Goal: Task Accomplishment & Management: Manage account settings

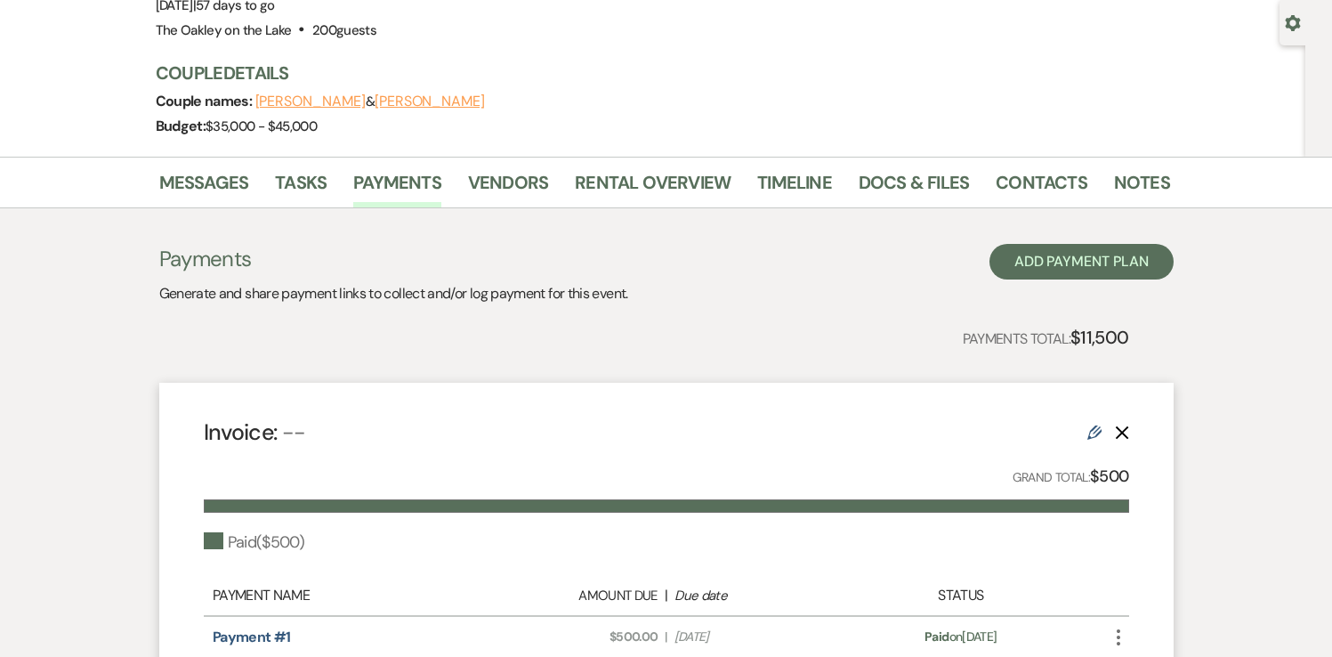
scroll to position [184, 0]
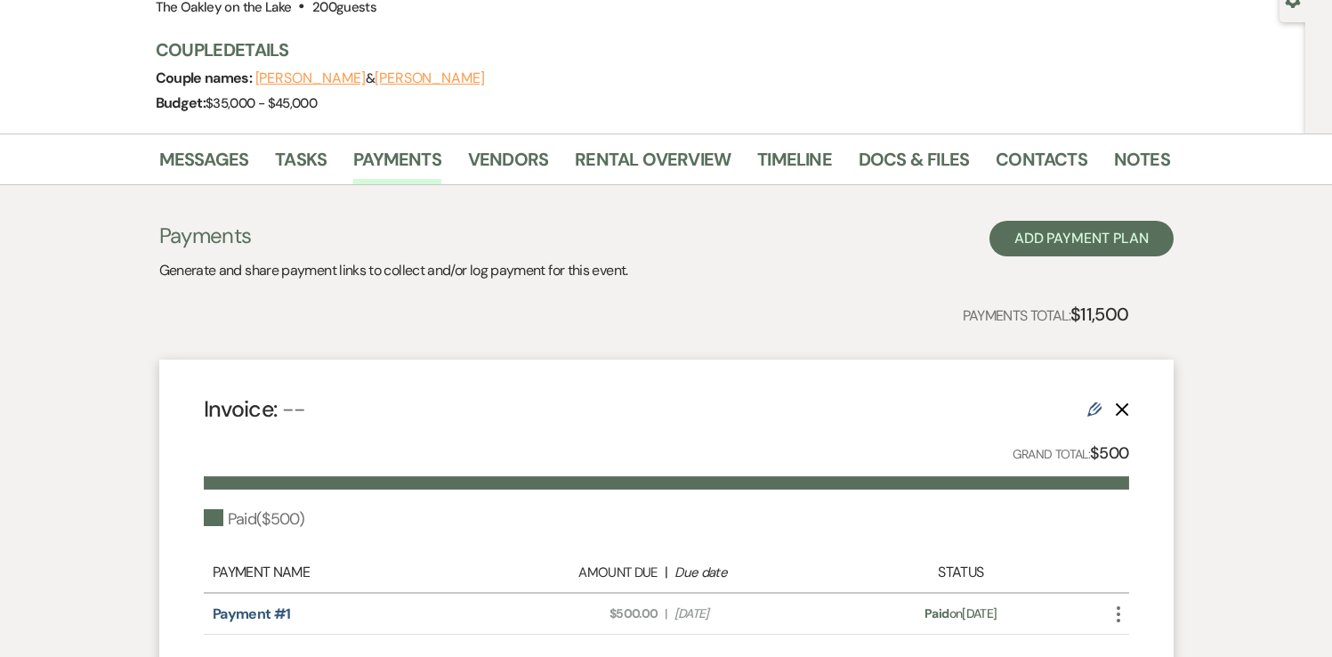
click at [1094, 407] on icon "Edit" at bounding box center [1094, 409] width 14 height 14
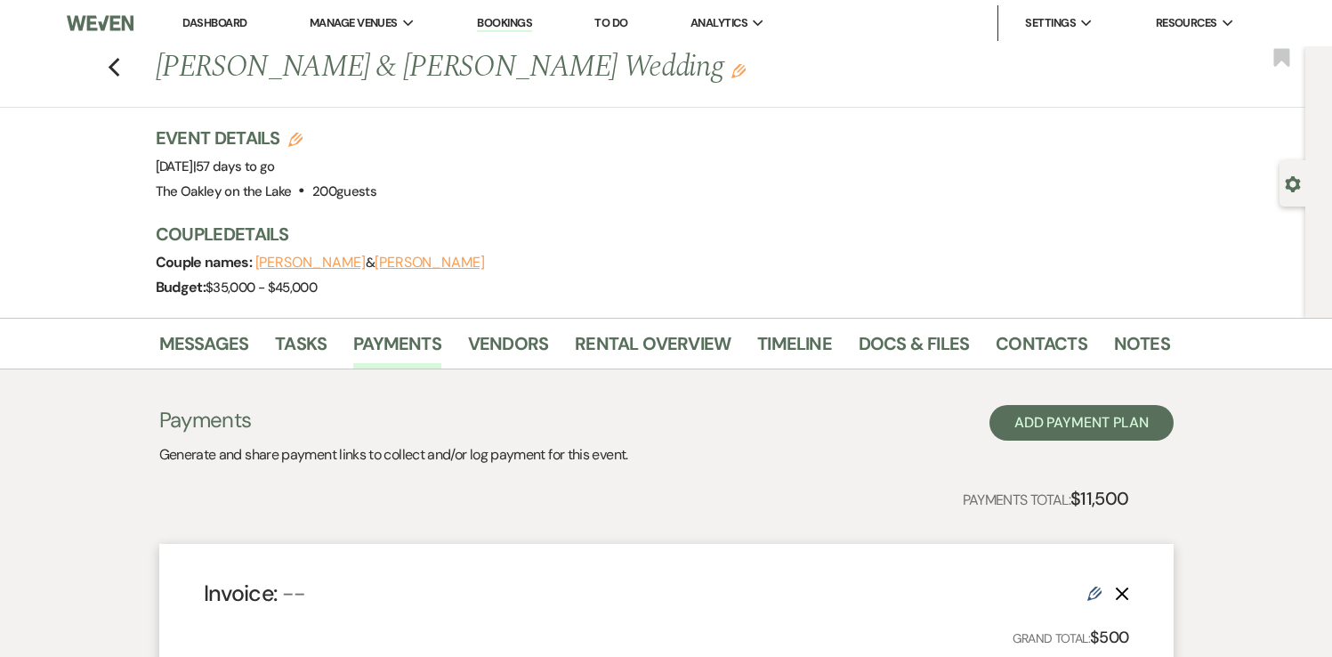
select select "1"
select select "true"
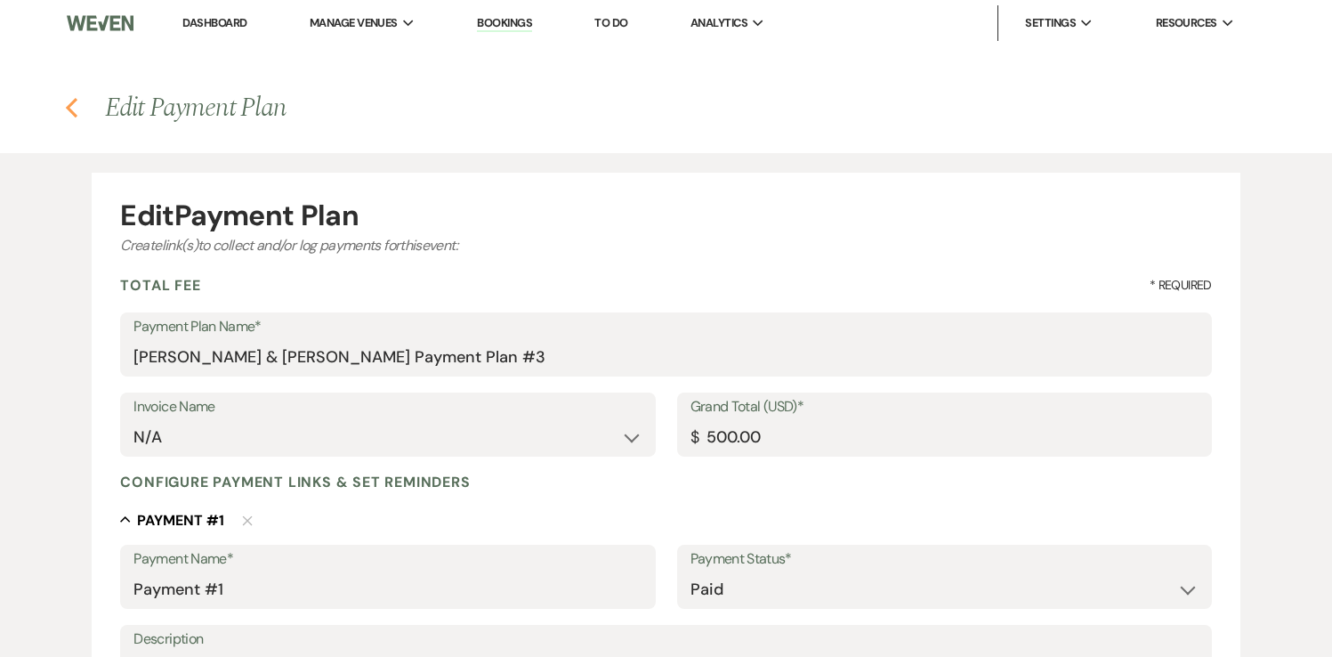
click at [73, 109] on icon "Previous" at bounding box center [71, 107] width 13 height 21
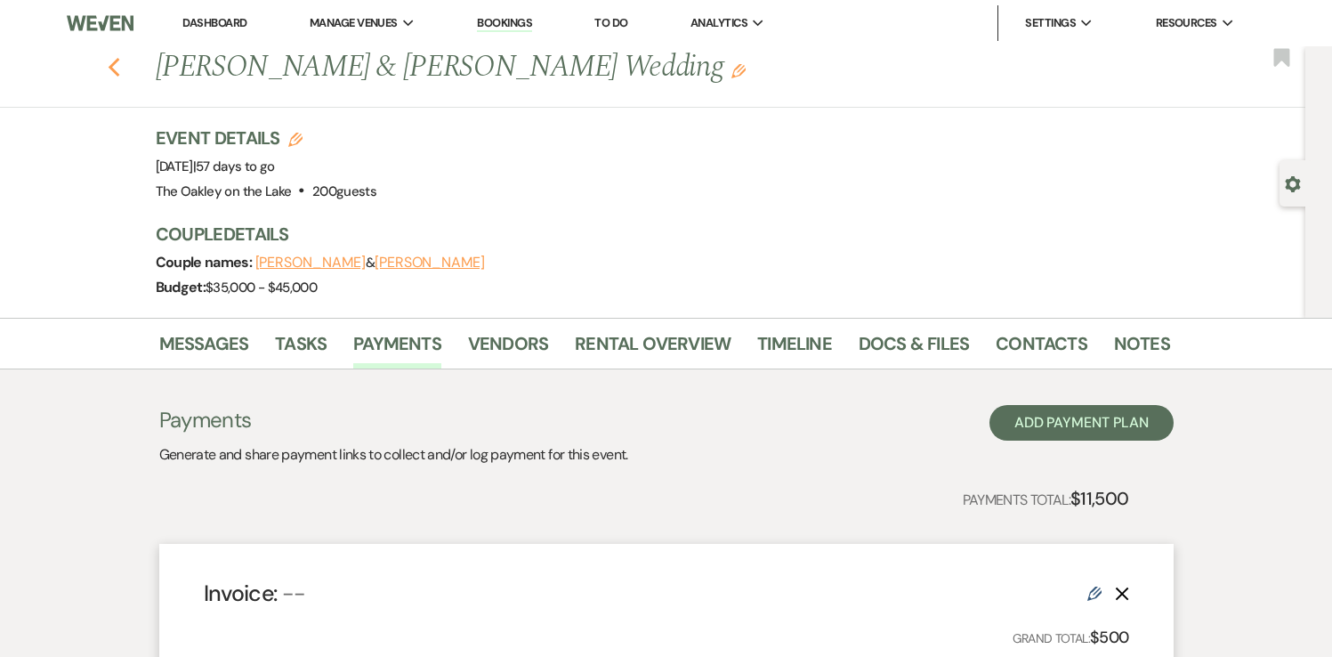
click at [114, 68] on icon "Previous" at bounding box center [114, 67] width 13 height 21
click at [238, 21] on link "Dashboard" at bounding box center [214, 22] width 64 height 15
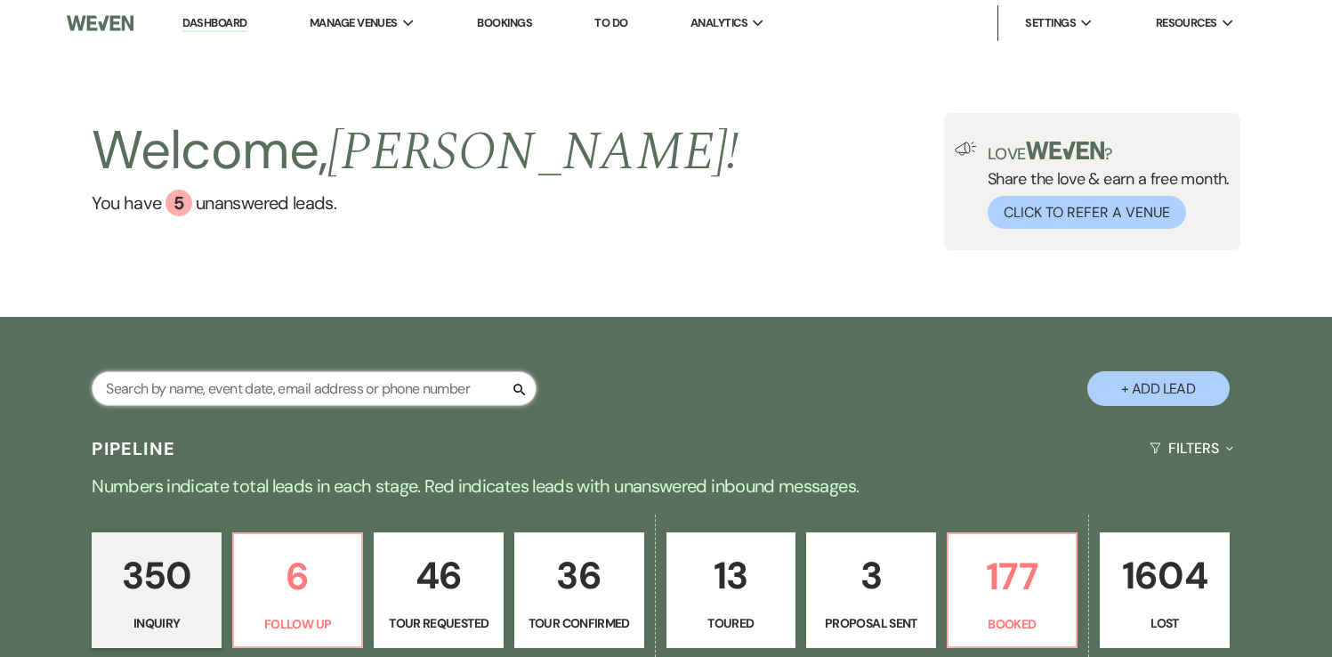
click at [299, 379] on input "text" at bounding box center [314, 388] width 445 height 35
type input "[PERSON_NAME]"
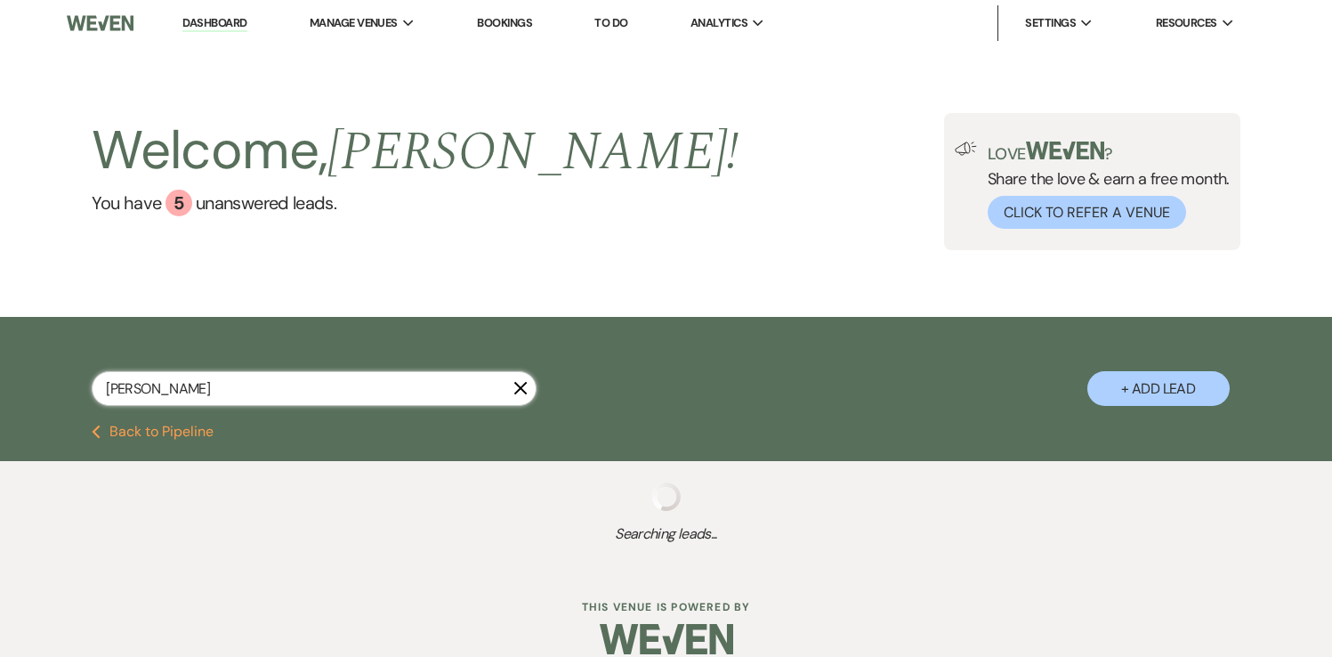
select select "8"
select select "4"
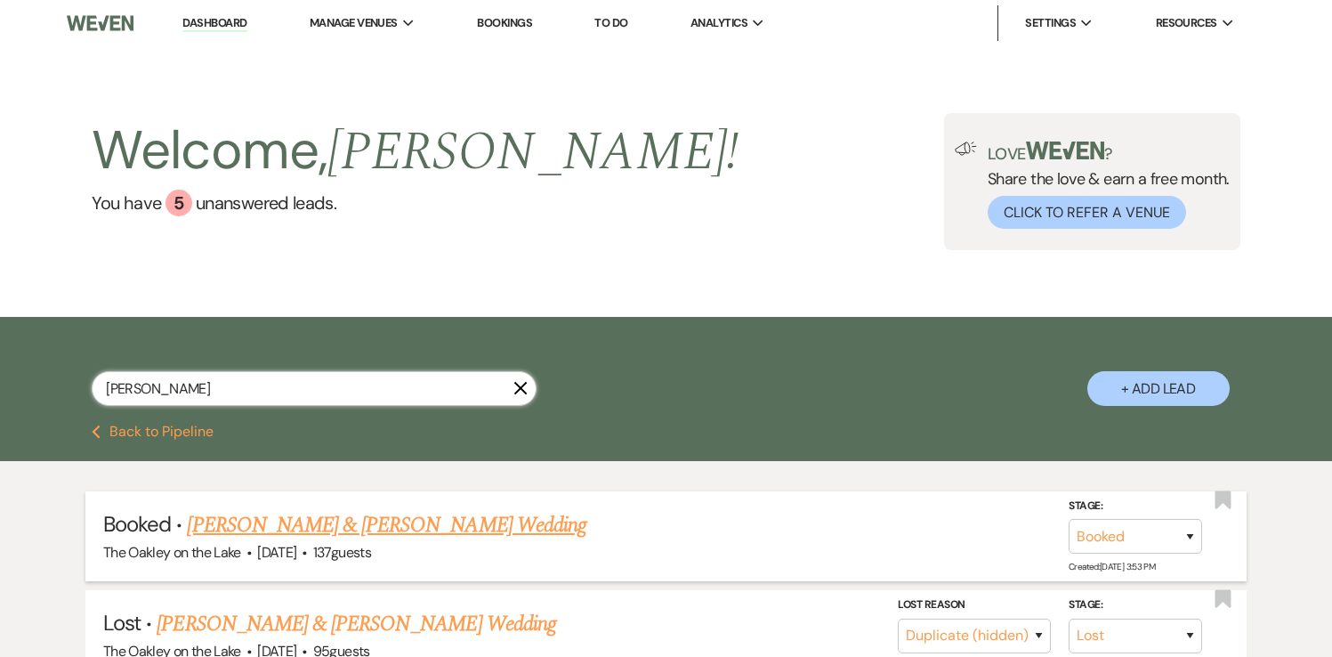
type input "[PERSON_NAME]"
click at [413, 519] on link "[PERSON_NAME] & [PERSON_NAME] Wedding" at bounding box center [386, 525] width 399 height 32
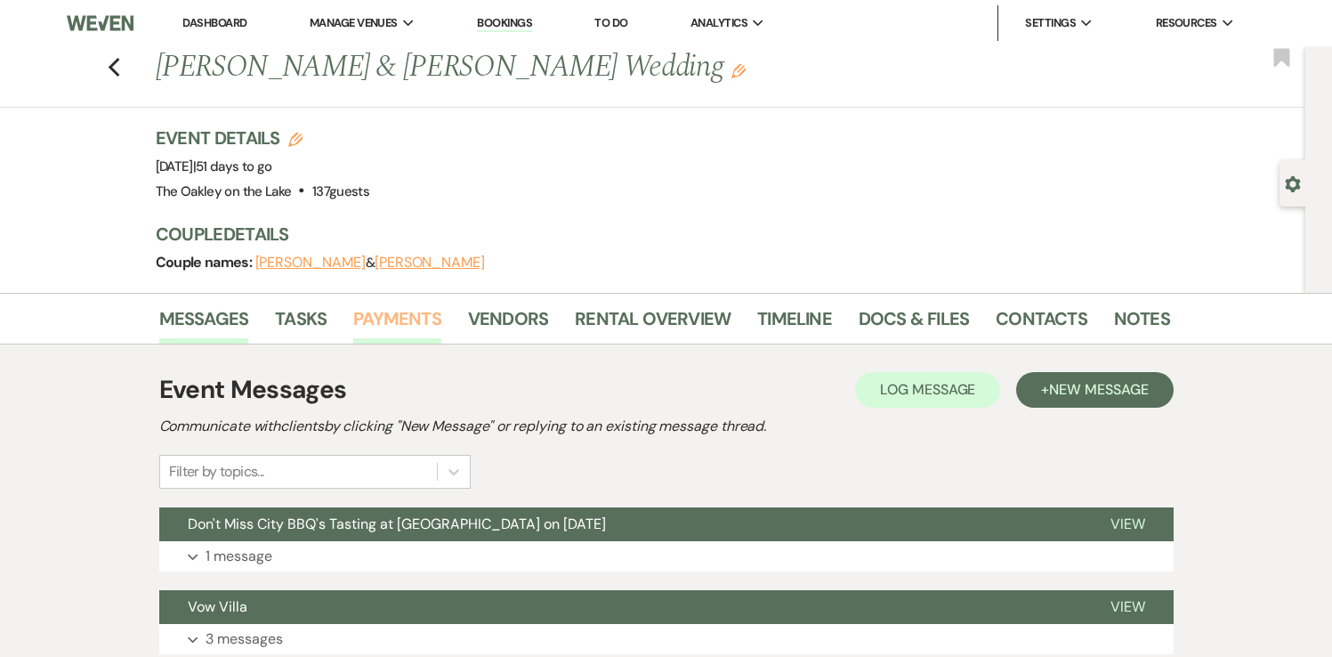
click at [415, 315] on link "Payments" at bounding box center [397, 323] width 88 height 39
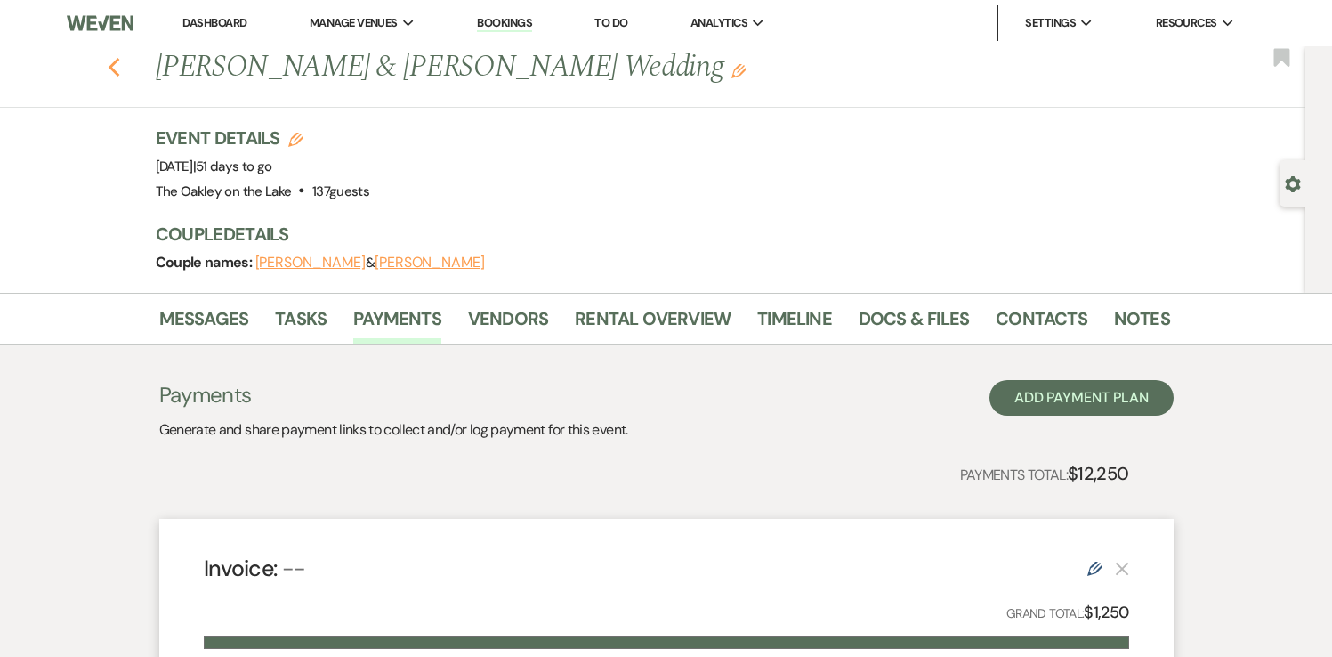
click at [114, 66] on icon "Previous" at bounding box center [114, 67] width 13 height 21
select select "8"
select select "4"
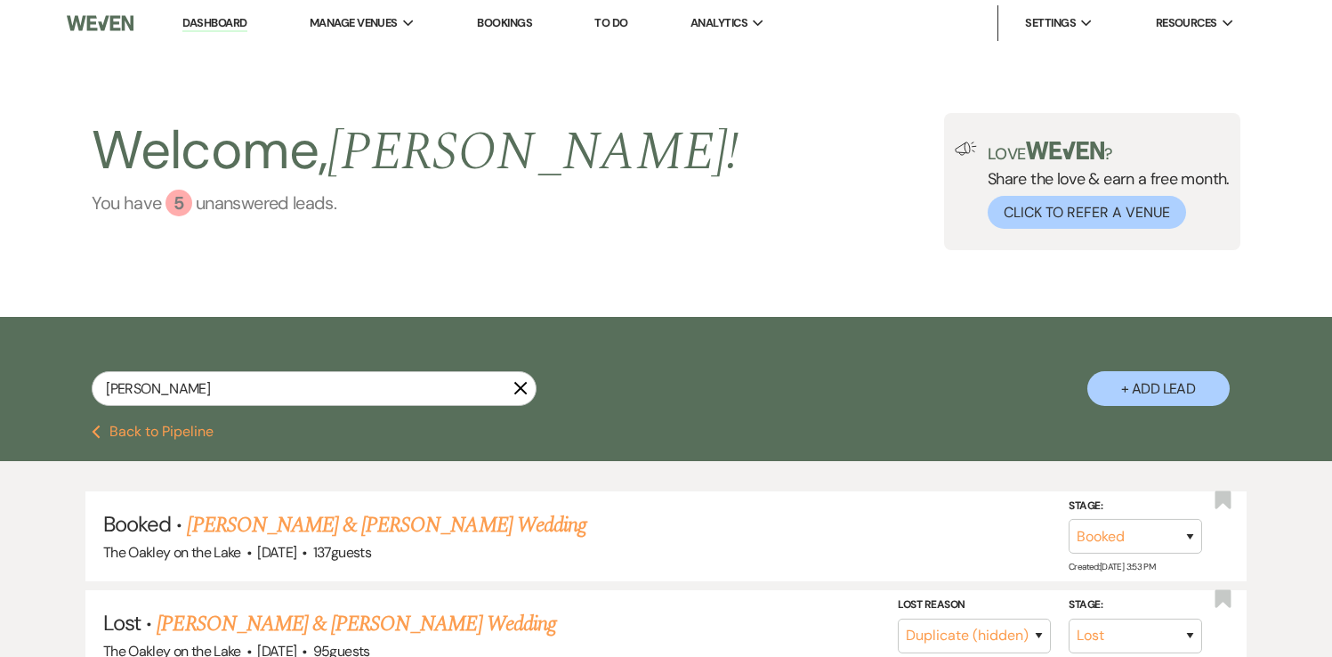
click at [190, 191] on link "You have 5 unanswered lead s ." at bounding box center [415, 202] width 647 height 27
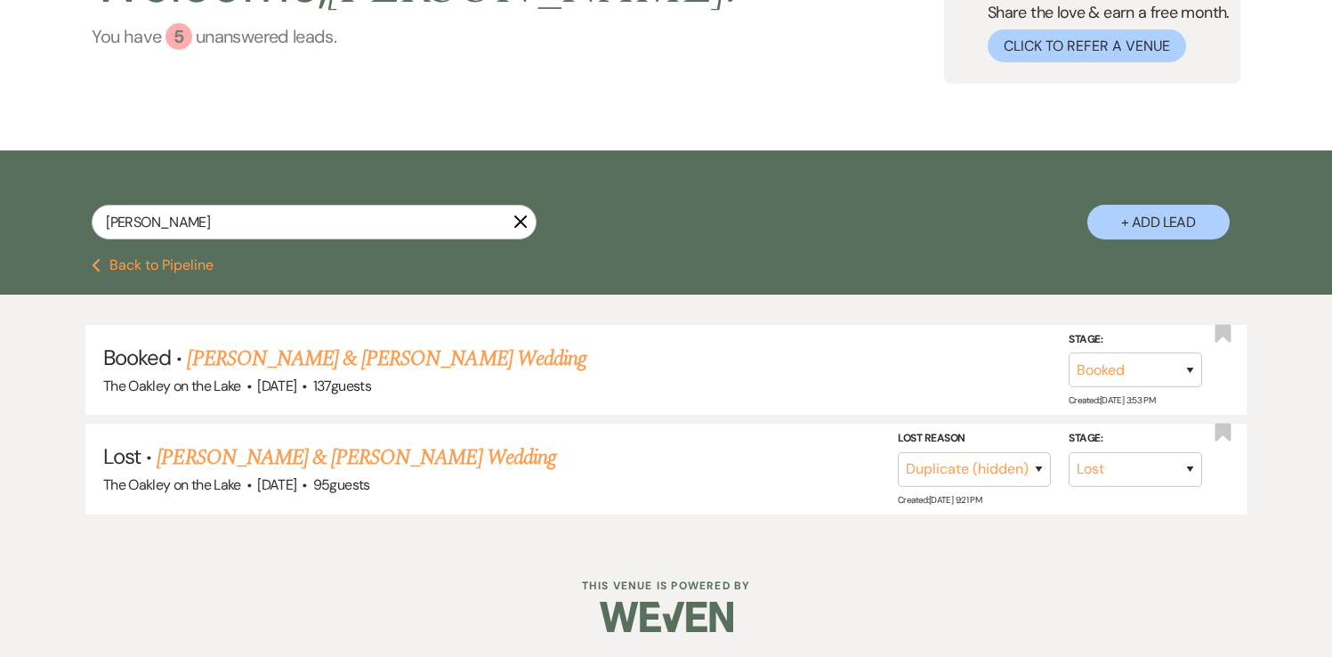
click at [173, 40] on div "5" at bounding box center [178, 36] width 27 height 27
click at [187, 225] on input "[PERSON_NAME]" at bounding box center [314, 222] width 445 height 35
type input "m"
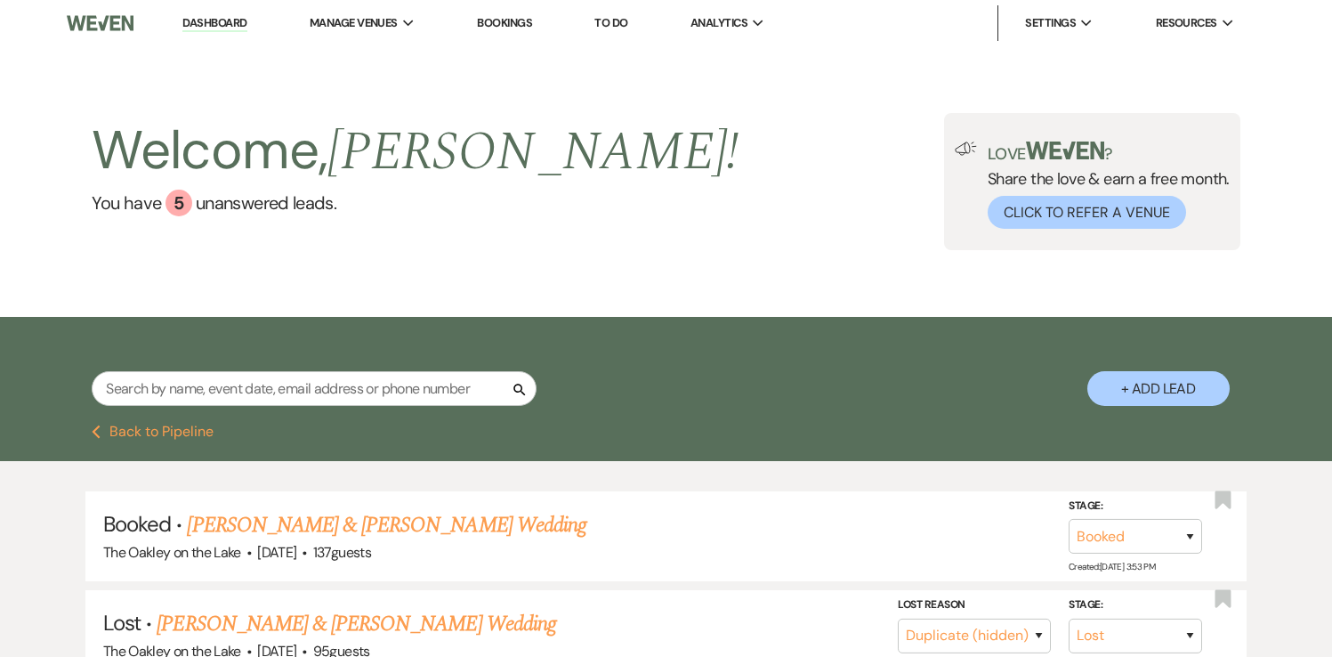
click at [213, 20] on link "Dashboard" at bounding box center [214, 23] width 64 height 17
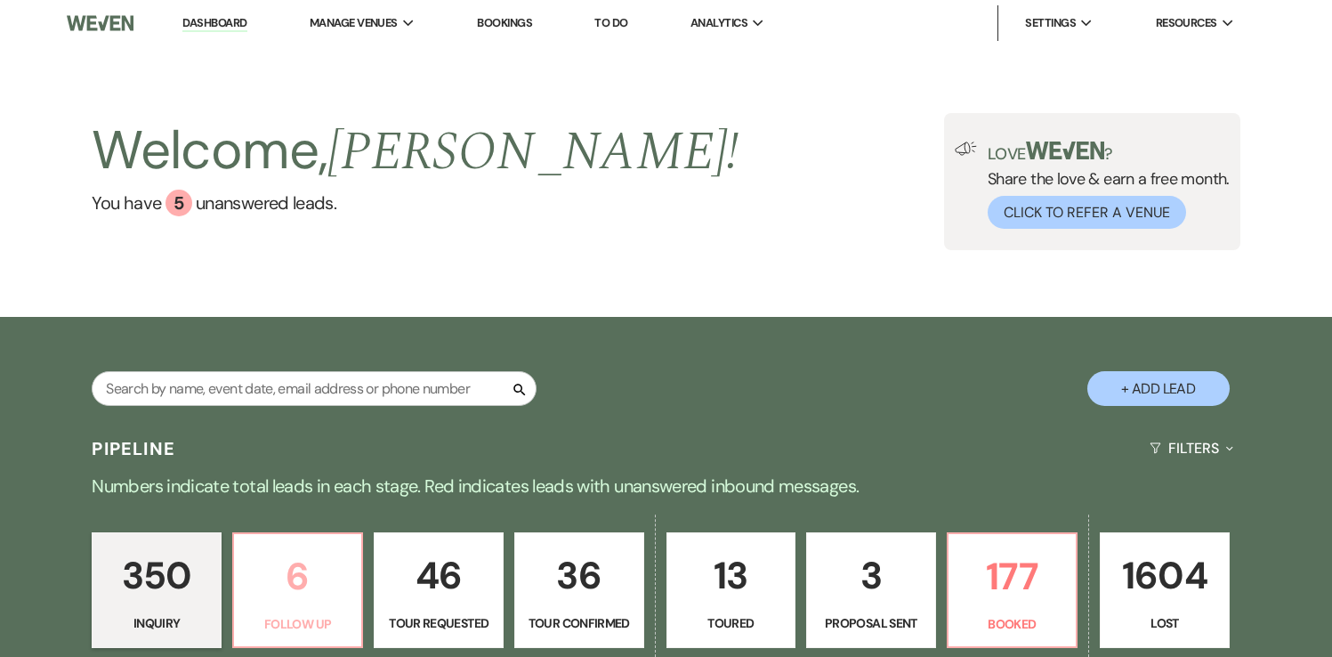
click at [293, 578] on p "6" at bounding box center [298, 576] width 107 height 60
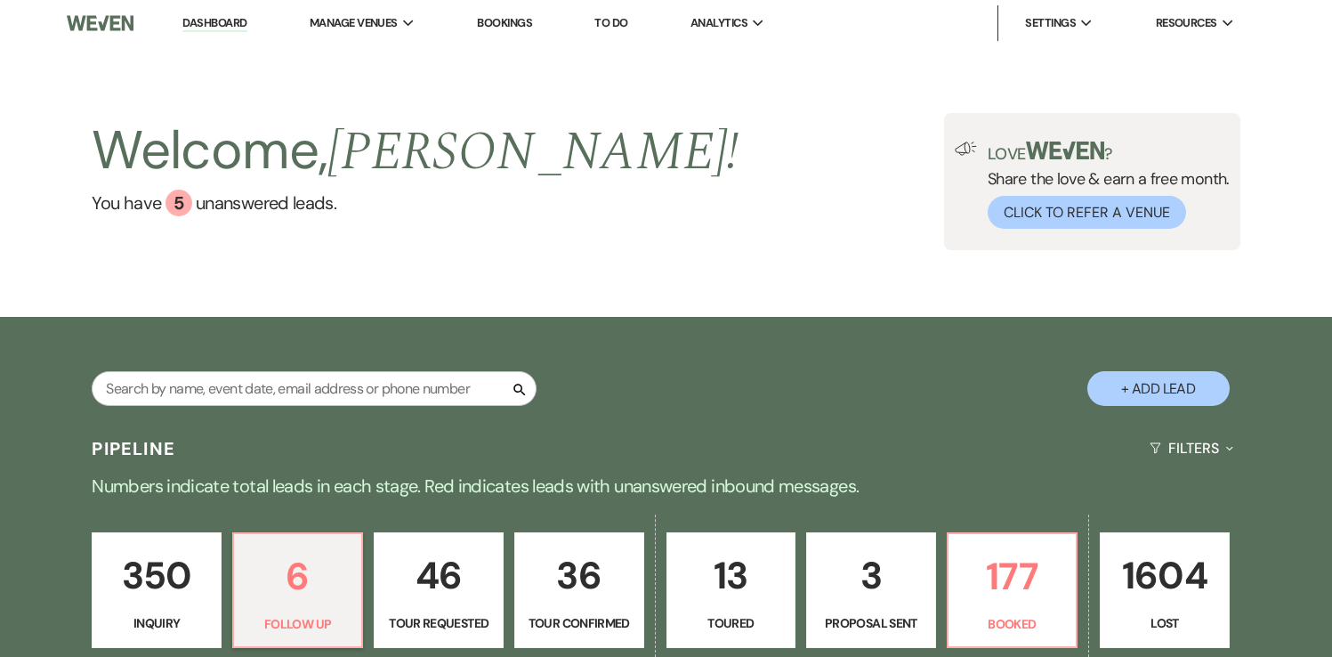
select select "9"
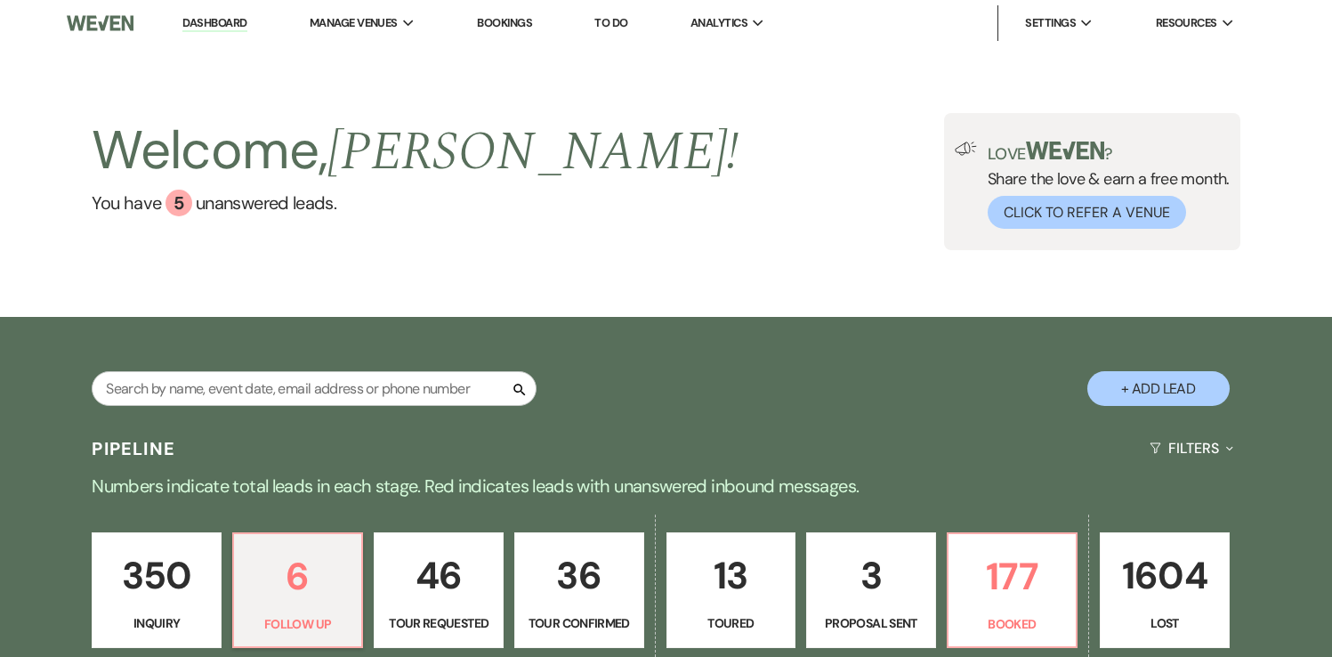
select select "9"
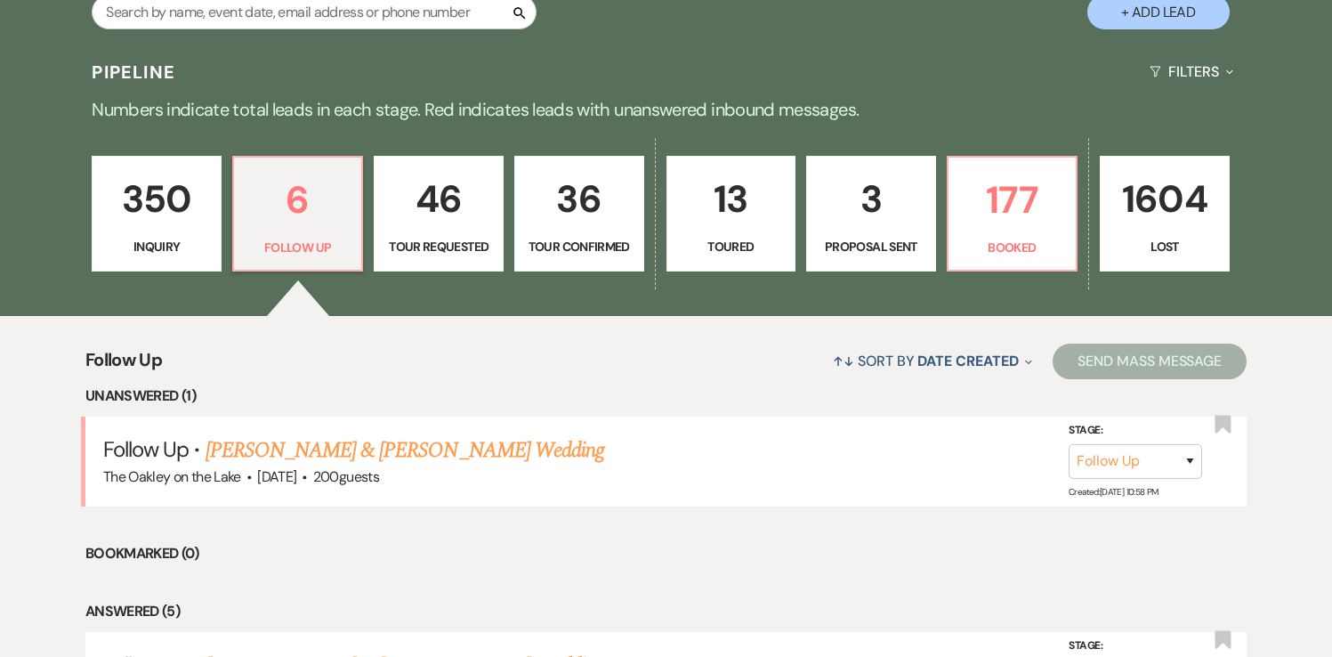
scroll to position [384, 0]
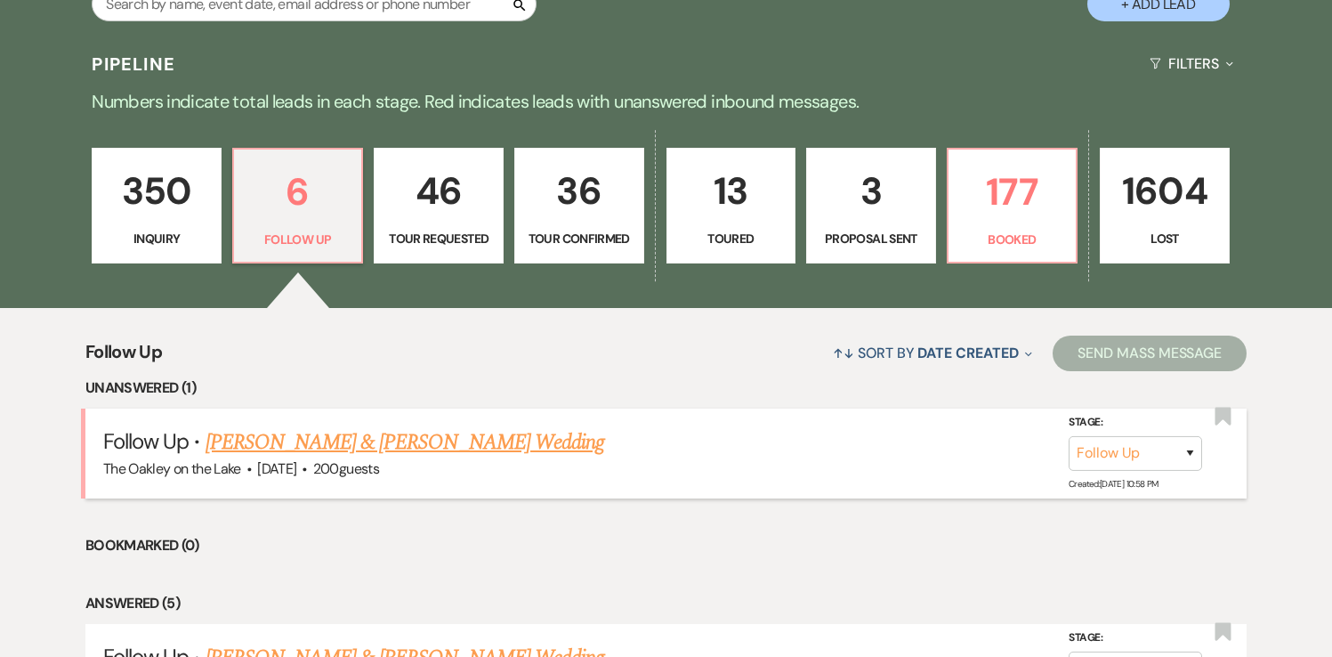
click at [297, 439] on link "[PERSON_NAME] & [PERSON_NAME] Wedding" at bounding box center [405, 442] width 399 height 32
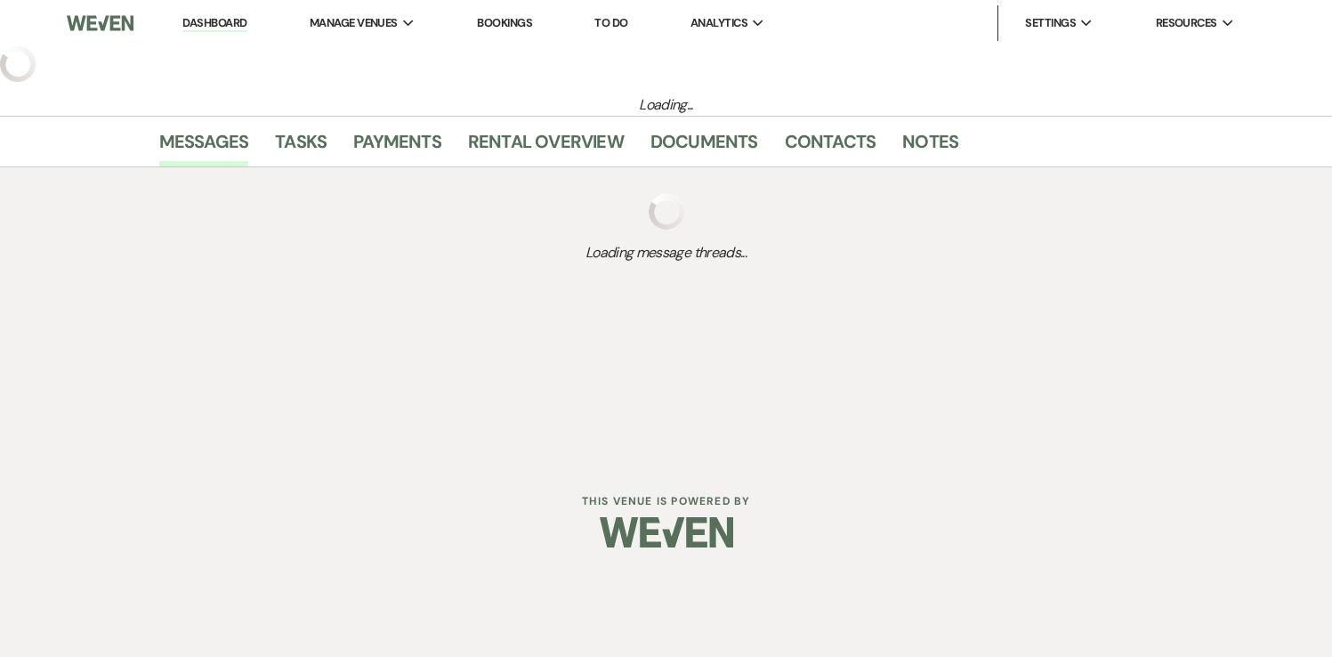
select select "9"
select select "5"
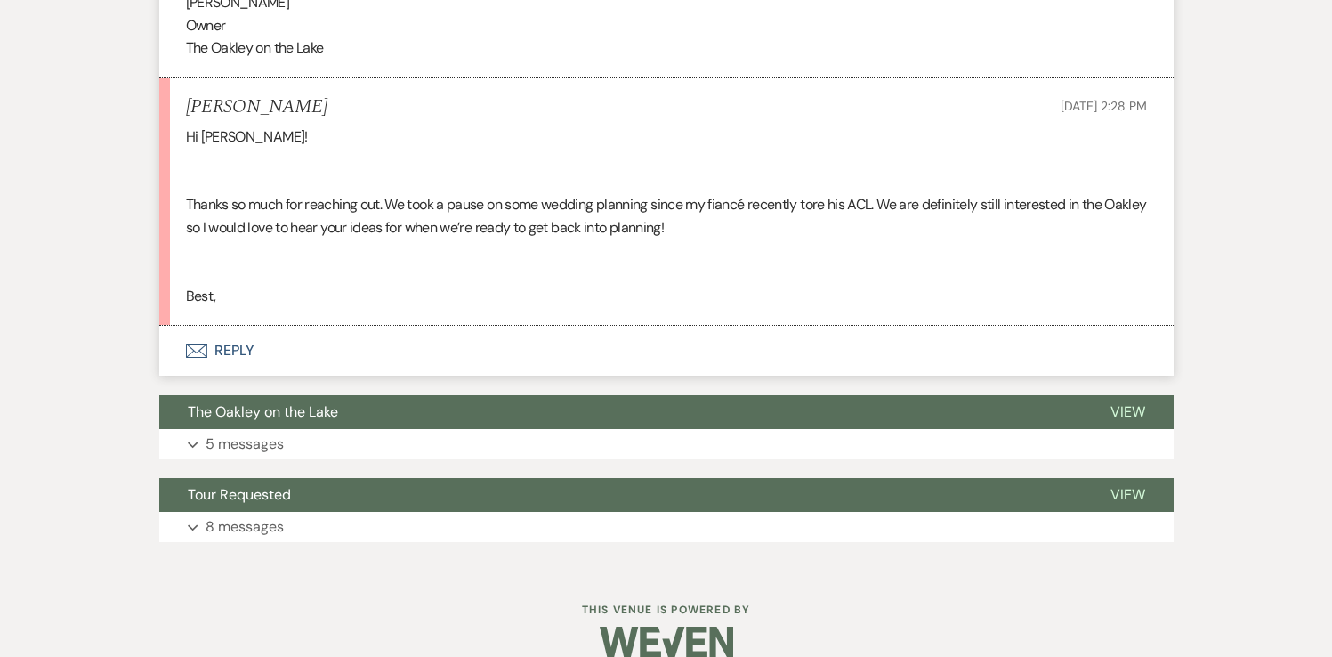
scroll to position [1067, 0]
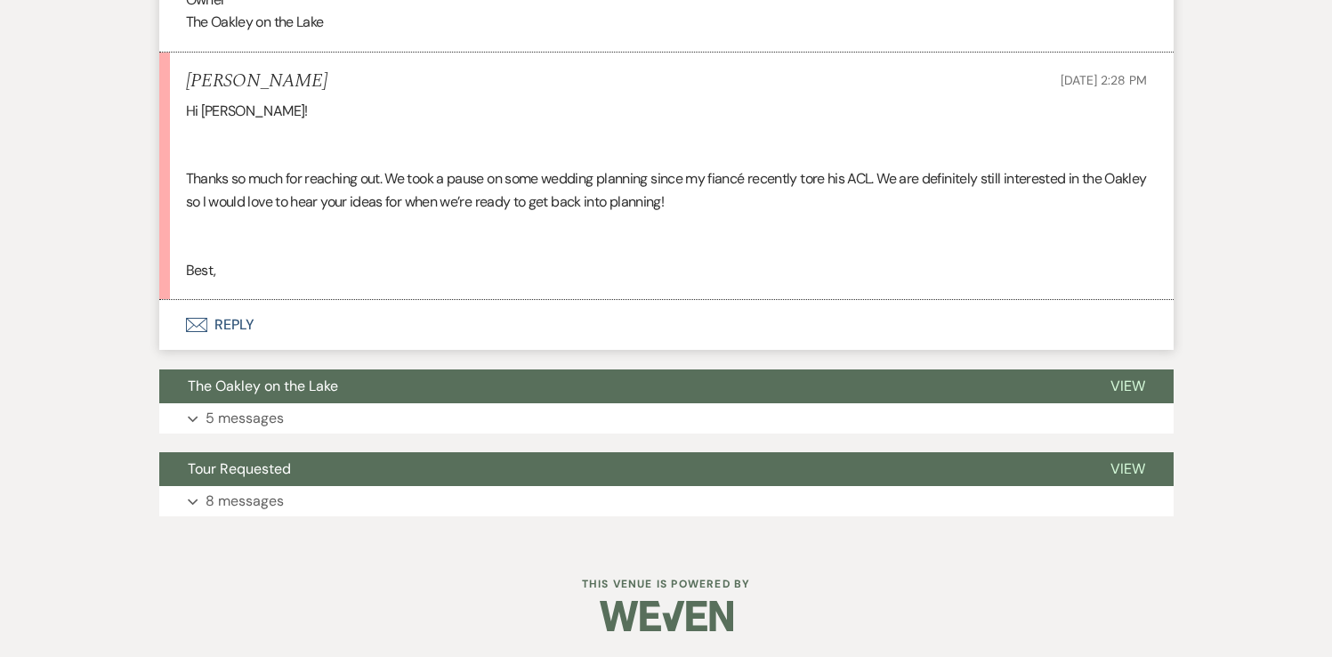
click at [234, 319] on button "Envelope Reply" at bounding box center [666, 325] width 1014 height 50
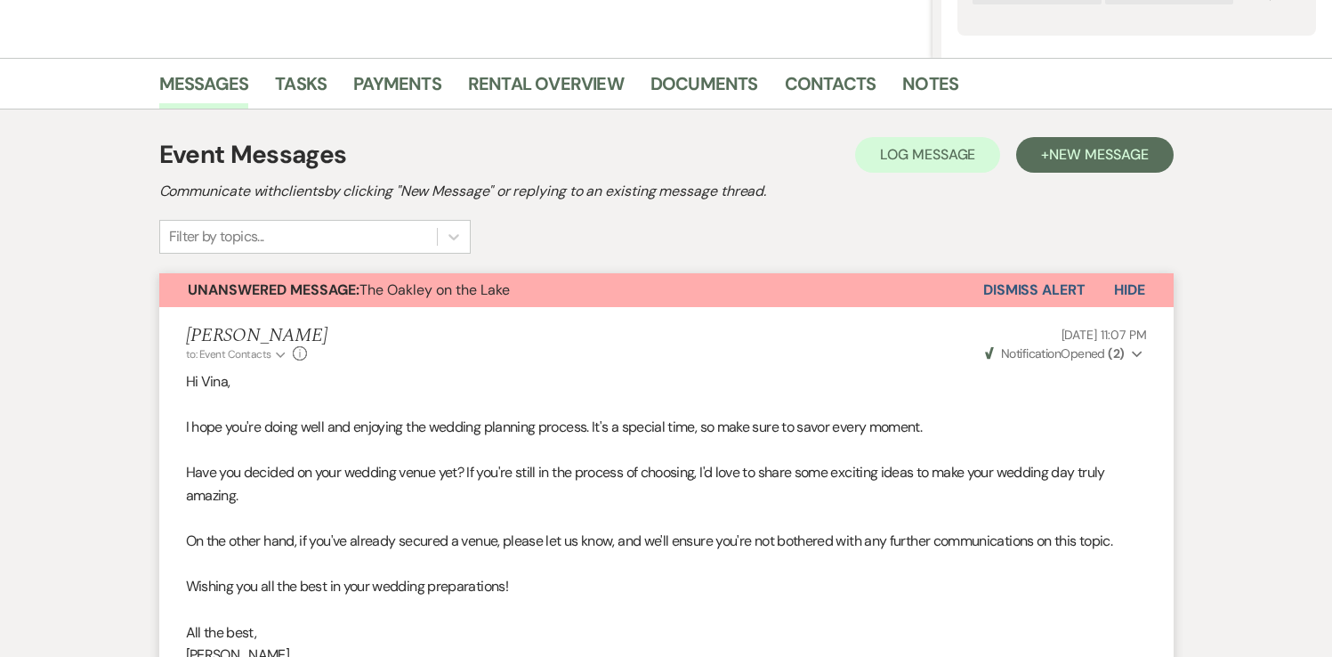
scroll to position [359, 0]
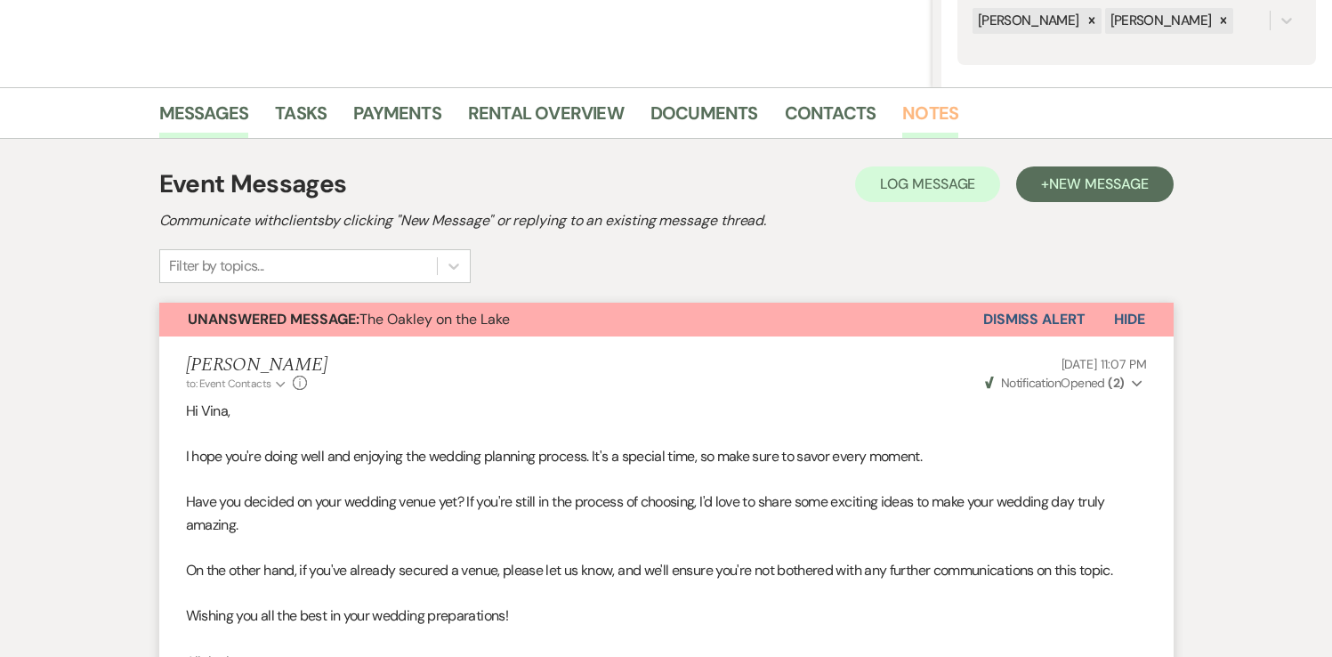
click at [937, 109] on link "Notes" at bounding box center [930, 118] width 56 height 39
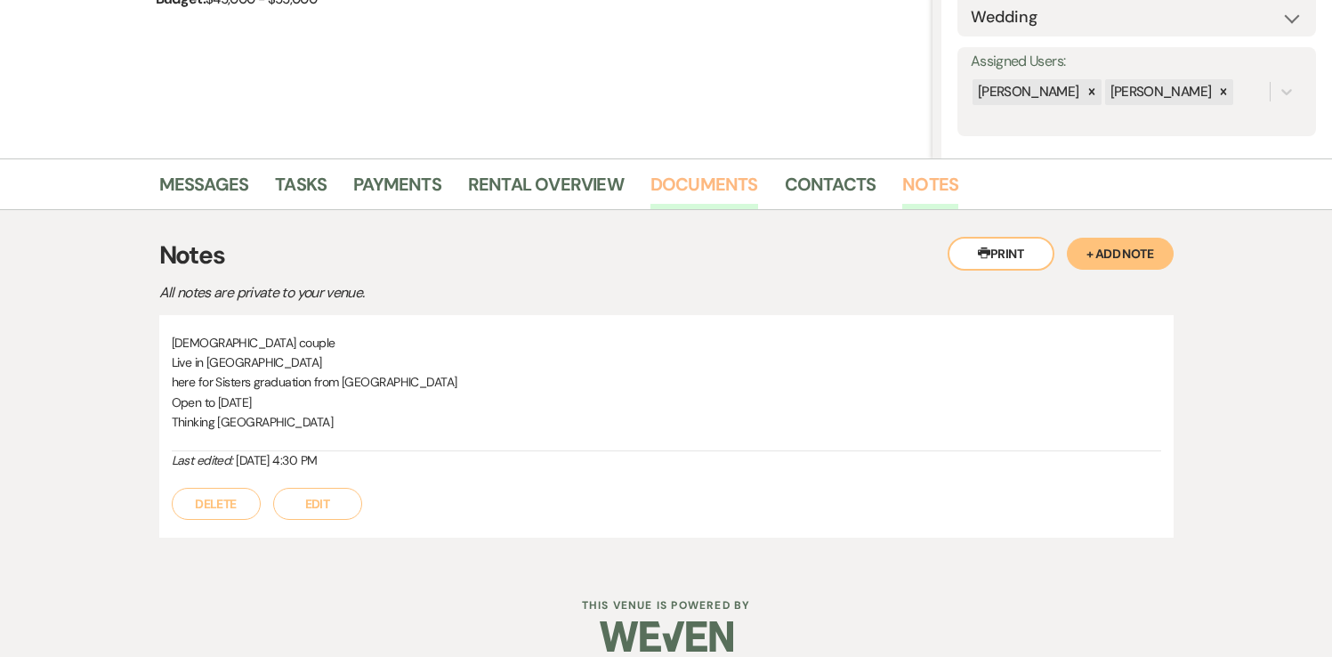
scroll to position [289, 0]
click at [204, 186] on link "Messages" at bounding box center [204, 188] width 90 height 39
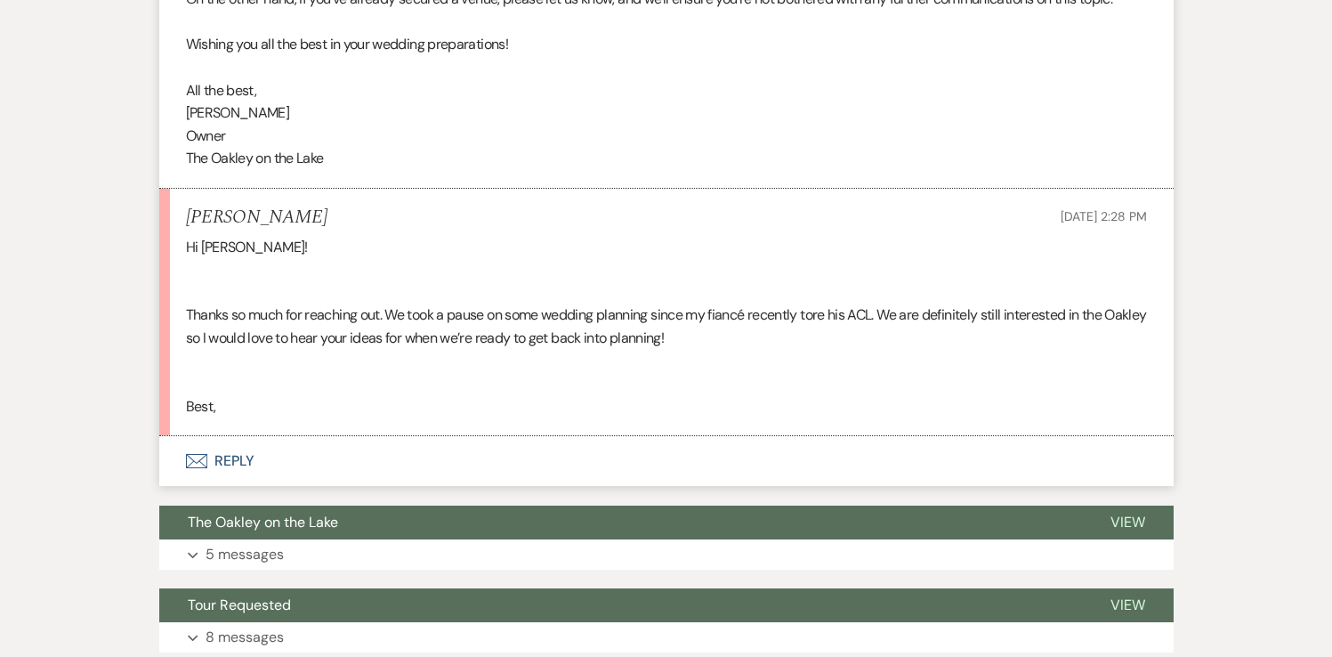
scroll to position [931, 0]
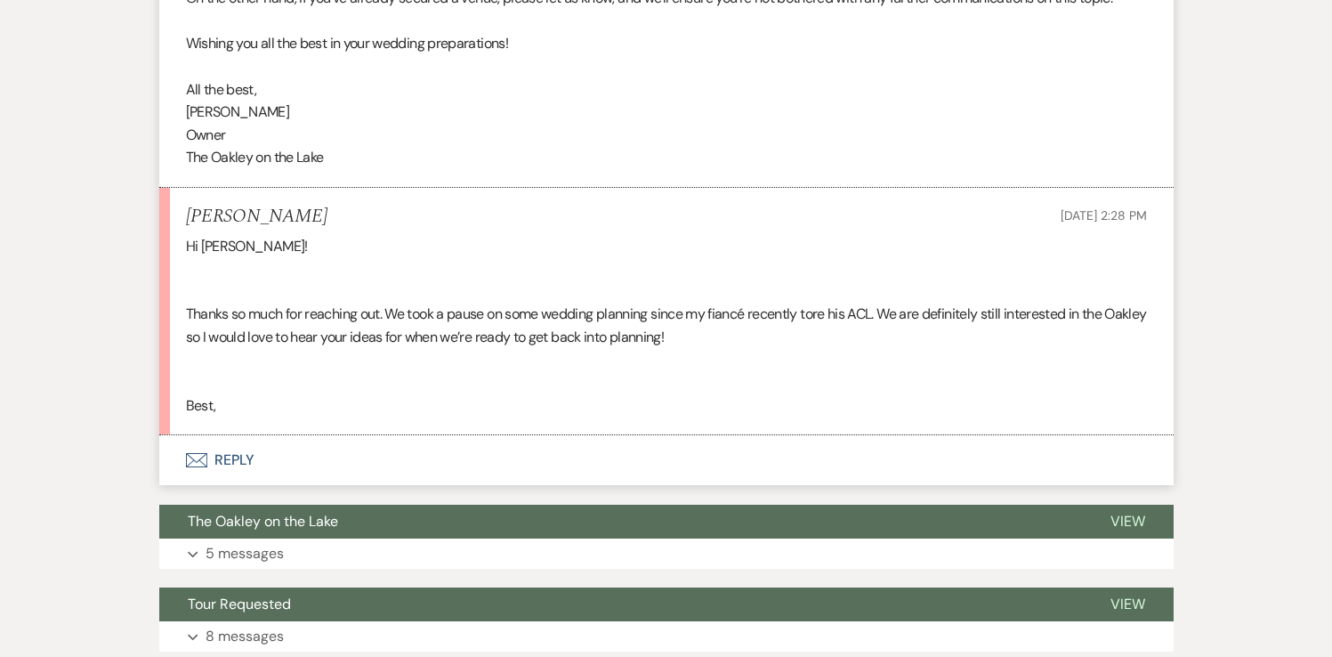
click at [238, 463] on button "Envelope Reply" at bounding box center [666, 460] width 1014 height 50
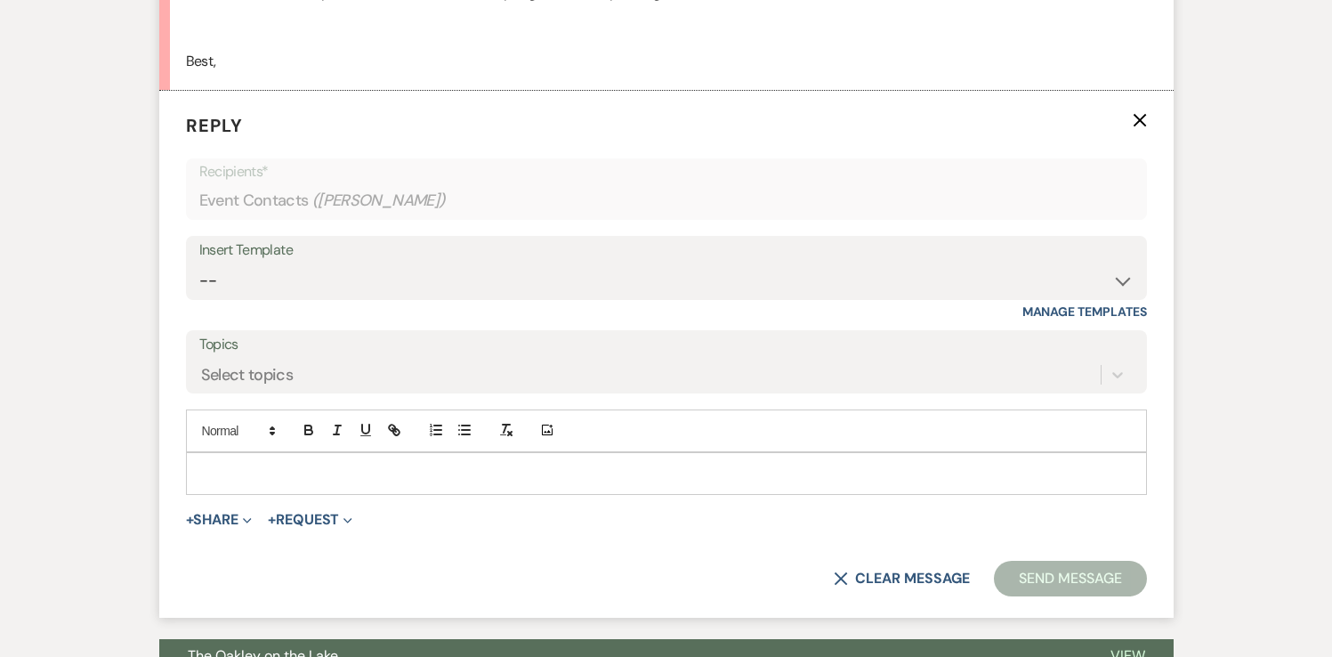
scroll to position [1302, 0]
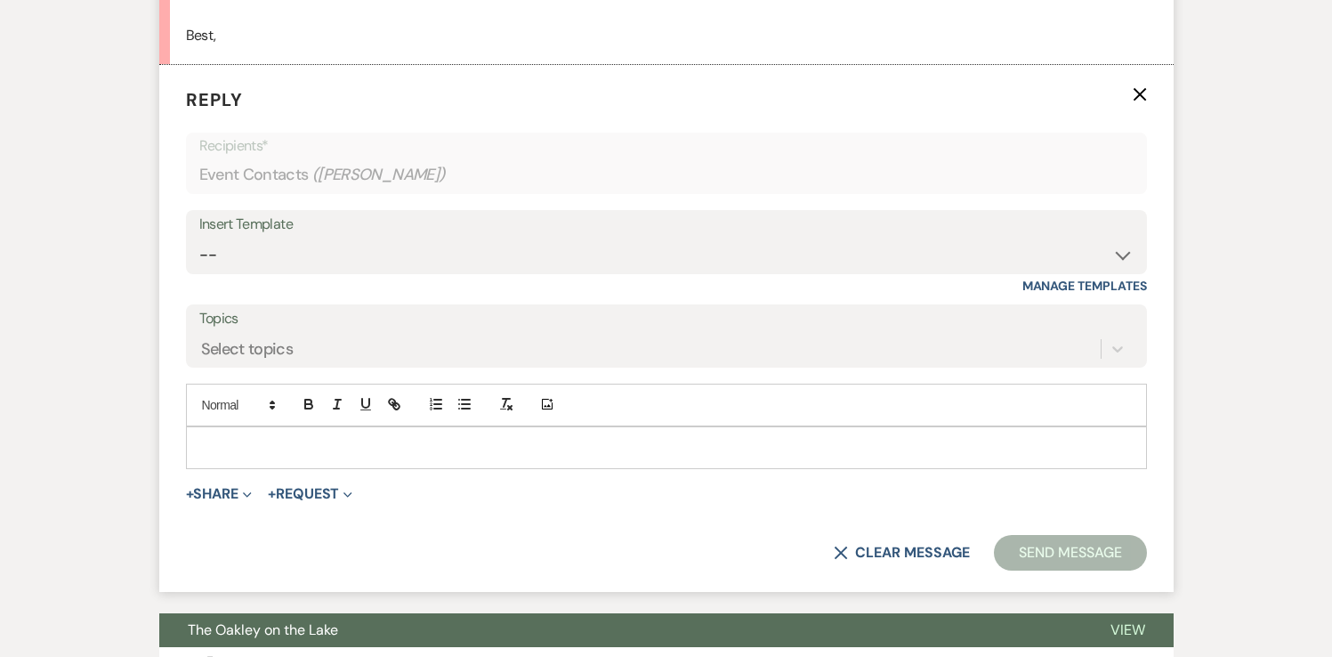
click at [260, 452] on p at bounding box center [666, 448] width 932 height 20
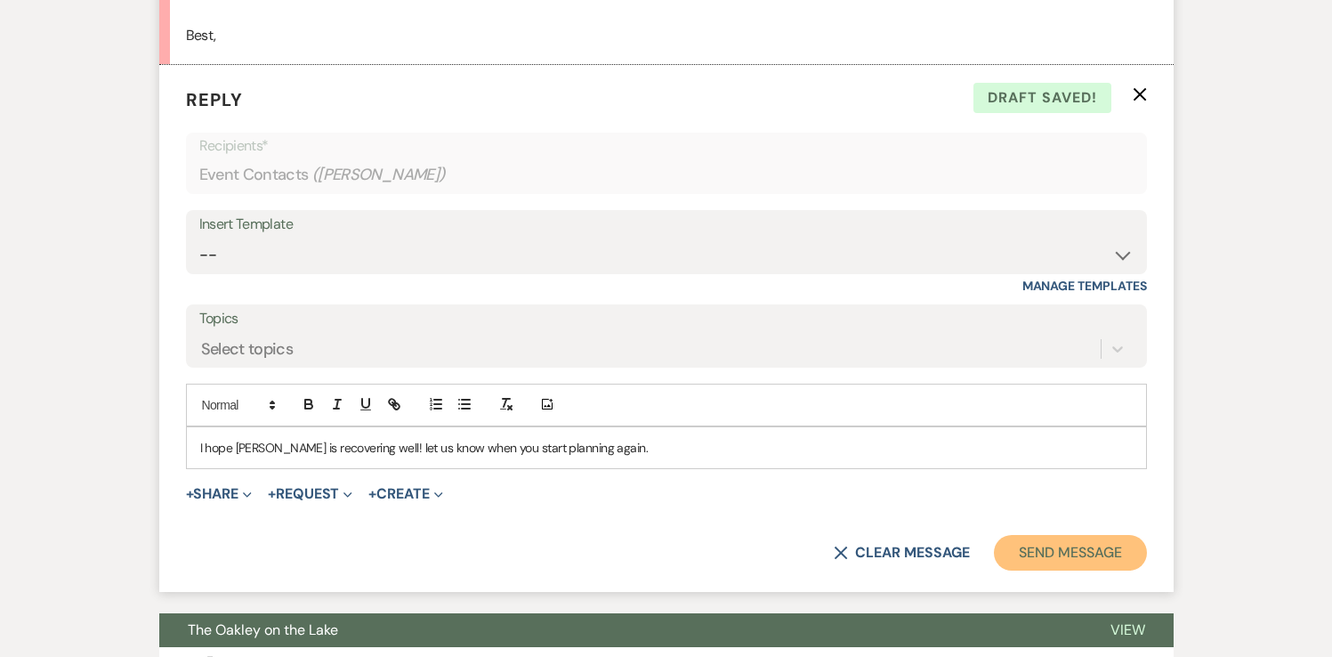
click at [1040, 548] on button "Send Message" at bounding box center [1070, 553] width 152 height 36
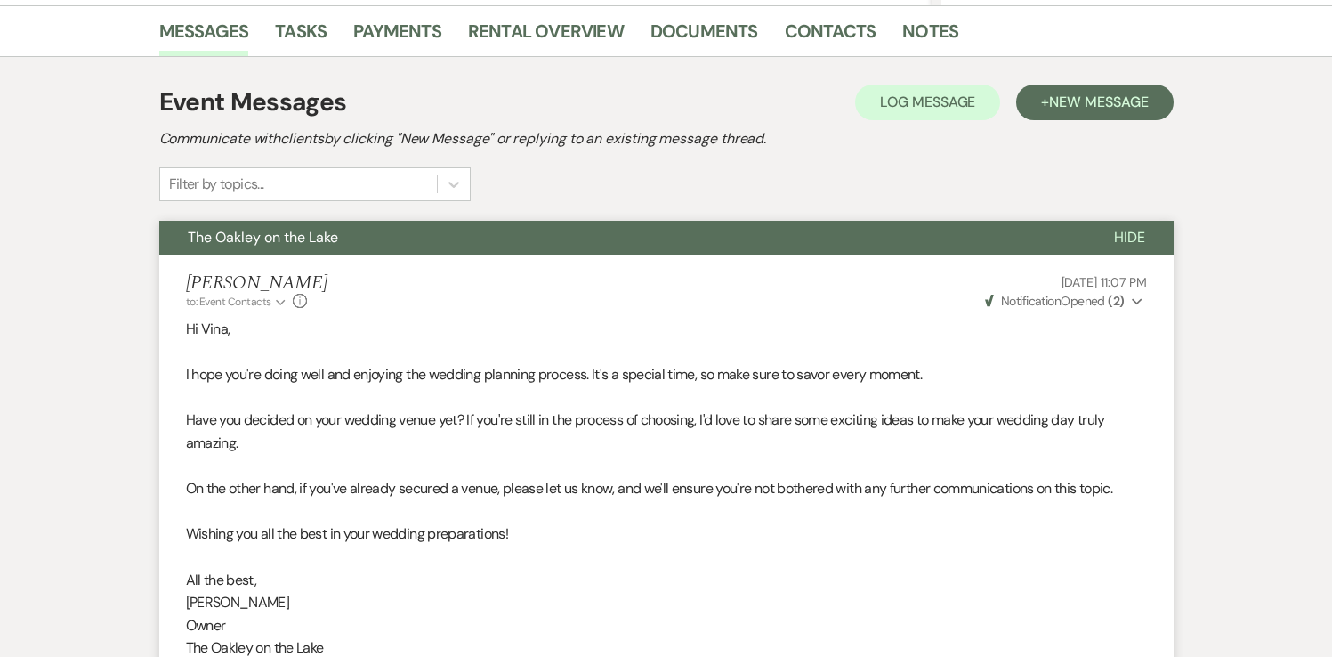
scroll to position [0, 0]
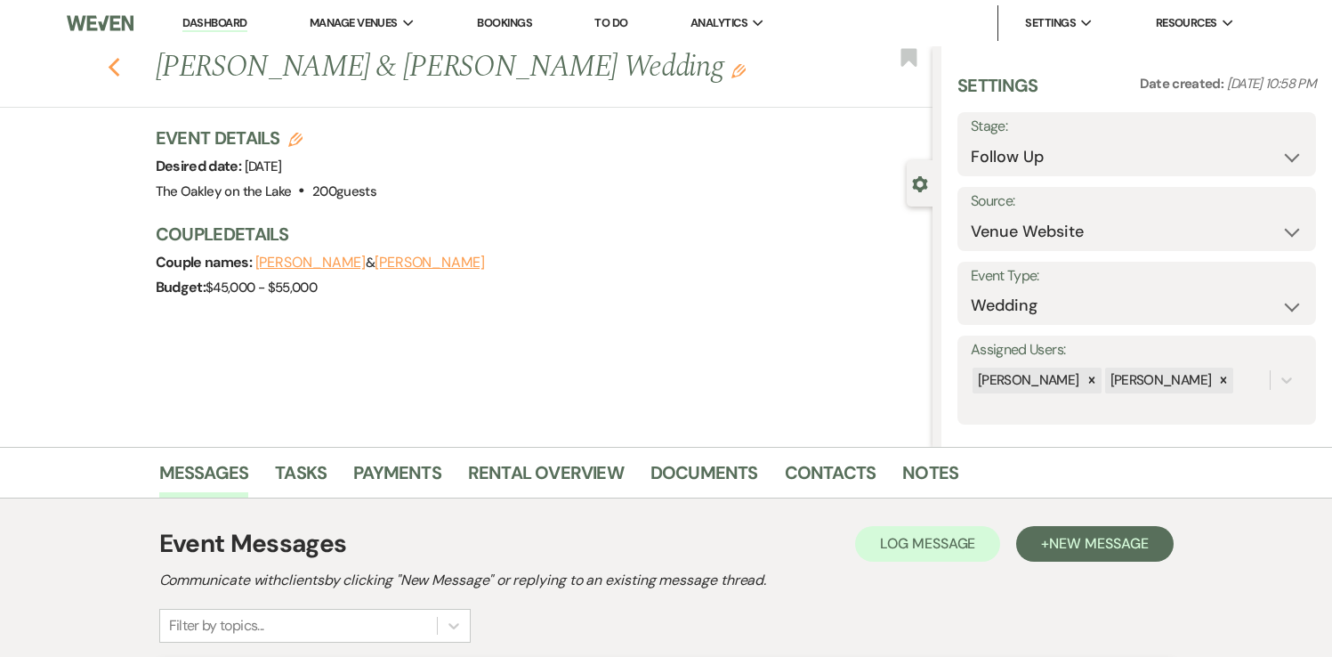
click at [114, 65] on icon "Previous" at bounding box center [114, 67] width 13 height 21
select select "9"
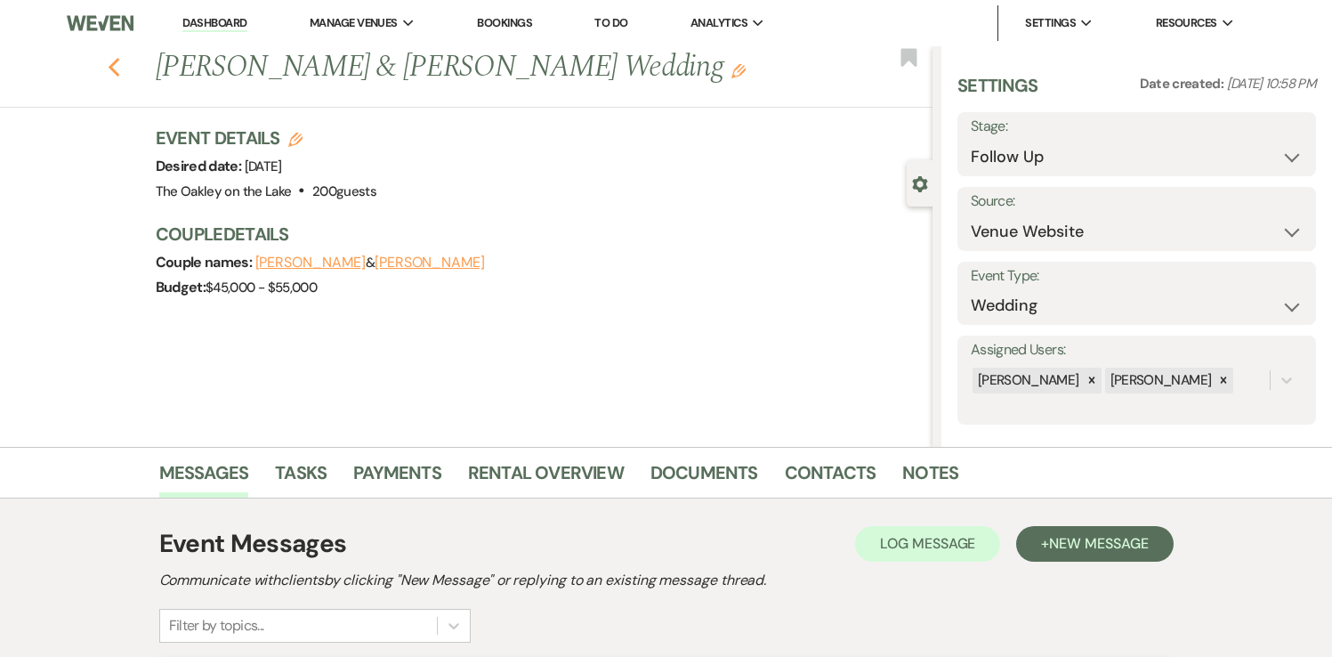
select select "9"
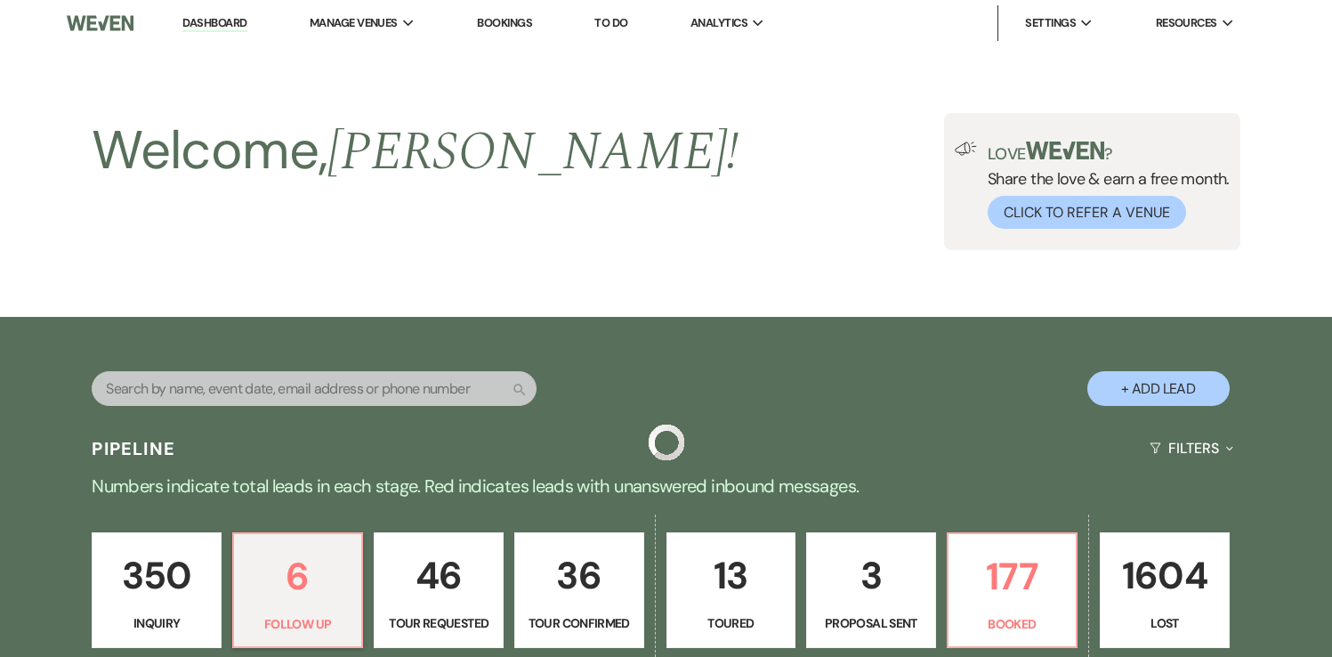
scroll to position [384, 0]
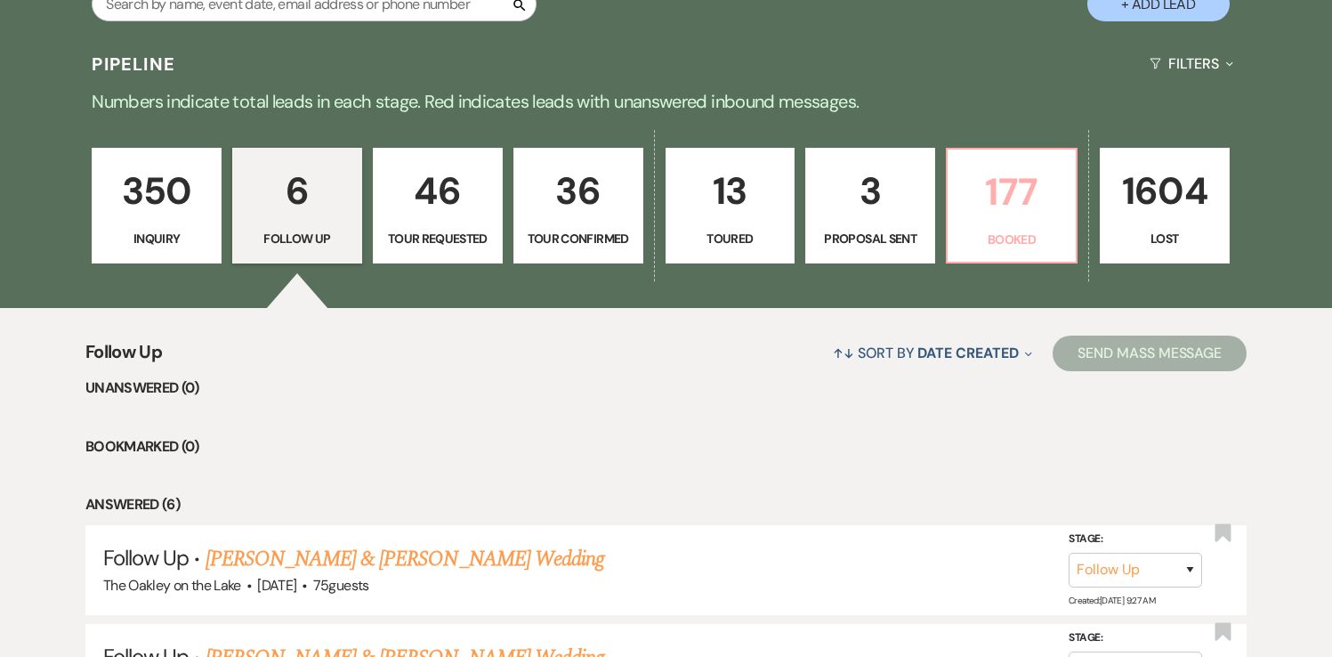
click at [972, 239] on p "Booked" at bounding box center [1011, 240] width 107 height 20
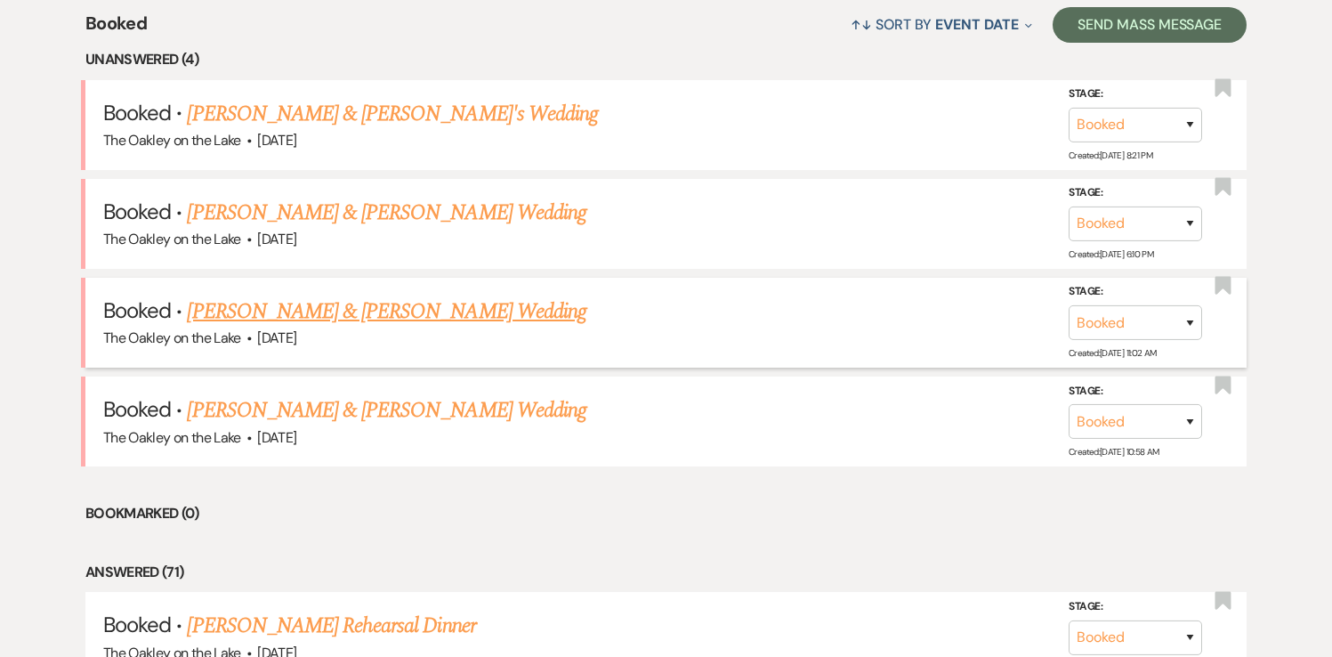
scroll to position [689, 0]
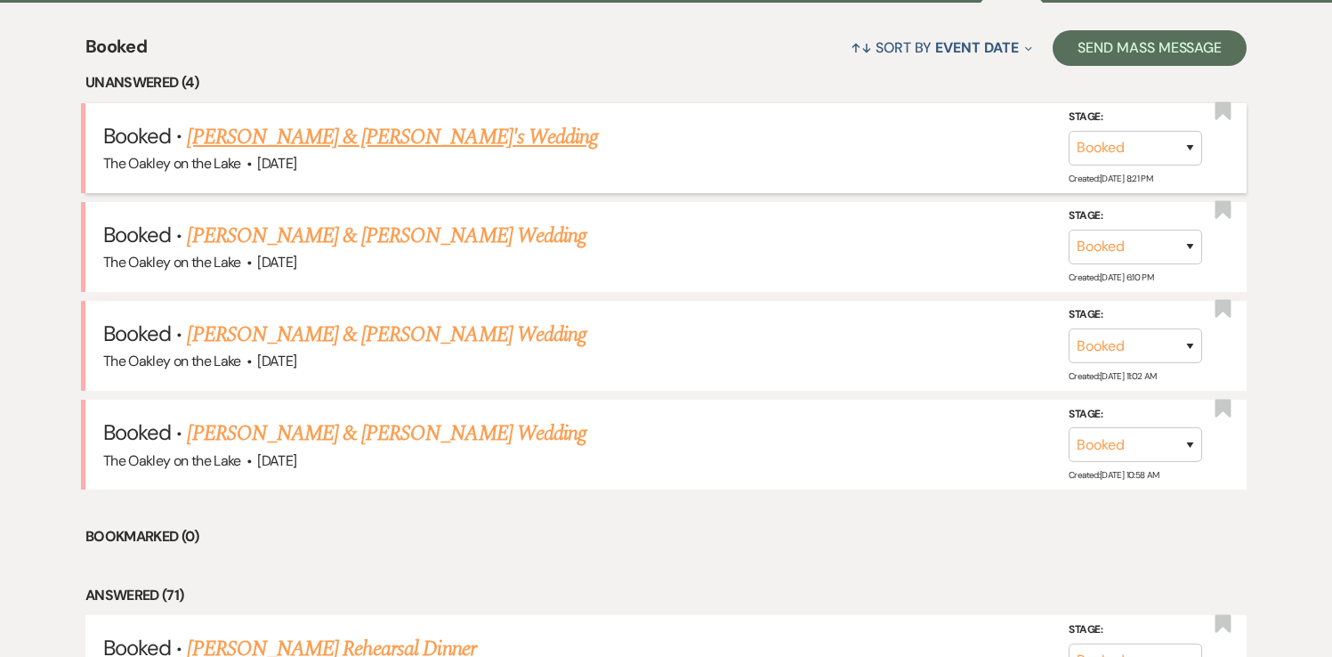
click at [402, 137] on link "[PERSON_NAME] & [PERSON_NAME]'s Wedding" at bounding box center [392, 137] width 411 height 32
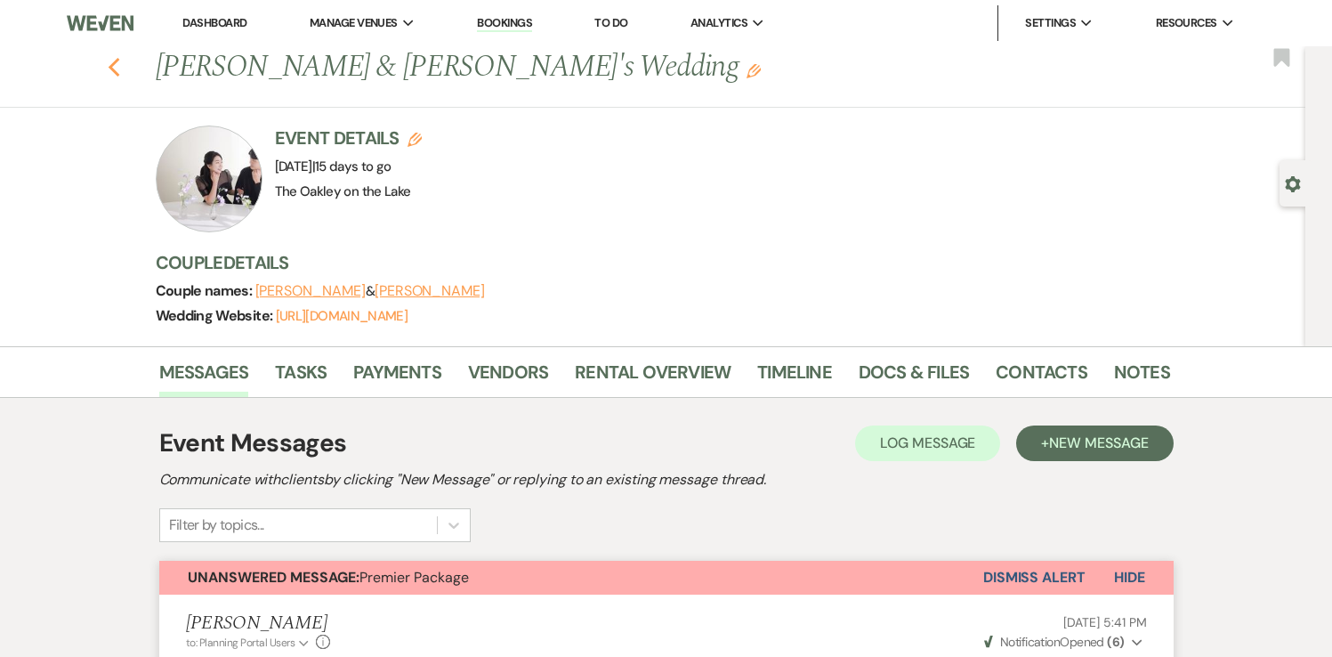
click at [117, 69] on icon "Previous" at bounding box center [114, 67] width 13 height 21
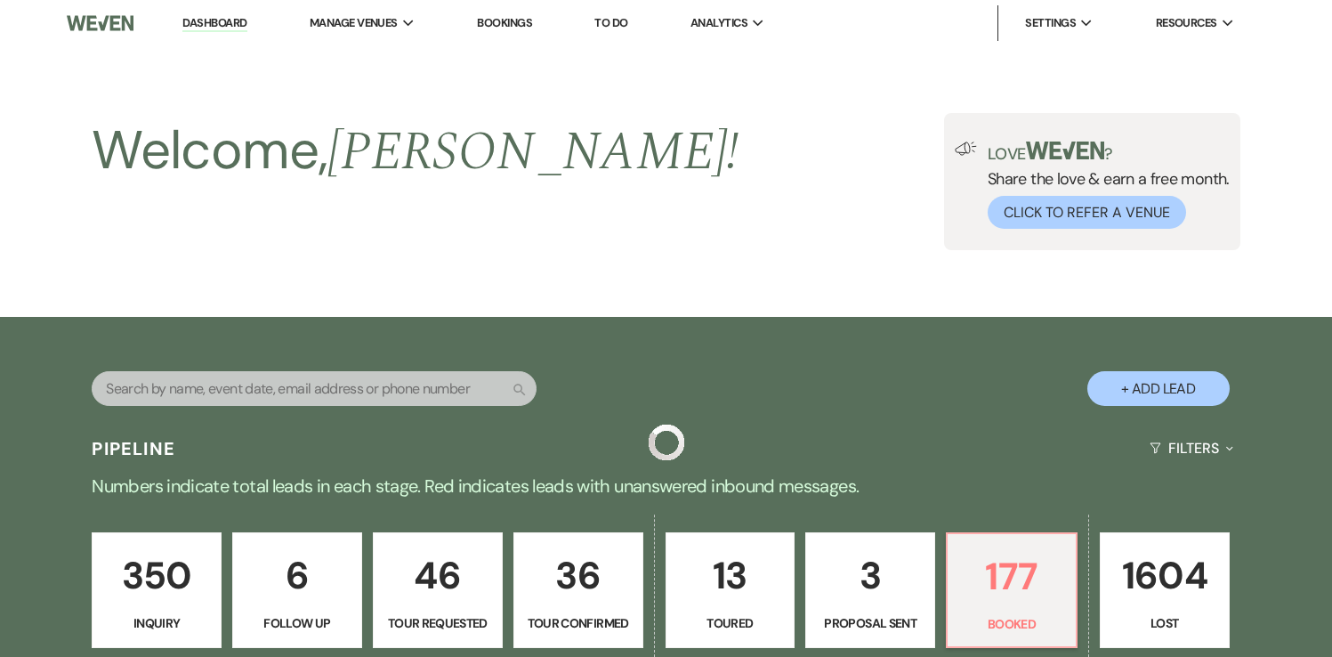
scroll to position [689, 0]
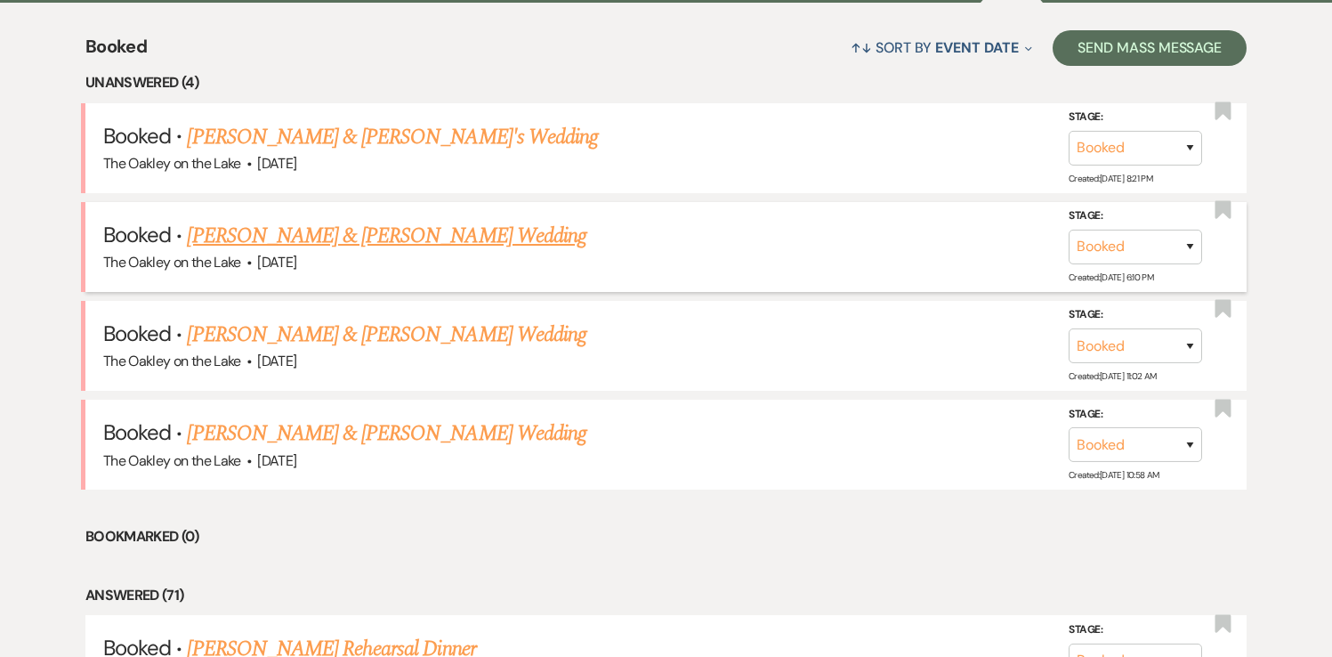
click at [332, 235] on link "[PERSON_NAME] & [PERSON_NAME] Wedding" at bounding box center [386, 236] width 399 height 32
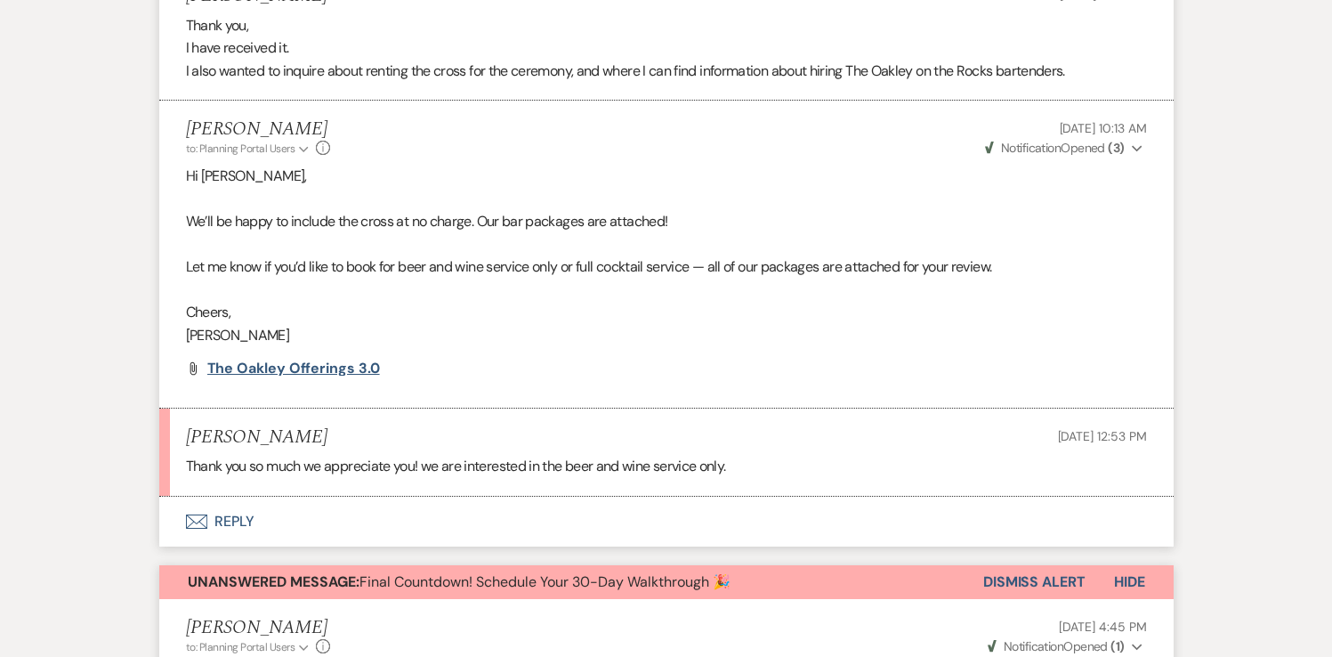
scroll to position [1076, 0]
click at [289, 372] on span "The Oakley Offerings 3.0" at bounding box center [293, 369] width 173 height 19
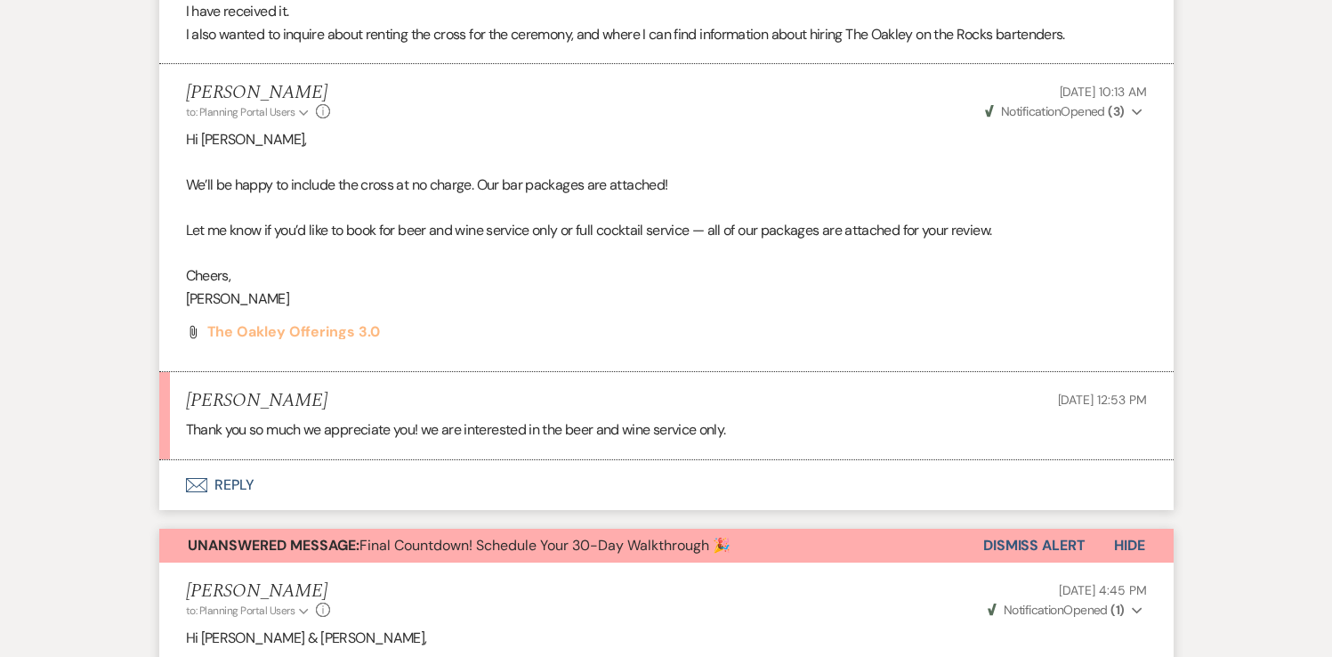
scroll to position [1116, 0]
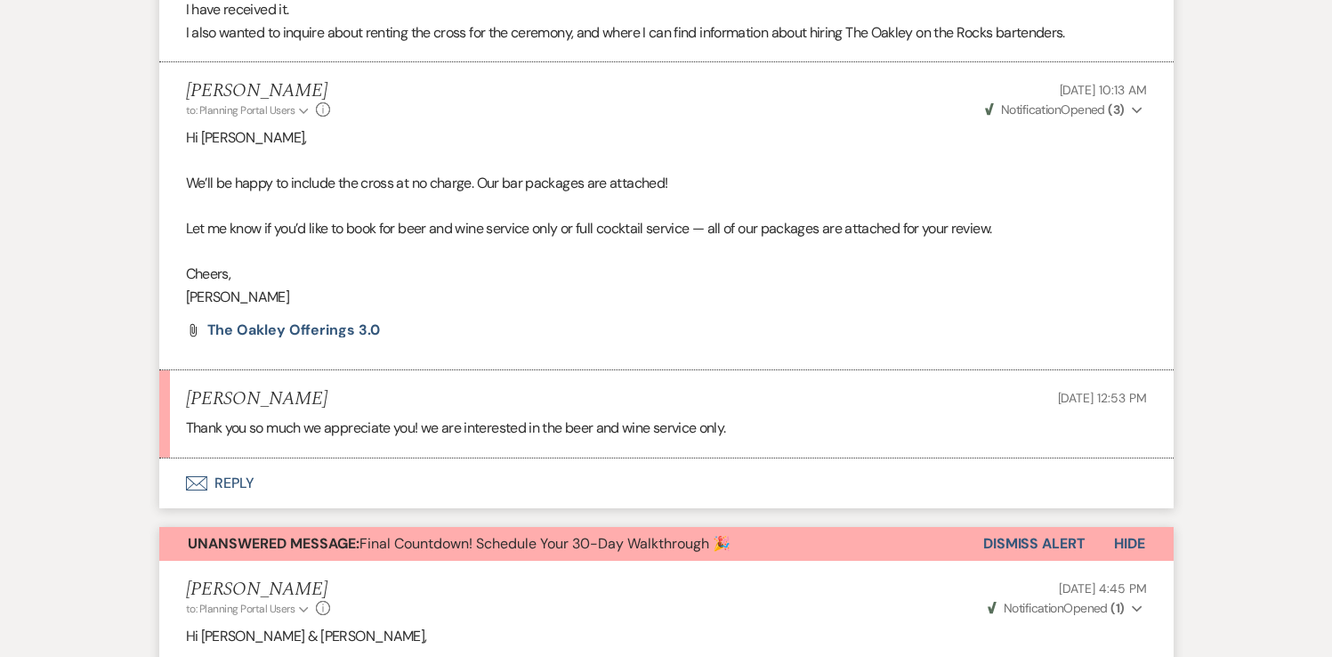
click at [233, 483] on button "Envelope Reply" at bounding box center [666, 483] width 1014 height 50
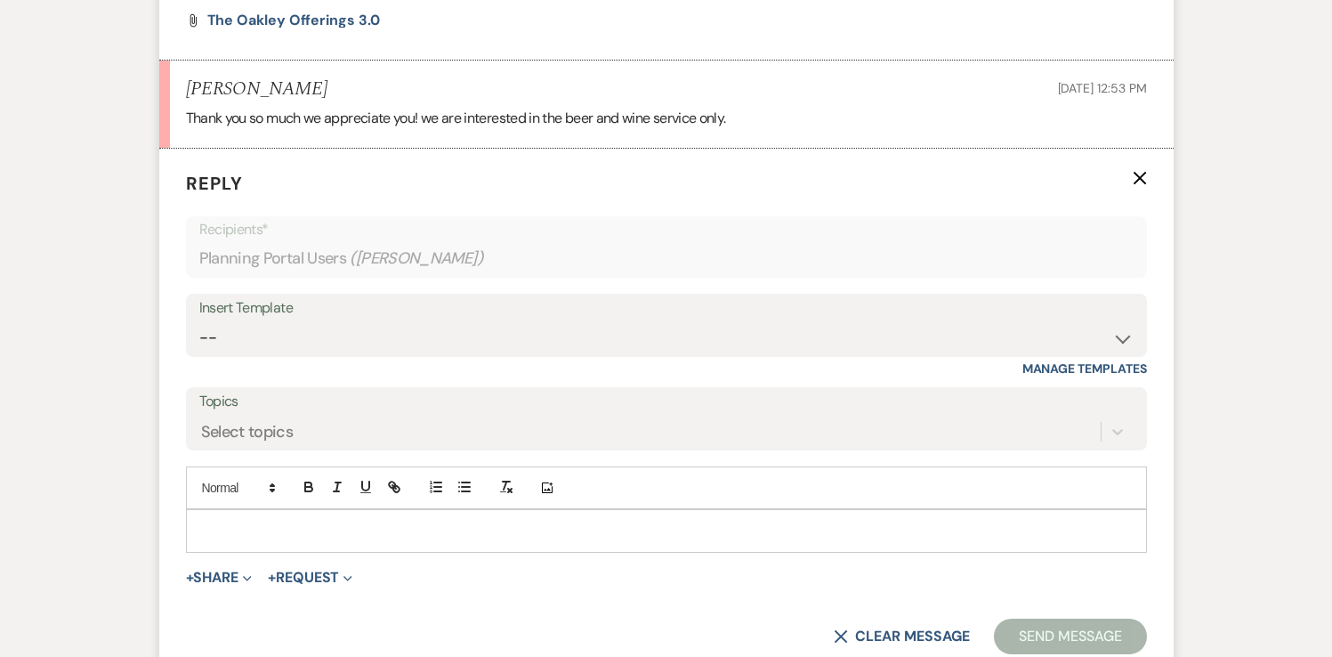
scroll to position [1509, 0]
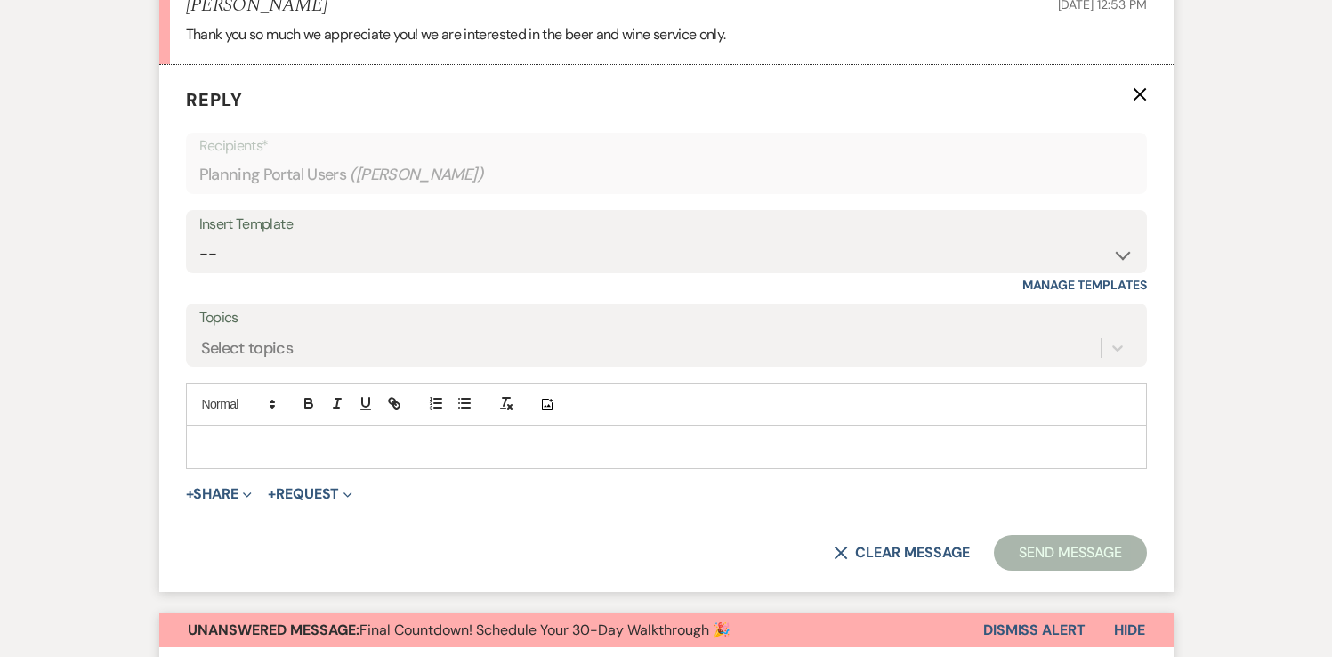
click at [240, 448] on p at bounding box center [666, 447] width 932 height 20
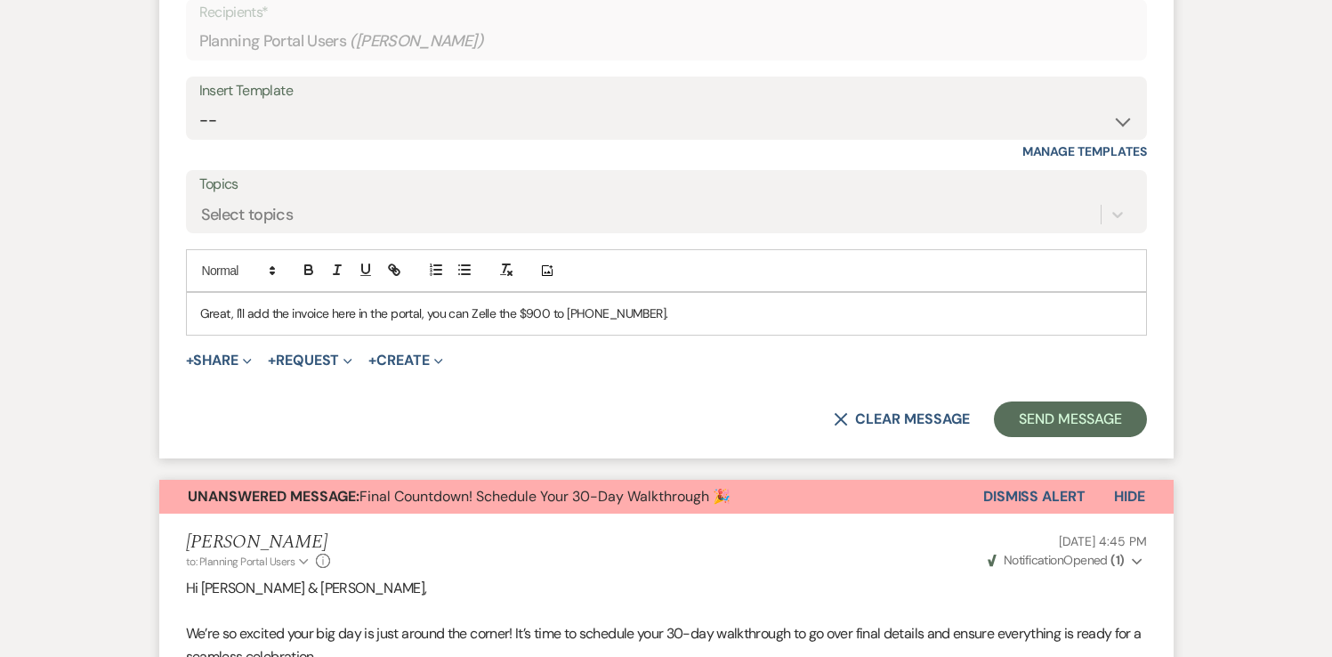
scroll to position [1647, 0]
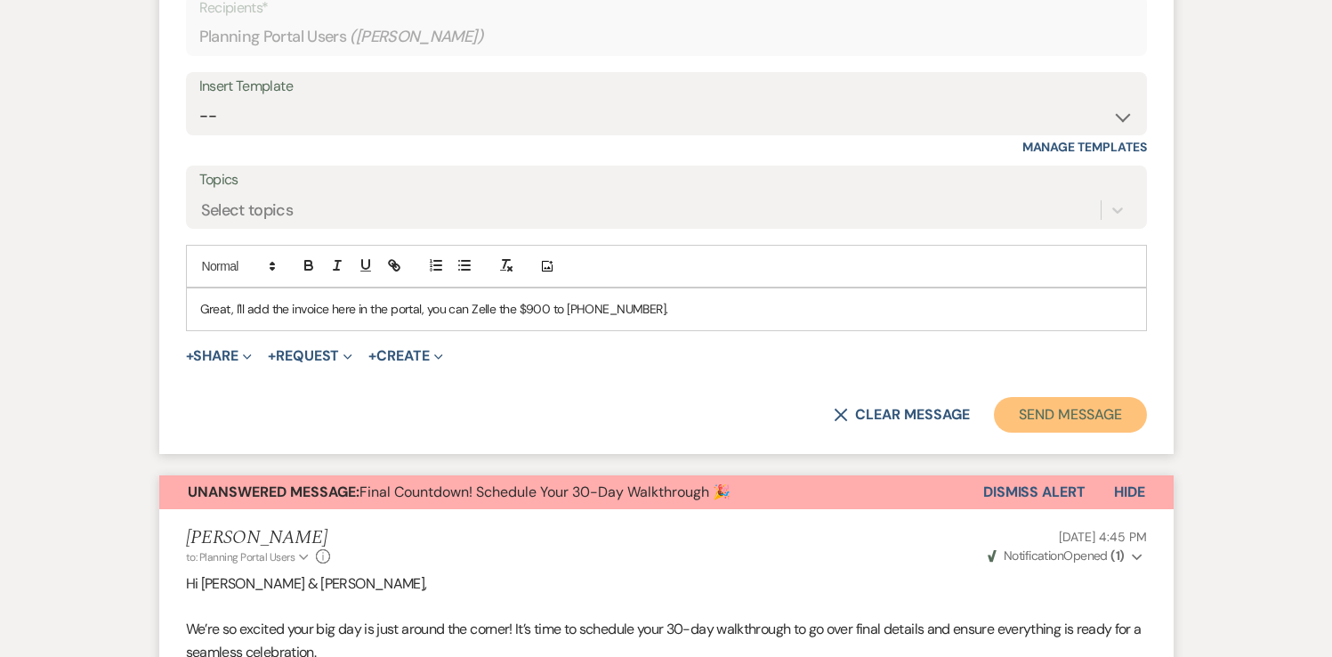
click at [1038, 420] on button "Send Message" at bounding box center [1070, 415] width 152 height 36
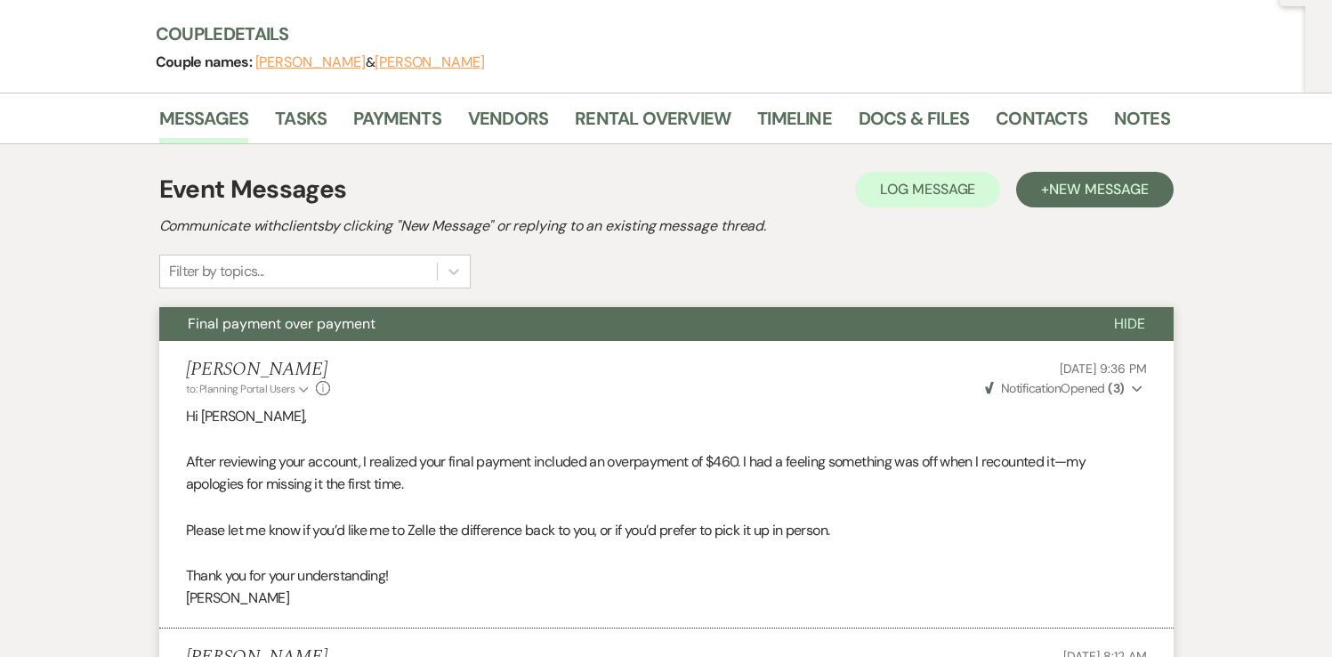
scroll to position [0, 0]
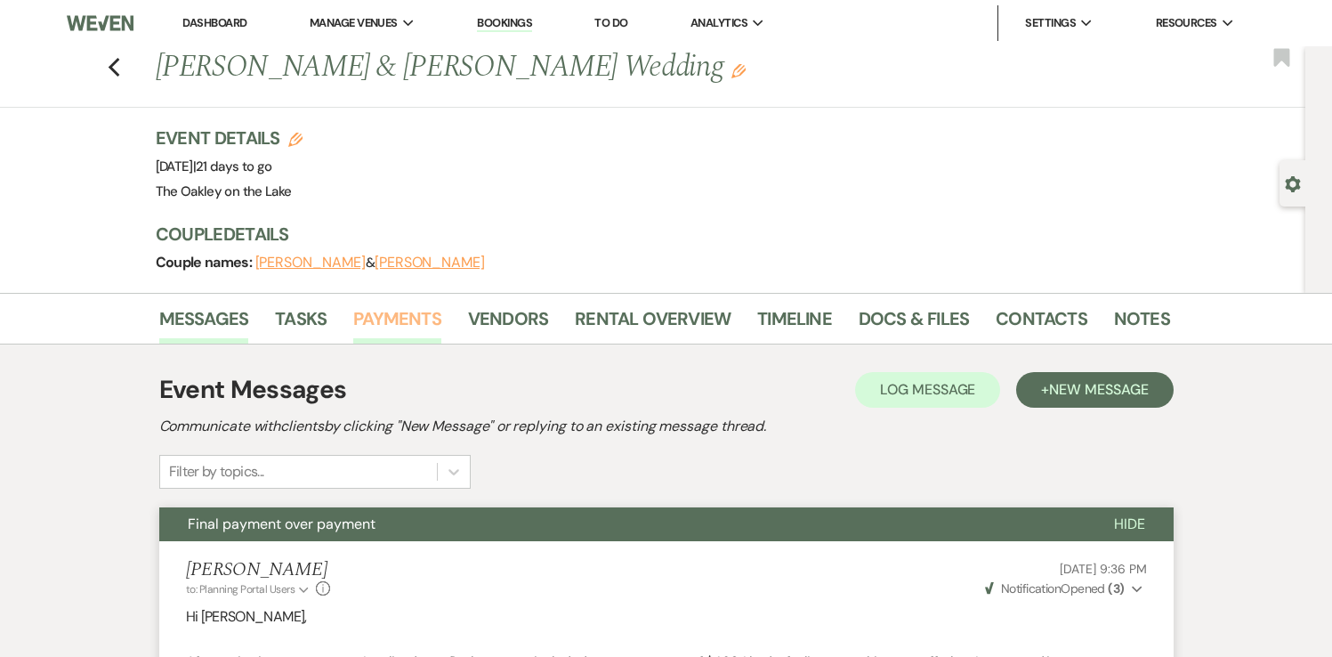
click at [407, 310] on link "Payments" at bounding box center [397, 323] width 88 height 39
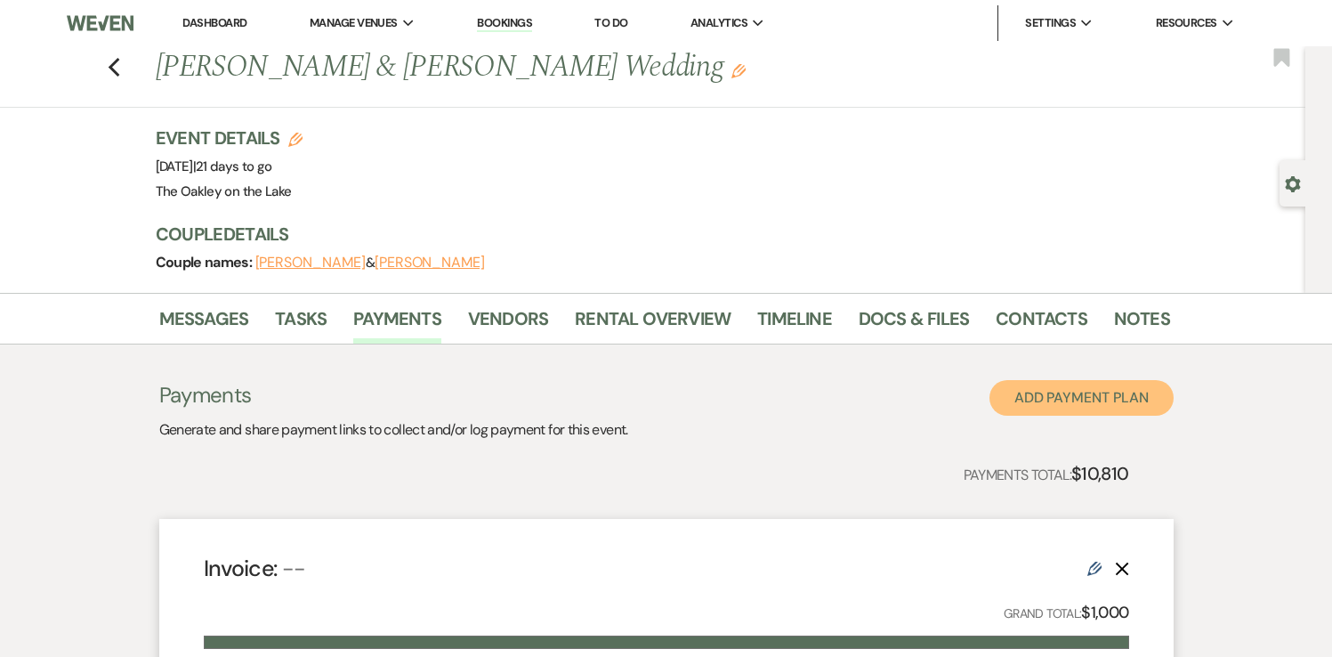
click at [1117, 404] on button "Add Payment Plan" at bounding box center [1081, 398] width 184 height 36
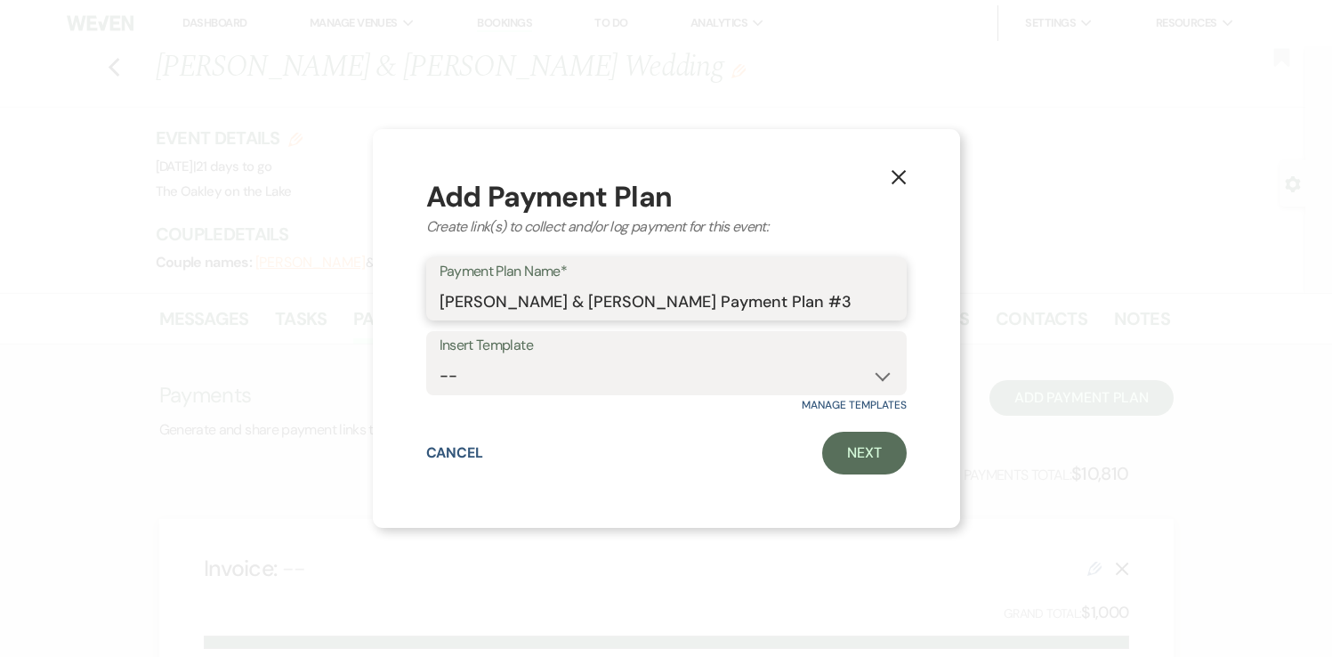
drag, startPoint x: 858, startPoint y: 302, endPoint x: 435, endPoint y: 302, distance: 422.6
click at [435, 301] on div "Payment Plan Name* [PERSON_NAME] & [PERSON_NAME] Payment Plan #3" at bounding box center [666, 289] width 480 height 64
type input "Beer and Wine Service"
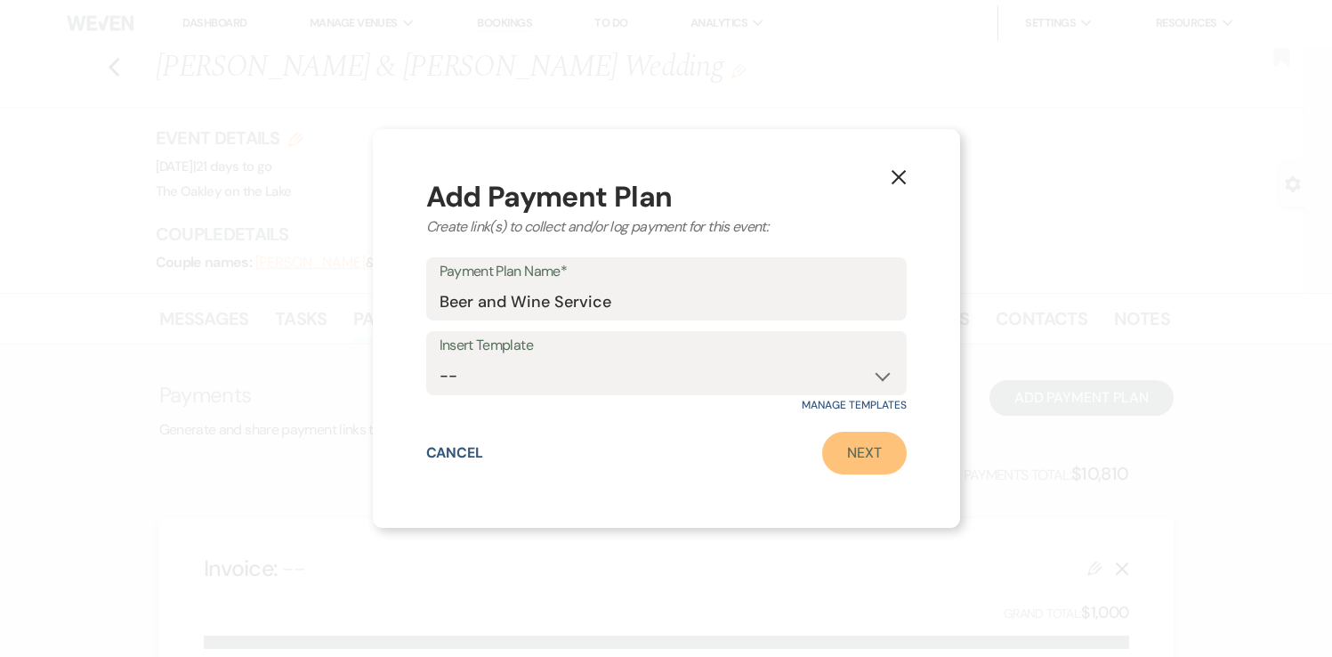
click at [858, 443] on link "Next" at bounding box center [864, 452] width 85 height 43
select select "2"
select select "percentage"
select select "true"
select select "client"
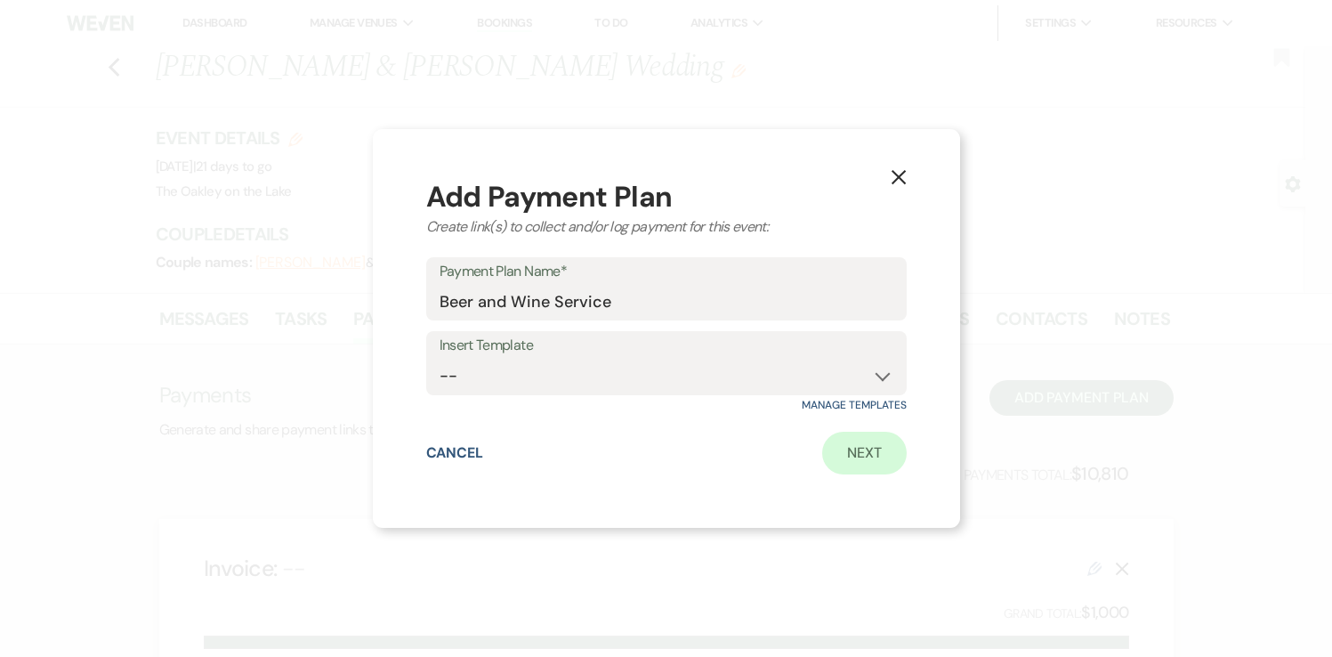
select select "weeks"
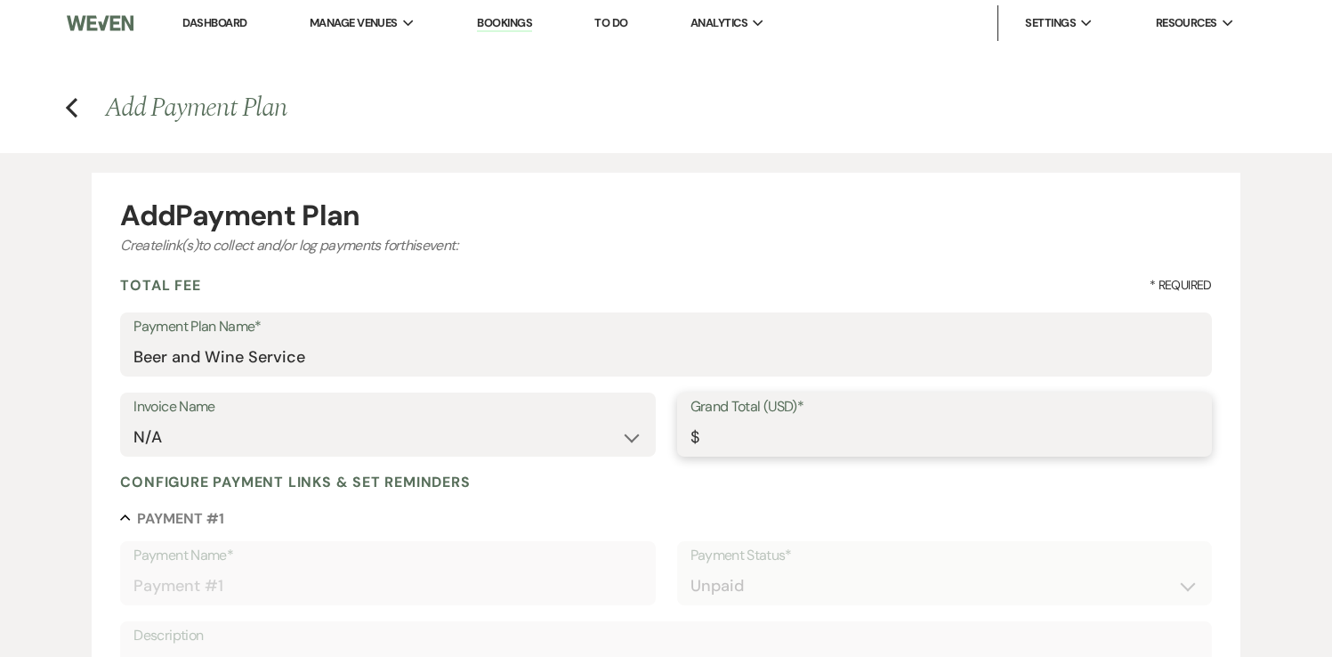
click at [771, 443] on input "Grand Total (USD)*" at bounding box center [944, 437] width 508 height 35
type input "9"
type input "9.00"
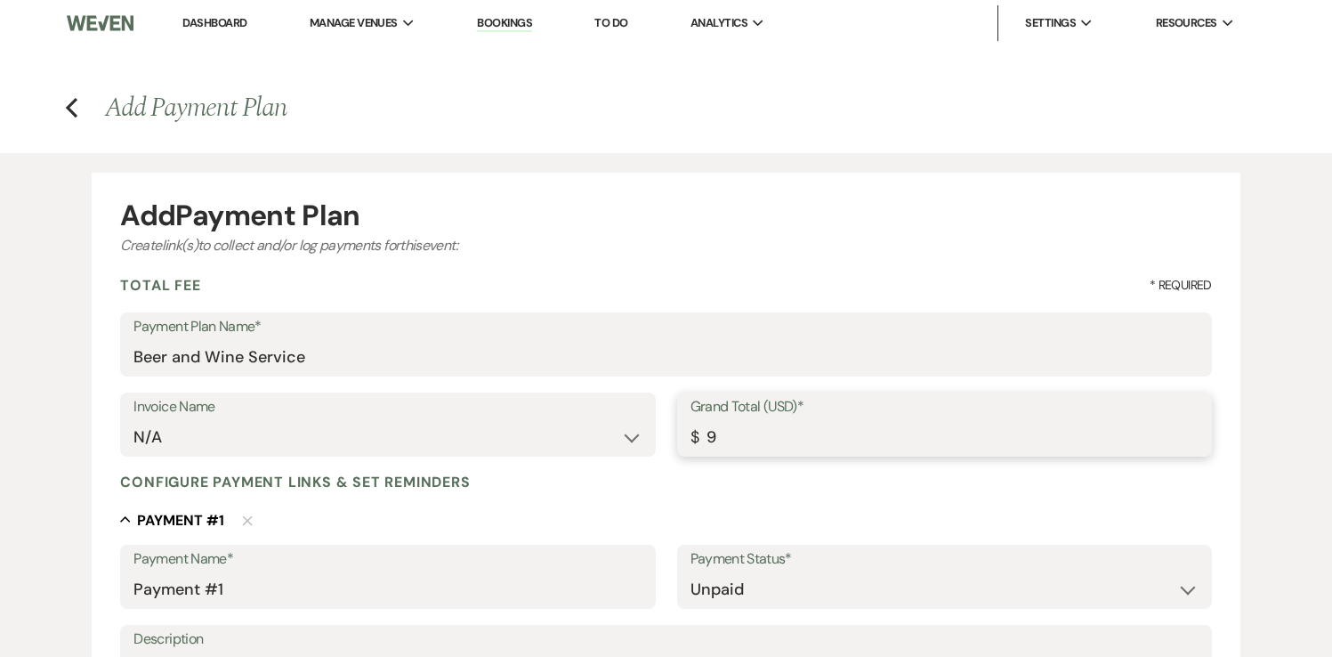
type input "90"
type input "90.00"
type input "900"
type input "900.00"
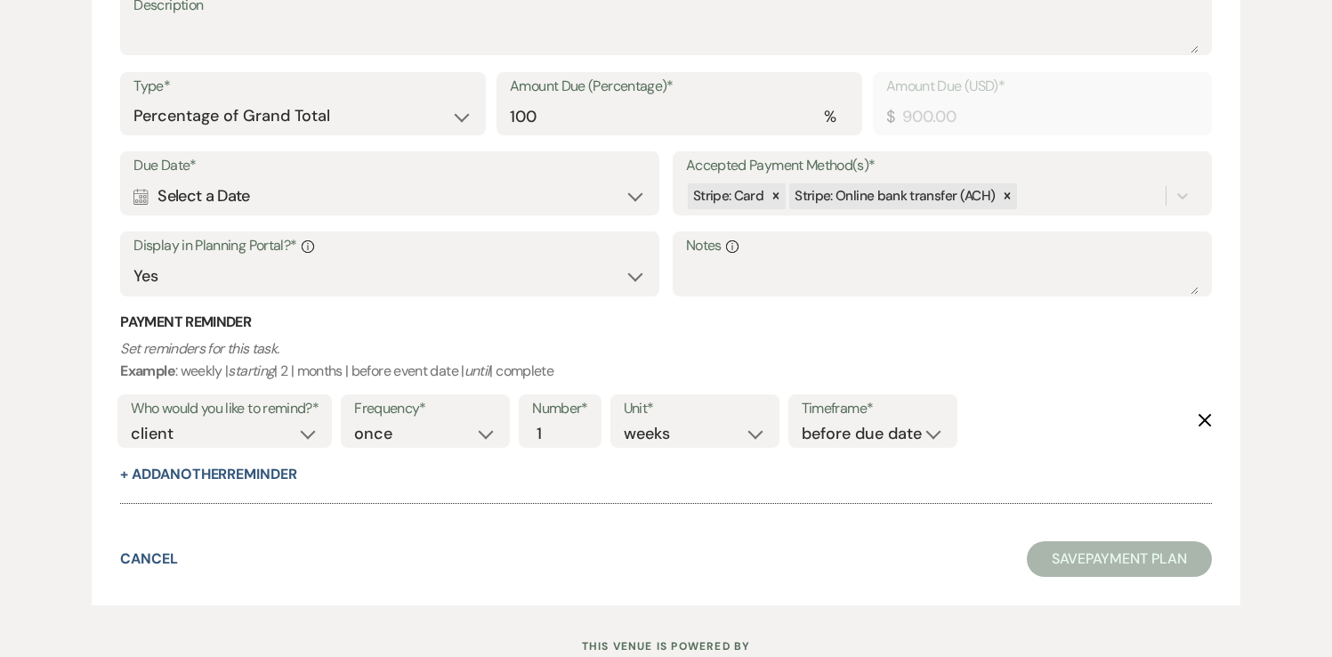
scroll to position [635, 0]
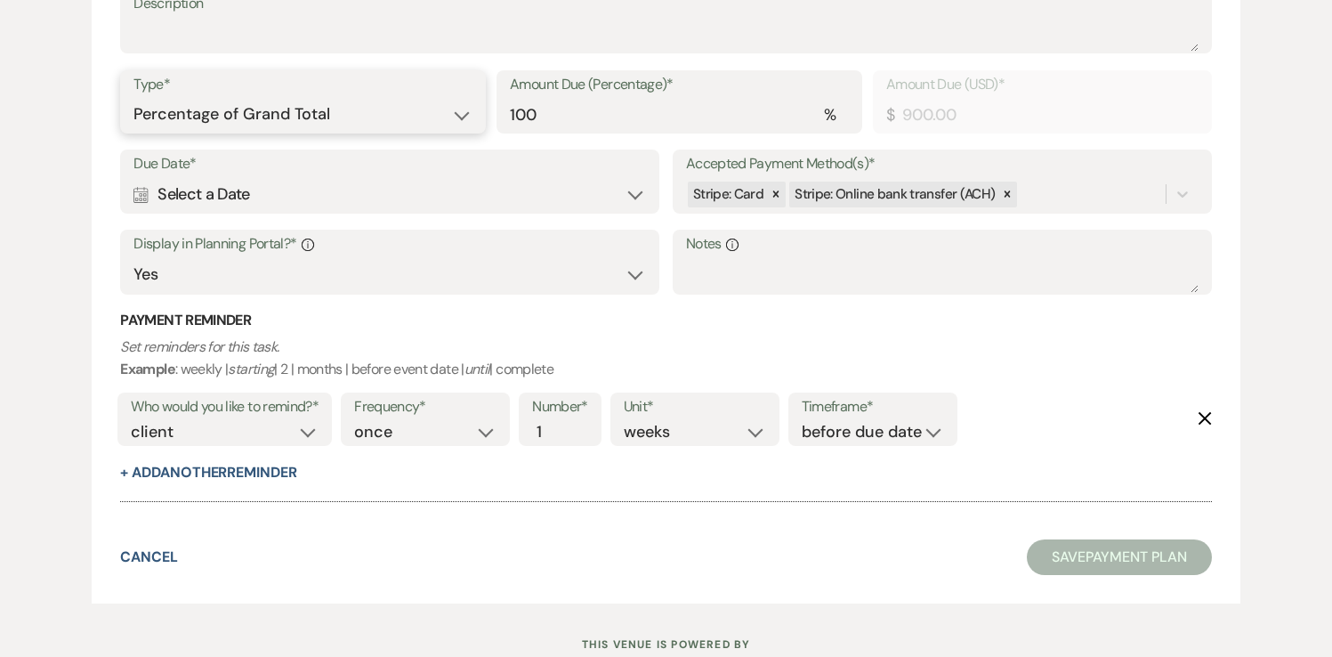
click at [461, 114] on select "Dollar Amount Percentage of Grand Total" at bounding box center [302, 114] width 339 height 35
click at [544, 117] on input "100" at bounding box center [679, 114] width 339 height 35
type input "10"
type input "90.00"
type input "1"
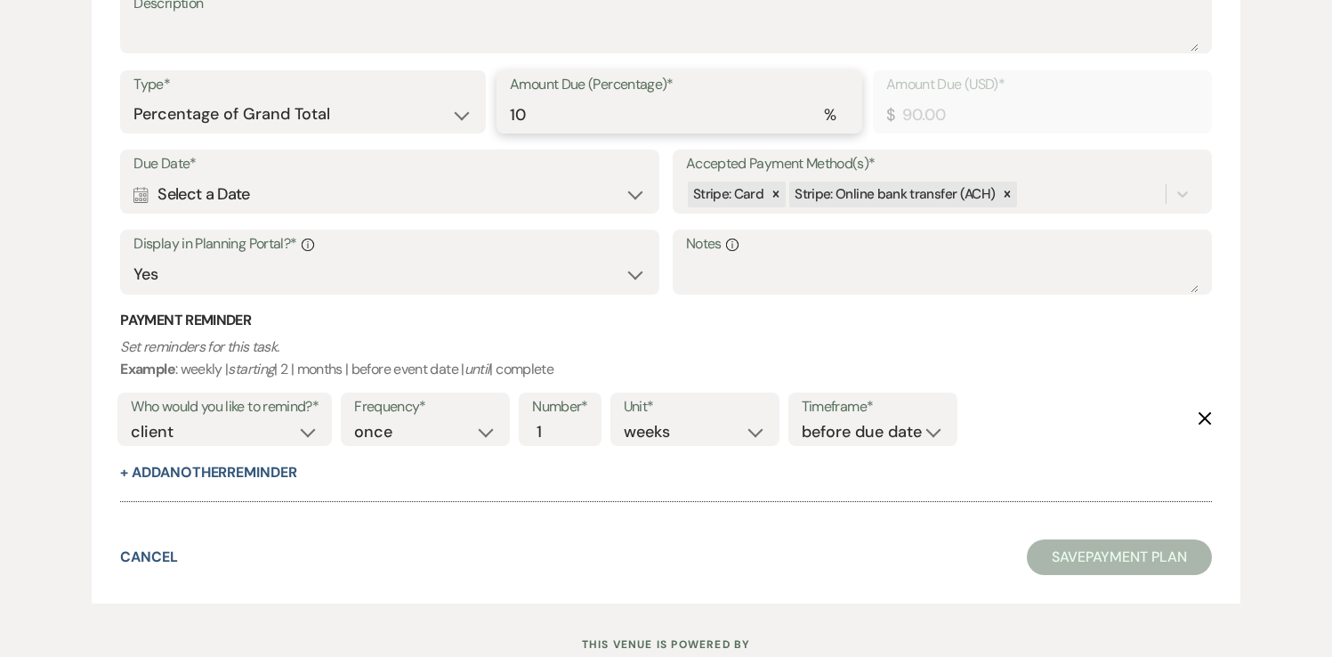
type input "9.00"
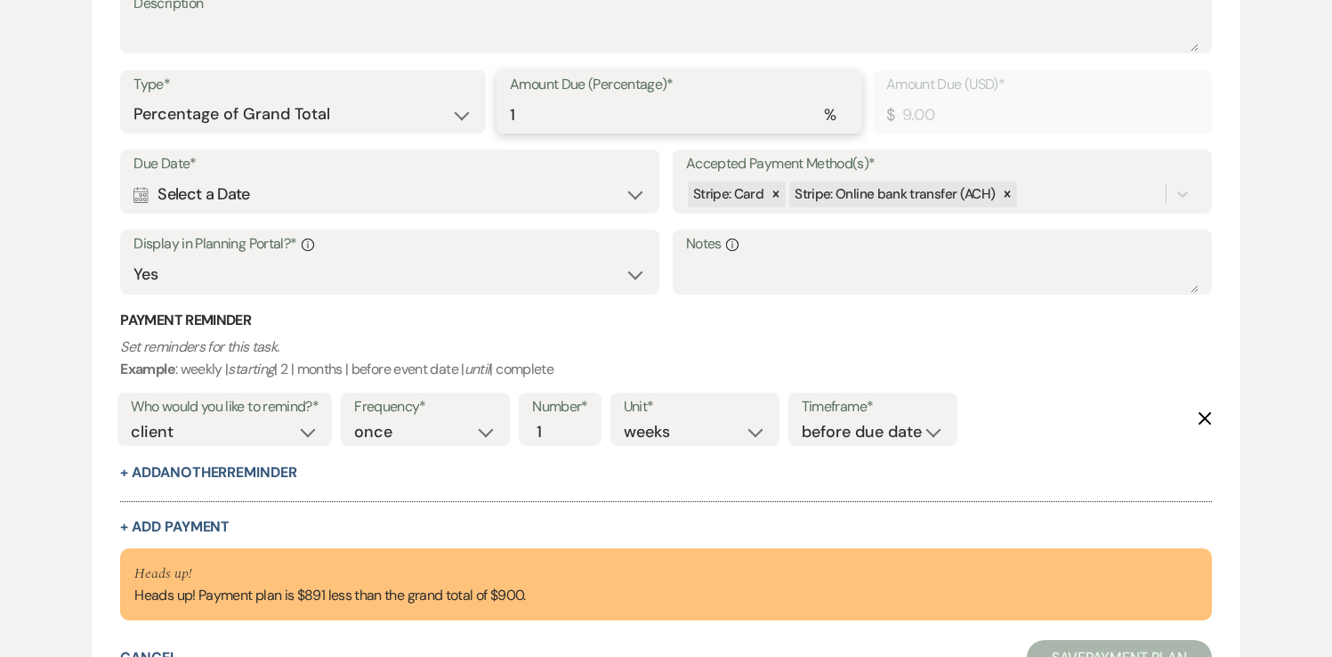
type input "0.00"
type input "5"
type input "45.00"
type input "50"
type input "450.00"
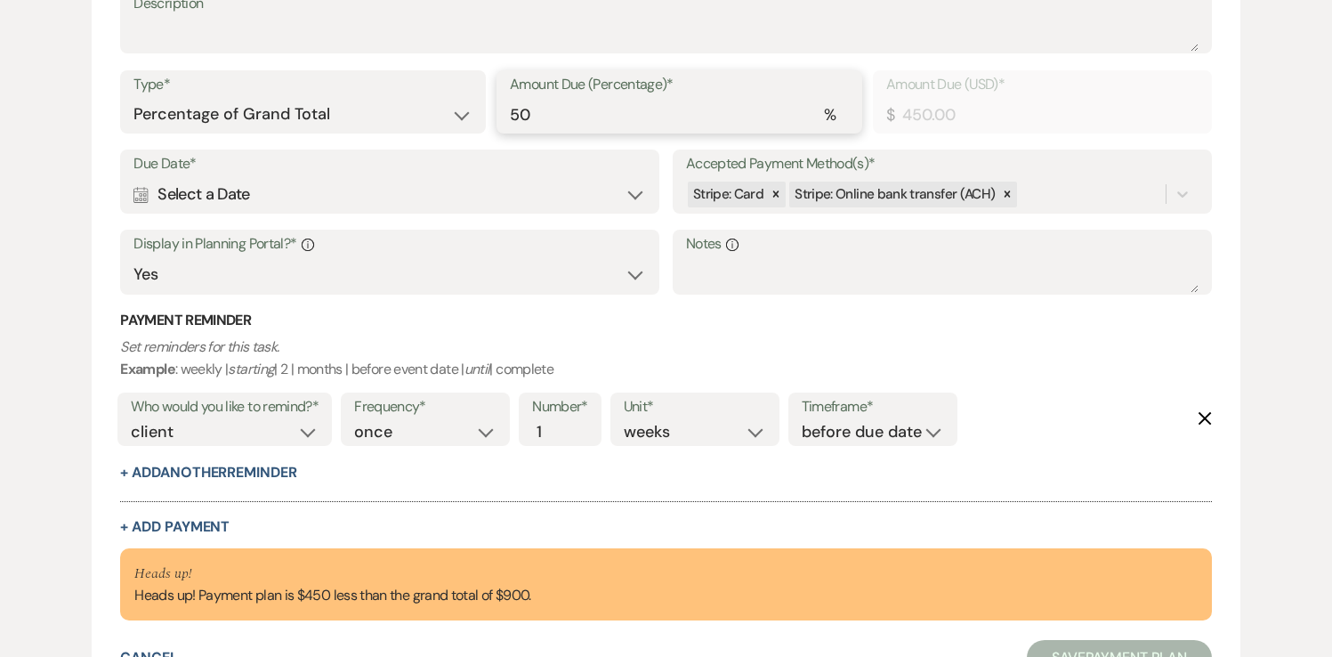
type input "50"
click at [575, 183] on div "Calendar Select a Date Expand" at bounding box center [389, 194] width 512 height 35
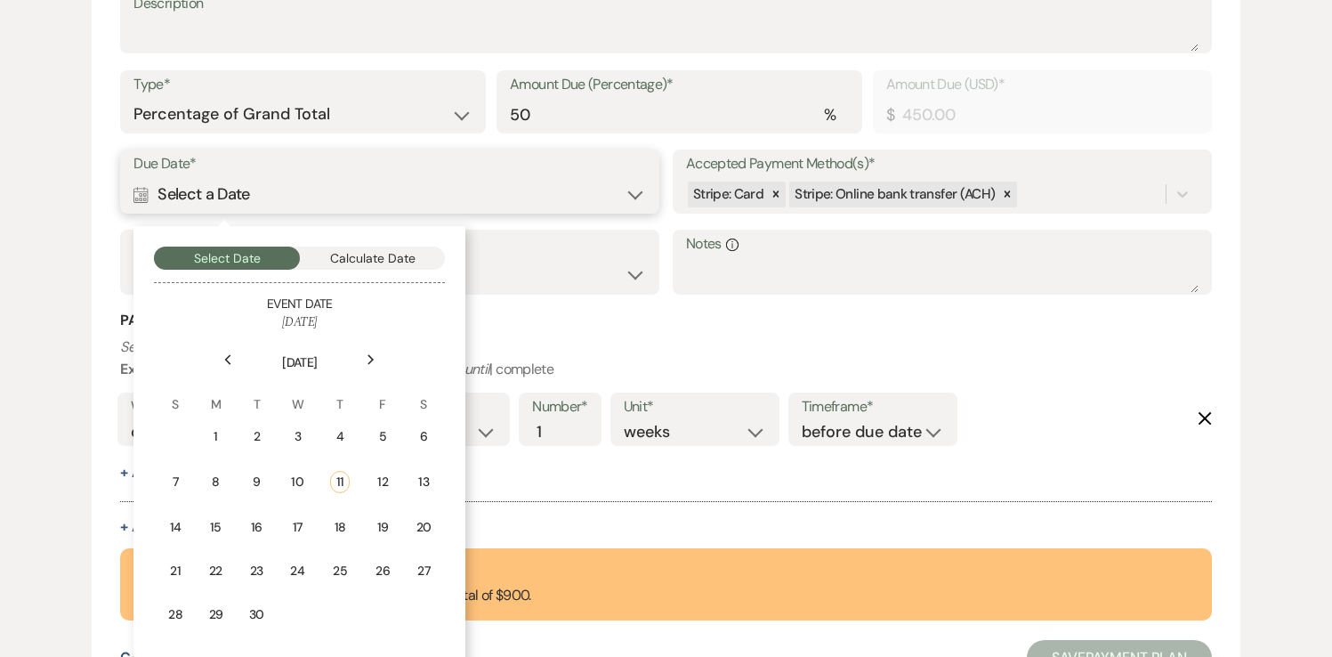
click at [395, 252] on button "Calculate Date" at bounding box center [373, 257] width 146 height 23
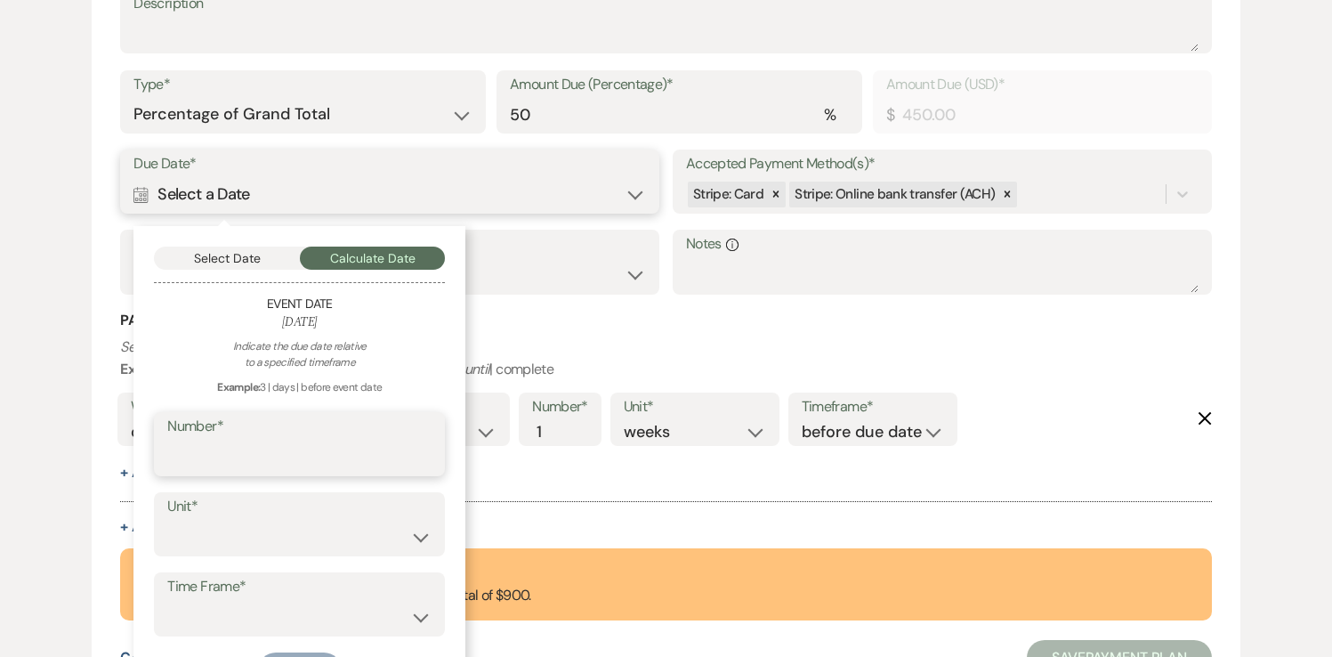
click at [327, 460] on input "Number*" at bounding box center [299, 456] width 264 height 35
click at [281, 461] on input "Number*" at bounding box center [299, 456] width 264 height 35
type input "30"
click at [274, 536] on select "days weeks months" at bounding box center [299, 537] width 264 height 35
select select "day"
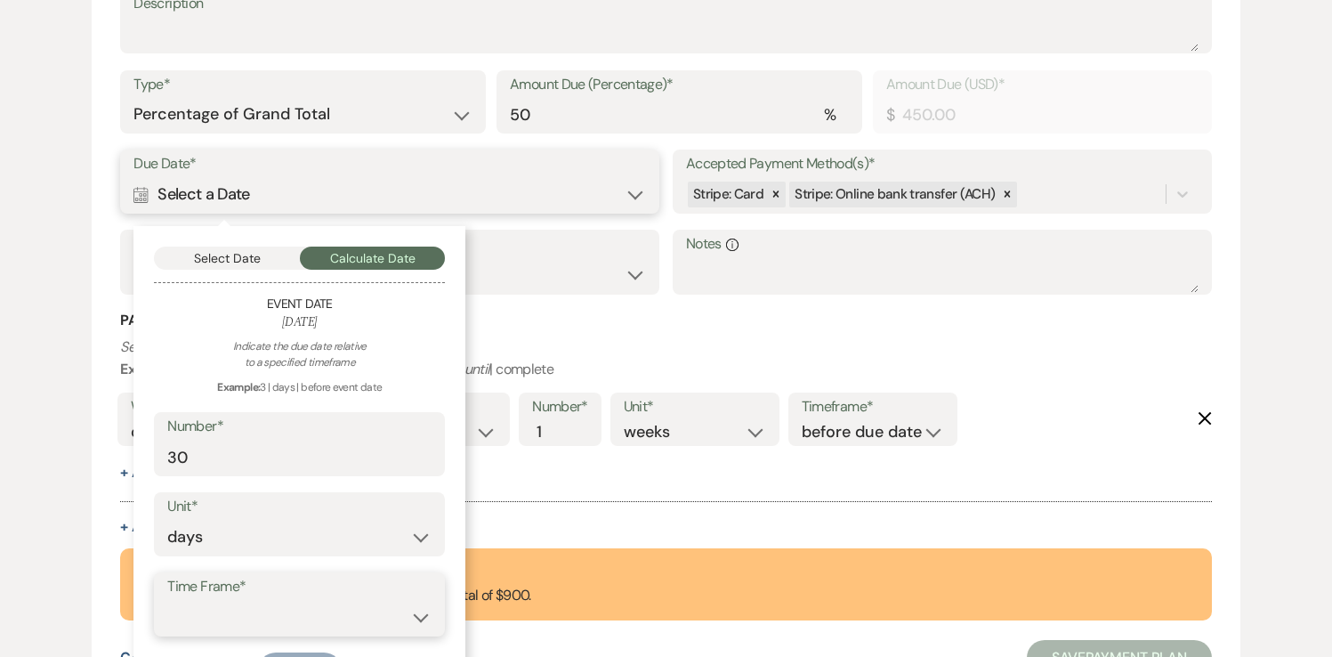
click at [254, 612] on select "before event date after event date after event is booked after [DATE] date" at bounding box center [299, 617] width 264 height 35
select select "beforeEventDate"
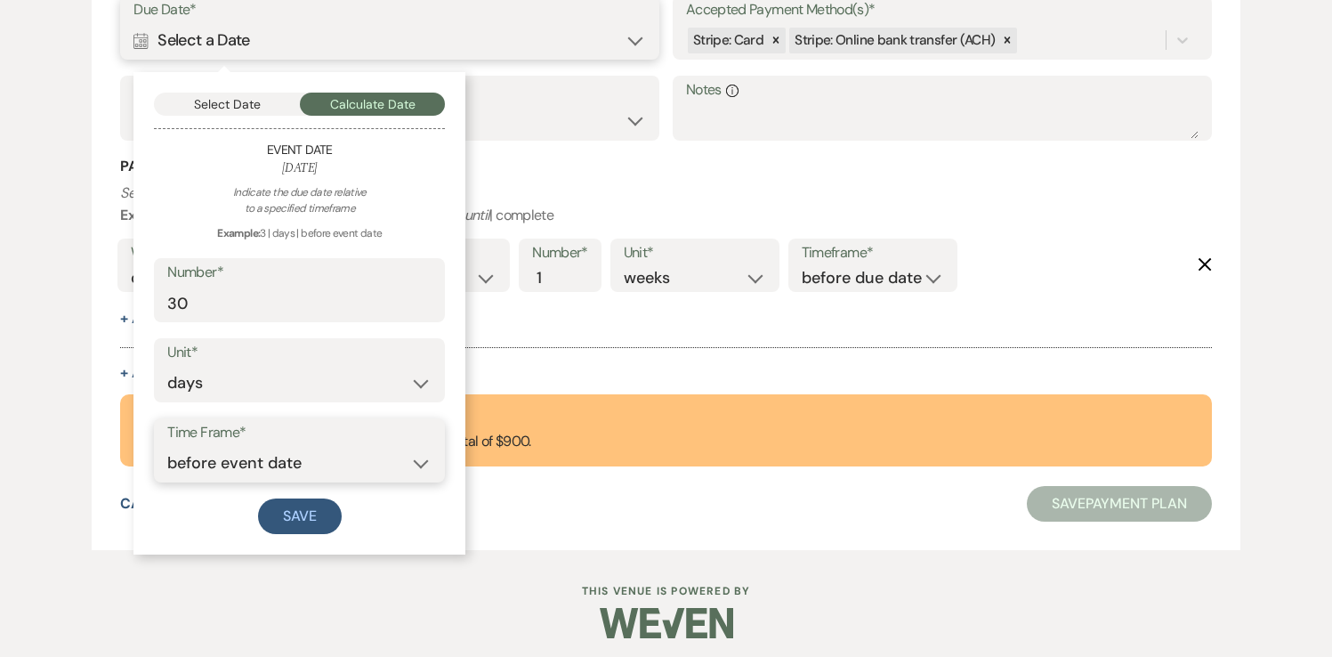
scroll to position [795, 0]
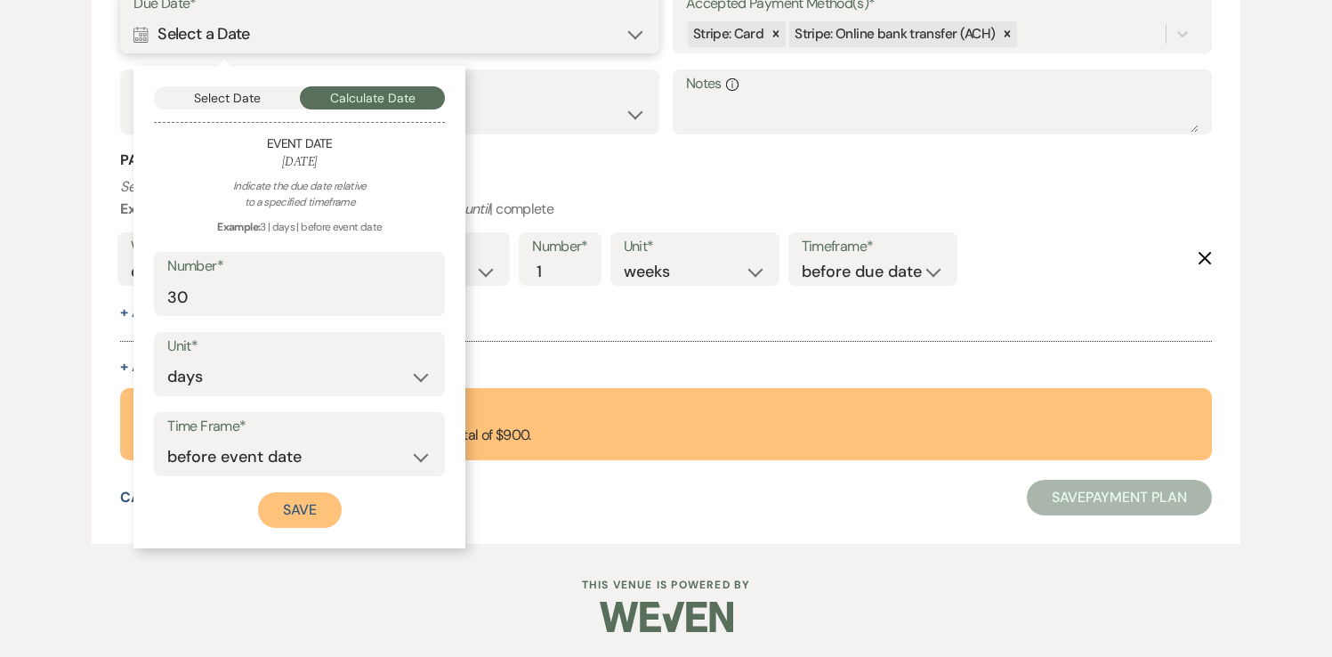
click at [305, 508] on button "Save" at bounding box center [300, 510] width 84 height 36
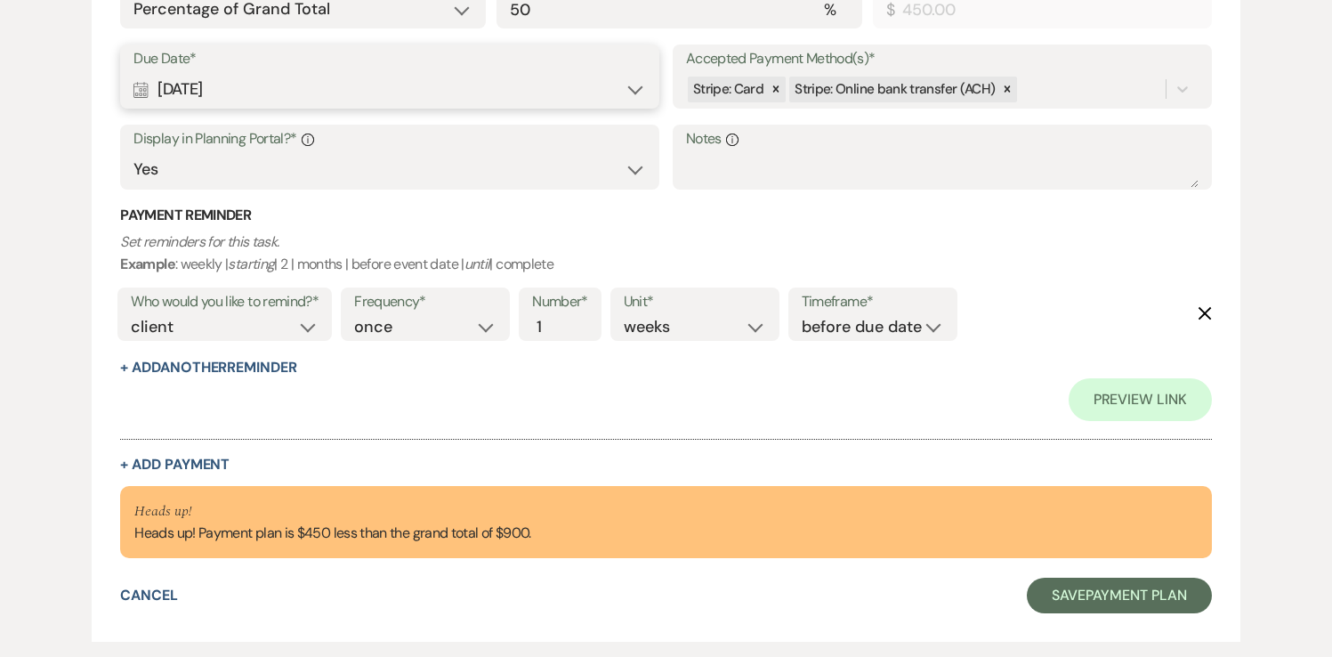
scroll to position [736, 0]
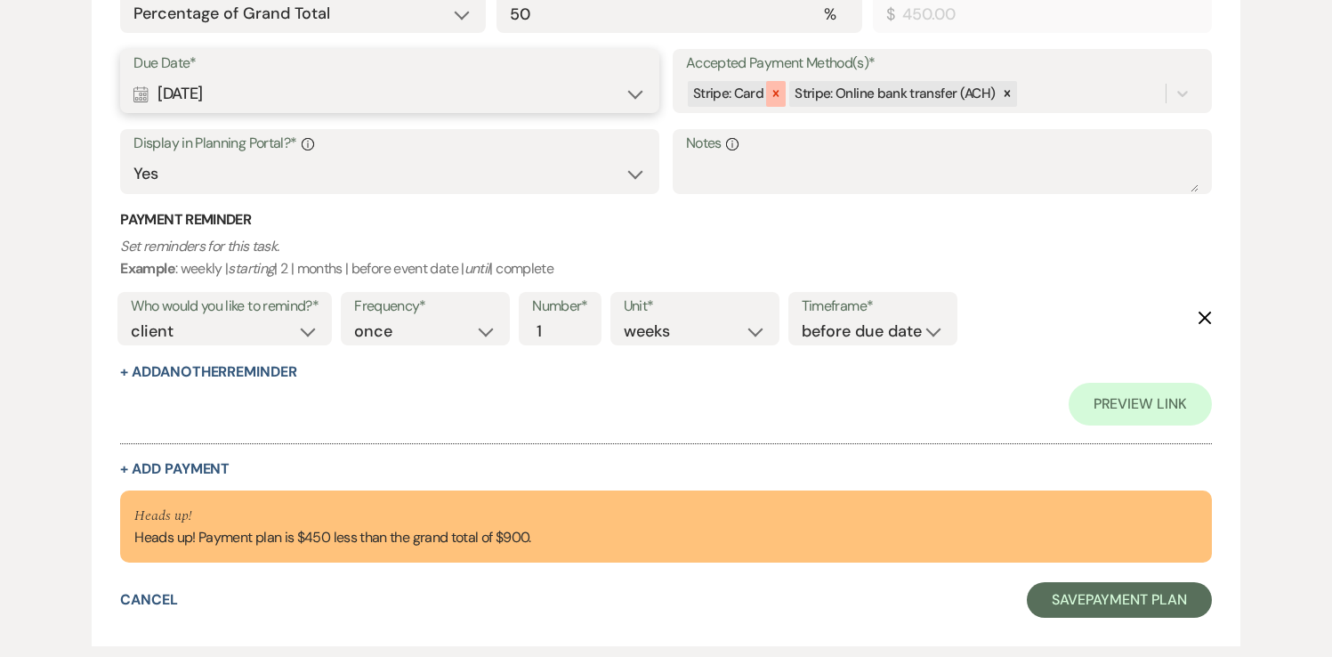
click at [773, 96] on icon at bounding box center [776, 93] width 12 height 12
click at [630, 94] on div "Calendar [DATE] Expand" at bounding box center [389, 94] width 512 height 35
select select "day"
select select "beforeEventDate"
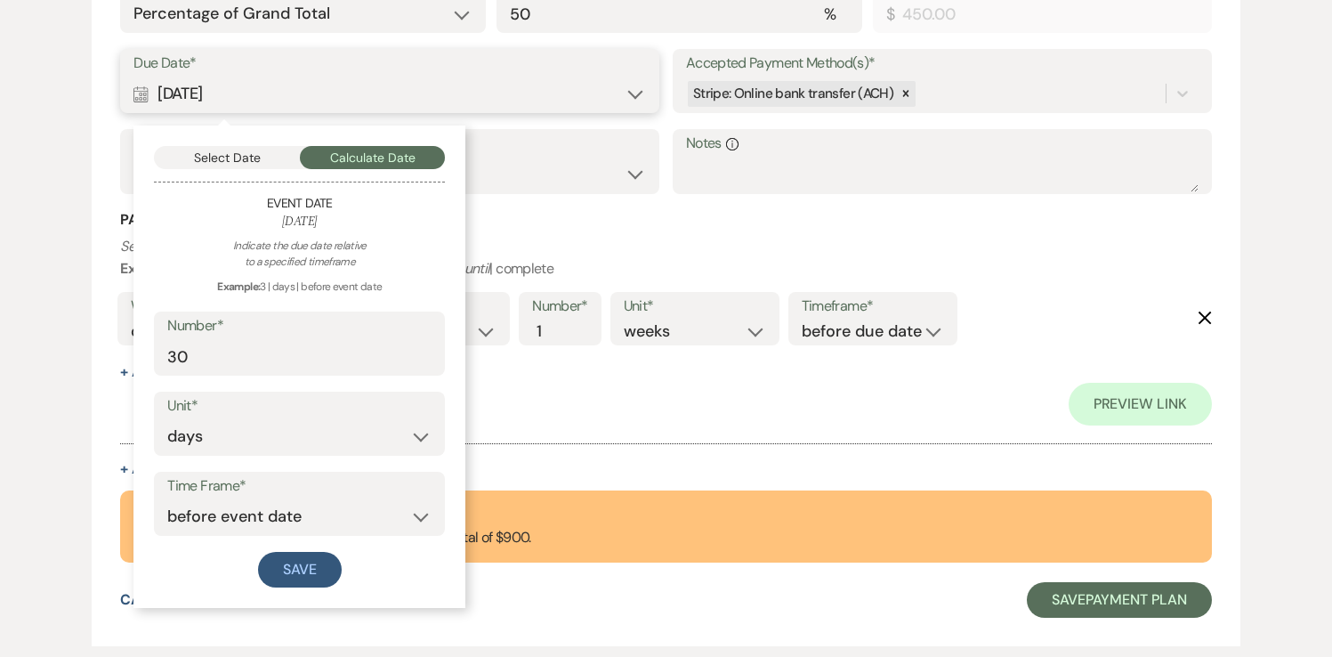
click at [254, 160] on button "Select Date" at bounding box center [227, 157] width 146 height 23
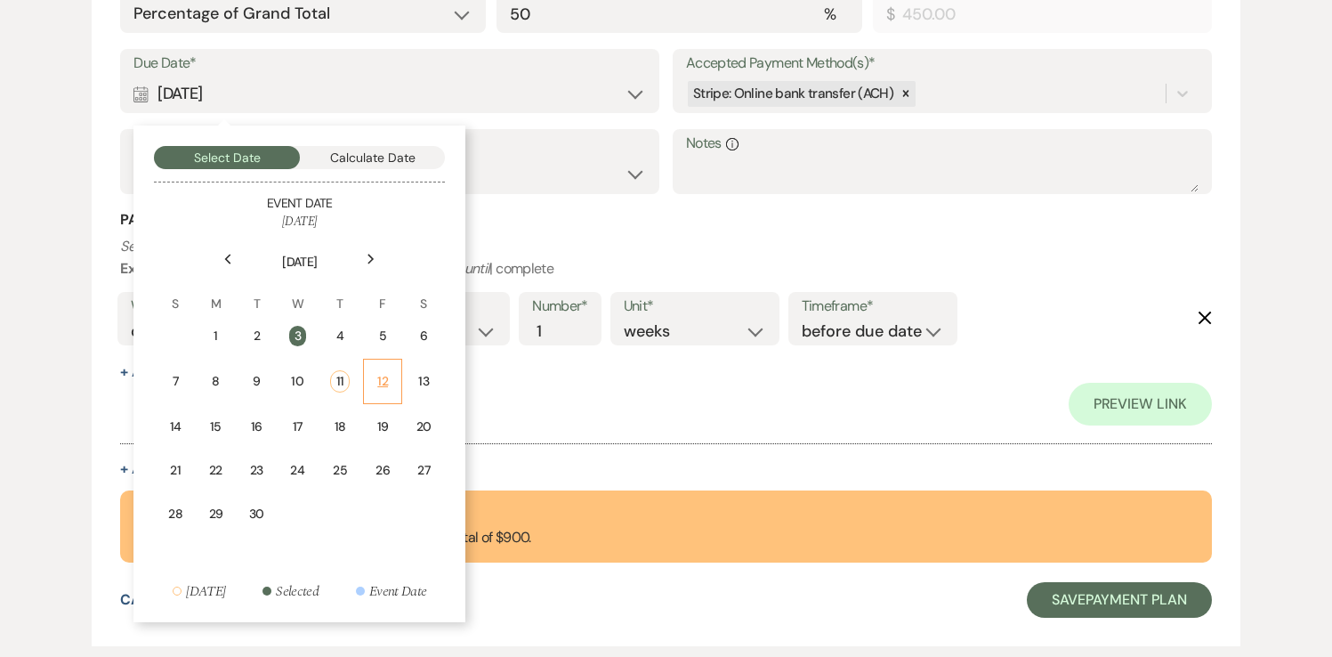
click at [385, 386] on div "12" at bounding box center [382, 381] width 15 height 19
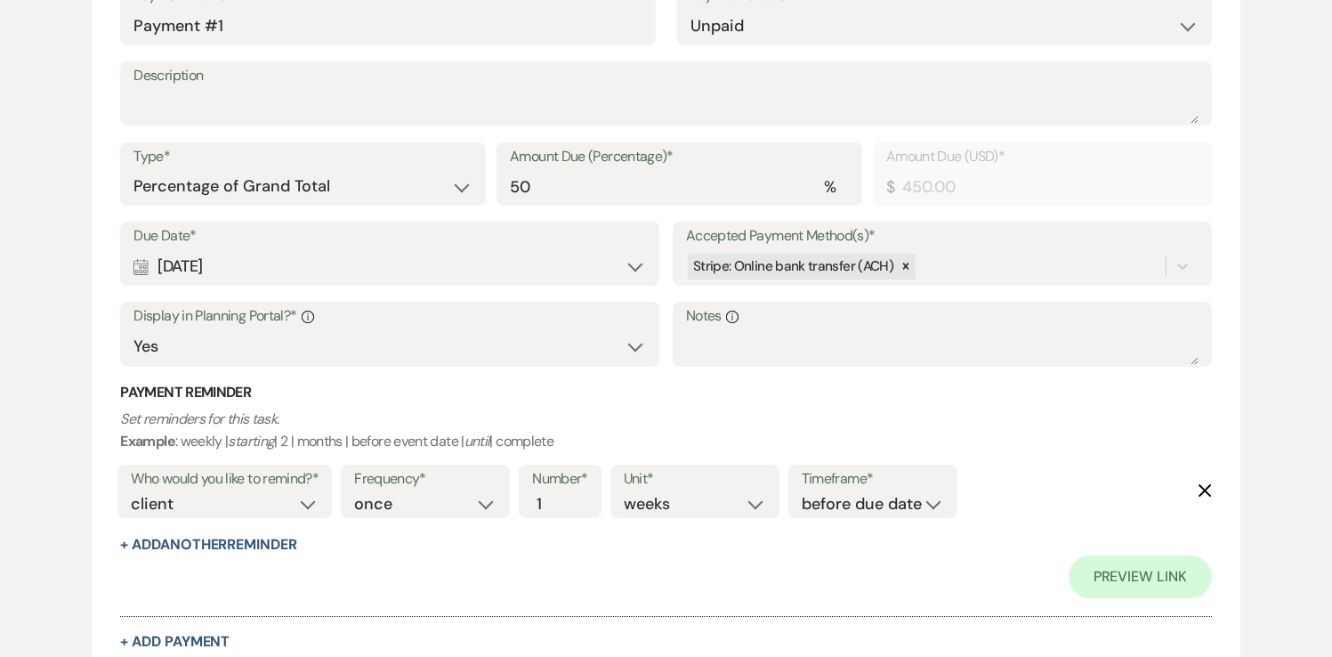
scroll to position [560, 0]
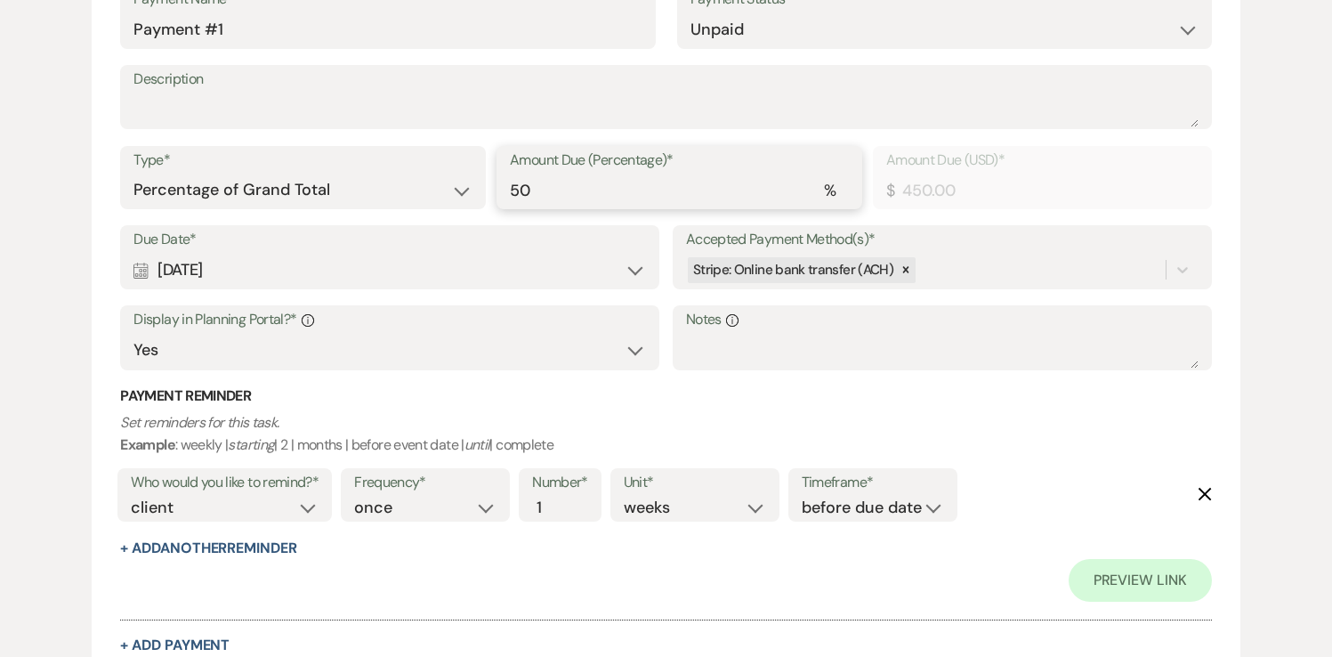
click at [592, 201] on input "50" at bounding box center [679, 190] width 339 height 35
type input "5"
type input "45.00"
type input "0.00"
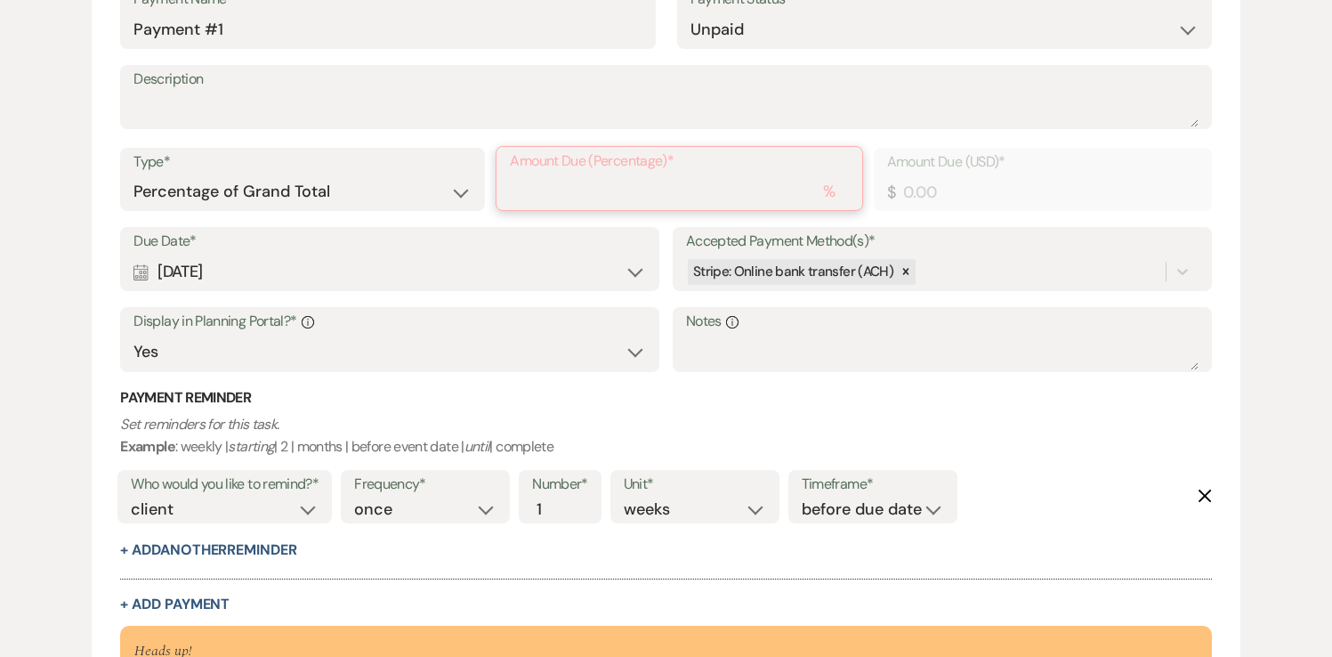
type input "1"
type input "9.00"
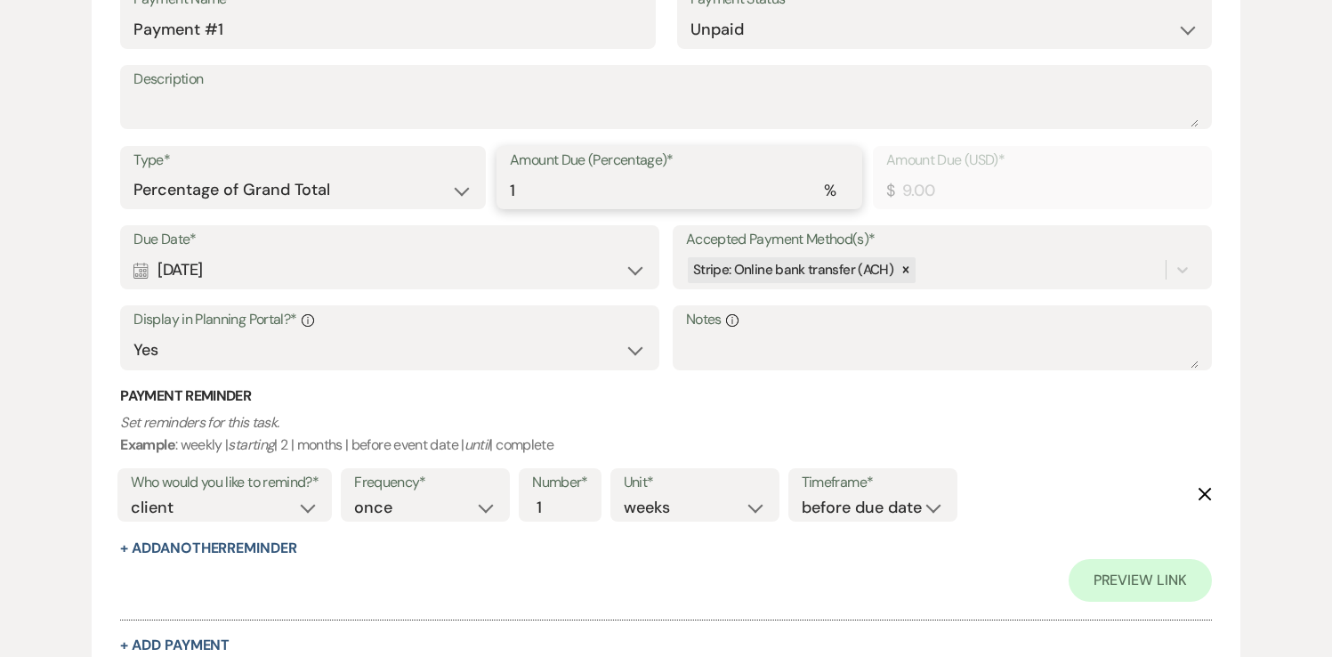
type input "10"
type input "90.00"
type input "100"
type input "900.00"
click at [903, 269] on icon at bounding box center [906, 270] width 6 height 6
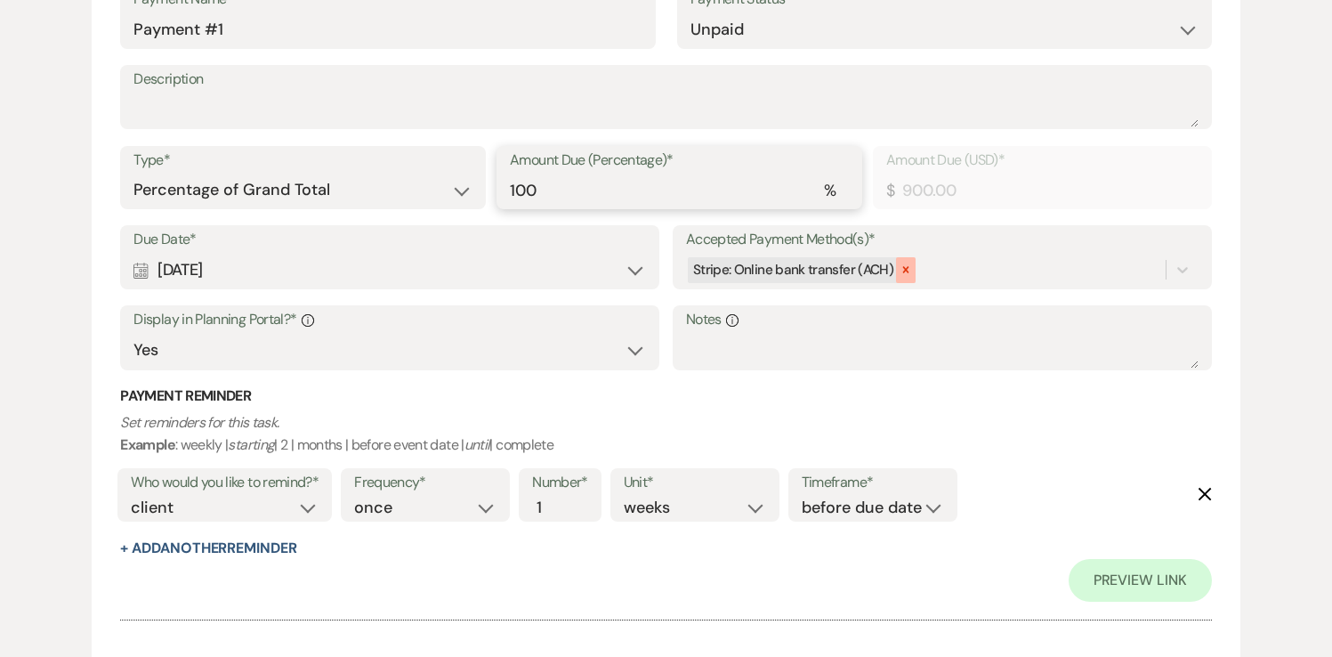
type input "100"
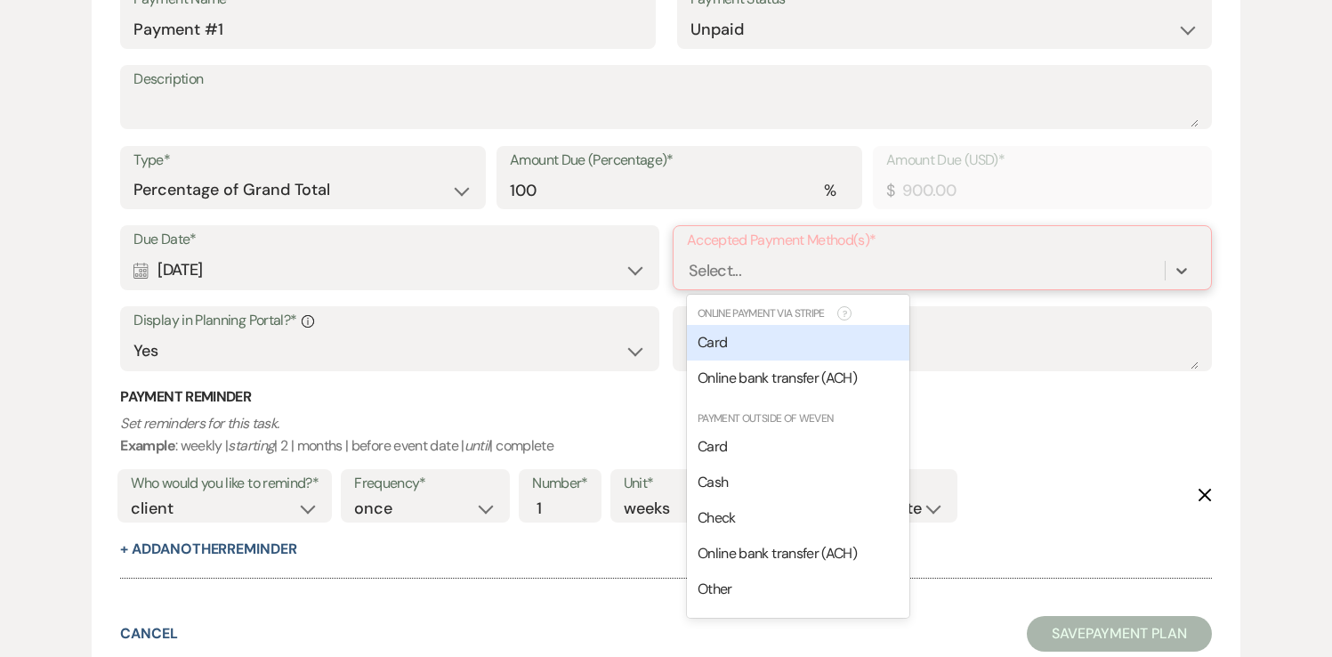
click at [779, 270] on div "Select..." at bounding box center [926, 270] width 478 height 31
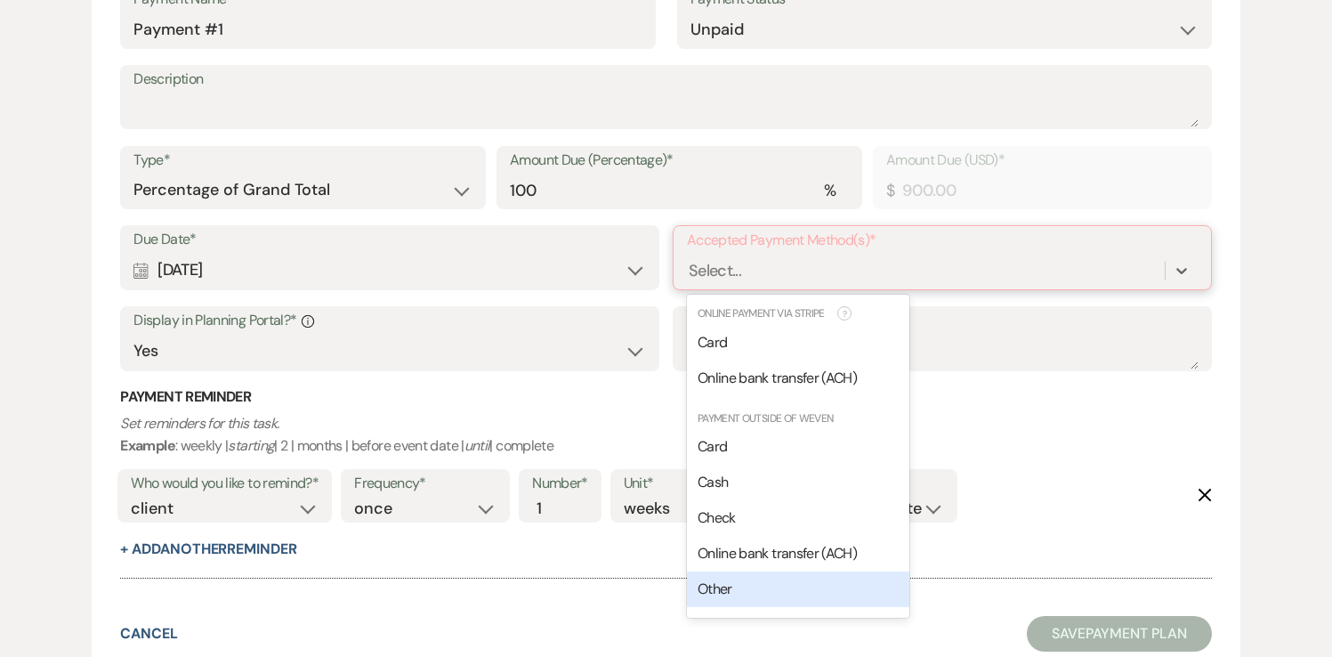
click at [723, 591] on span "Other" at bounding box center [714, 588] width 35 height 19
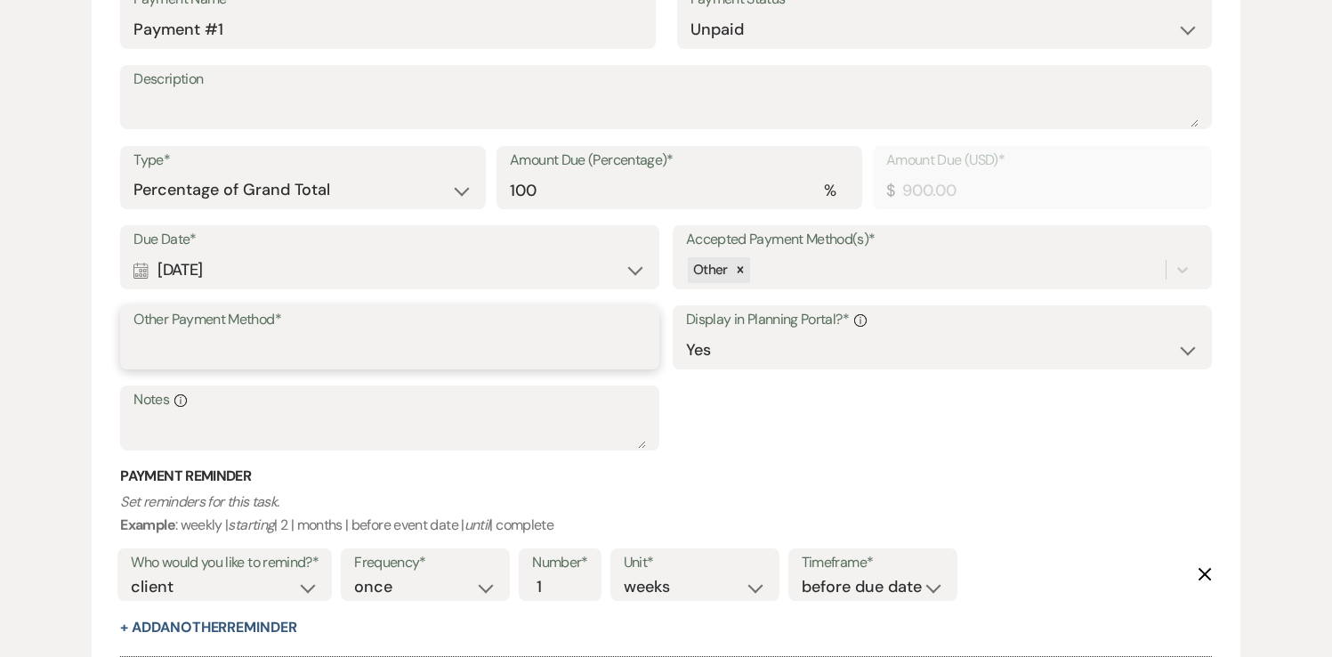
click at [383, 343] on input "Other Payment Method*" at bounding box center [389, 350] width 512 height 35
type input "Zelle [PHONE_NUMBER]"
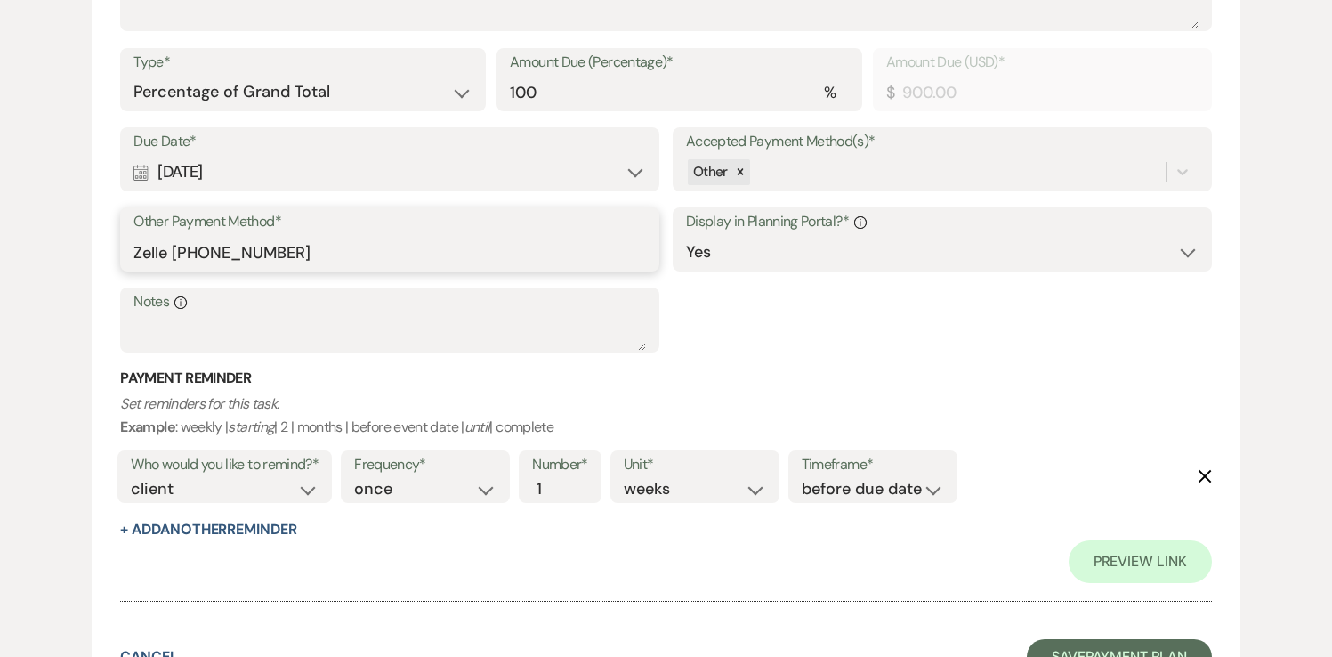
scroll to position [818, 0]
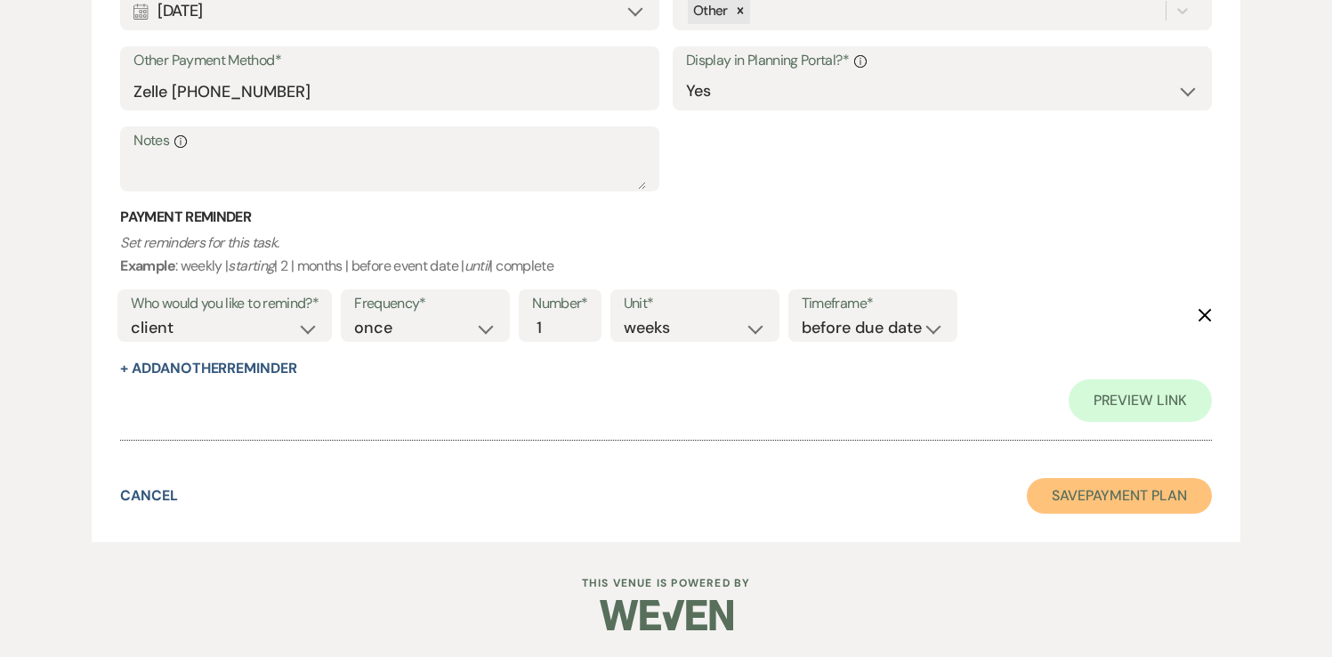
click at [1144, 496] on button "Save Payment Plan" at bounding box center [1119, 496] width 185 height 36
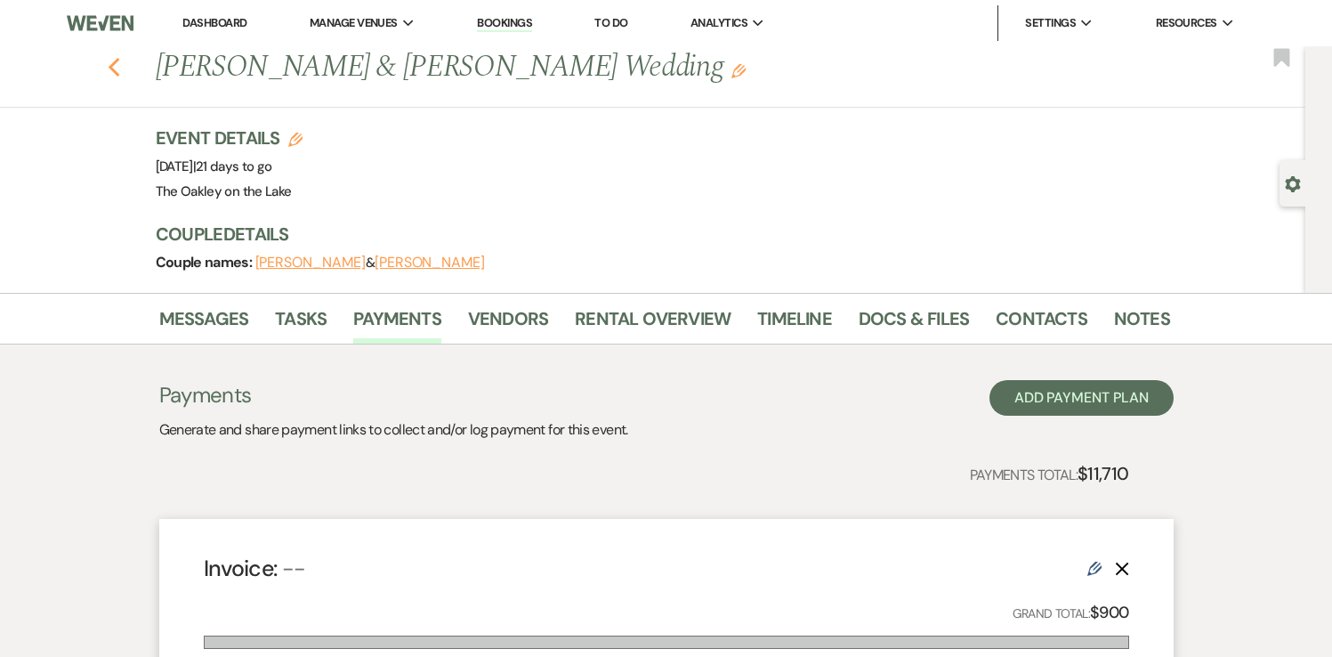
click at [114, 66] on icon "Previous" at bounding box center [114, 67] width 13 height 21
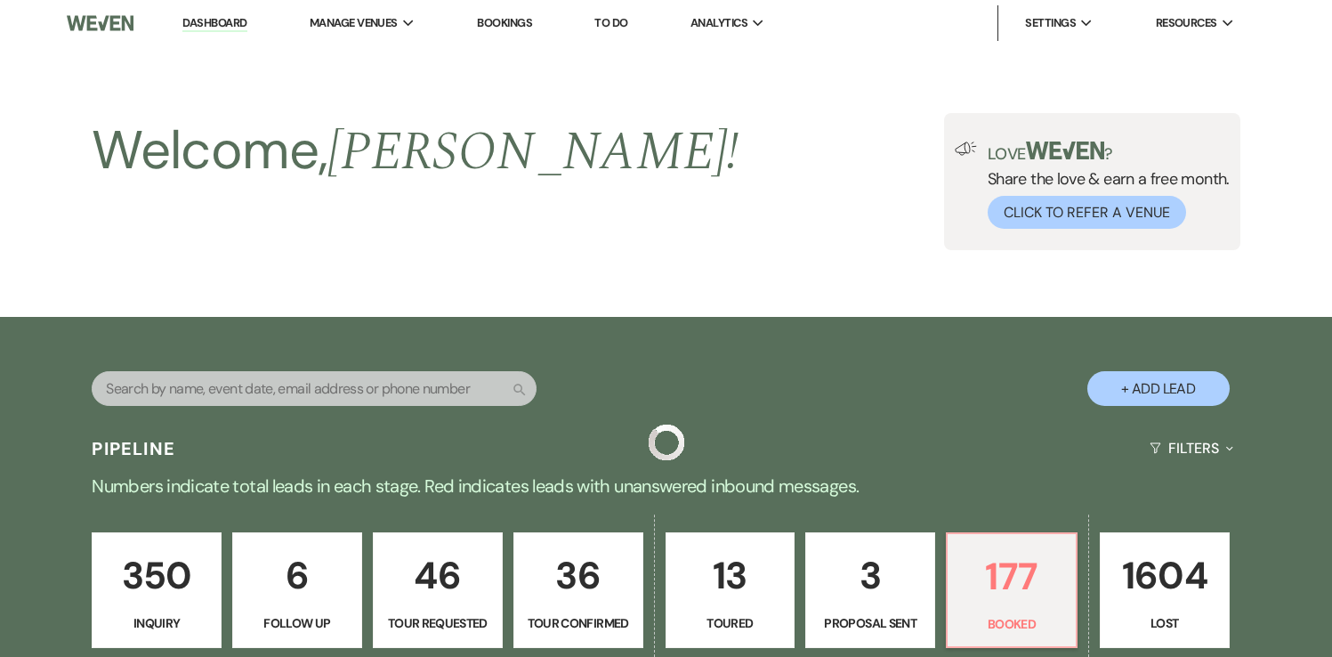
scroll to position [689, 0]
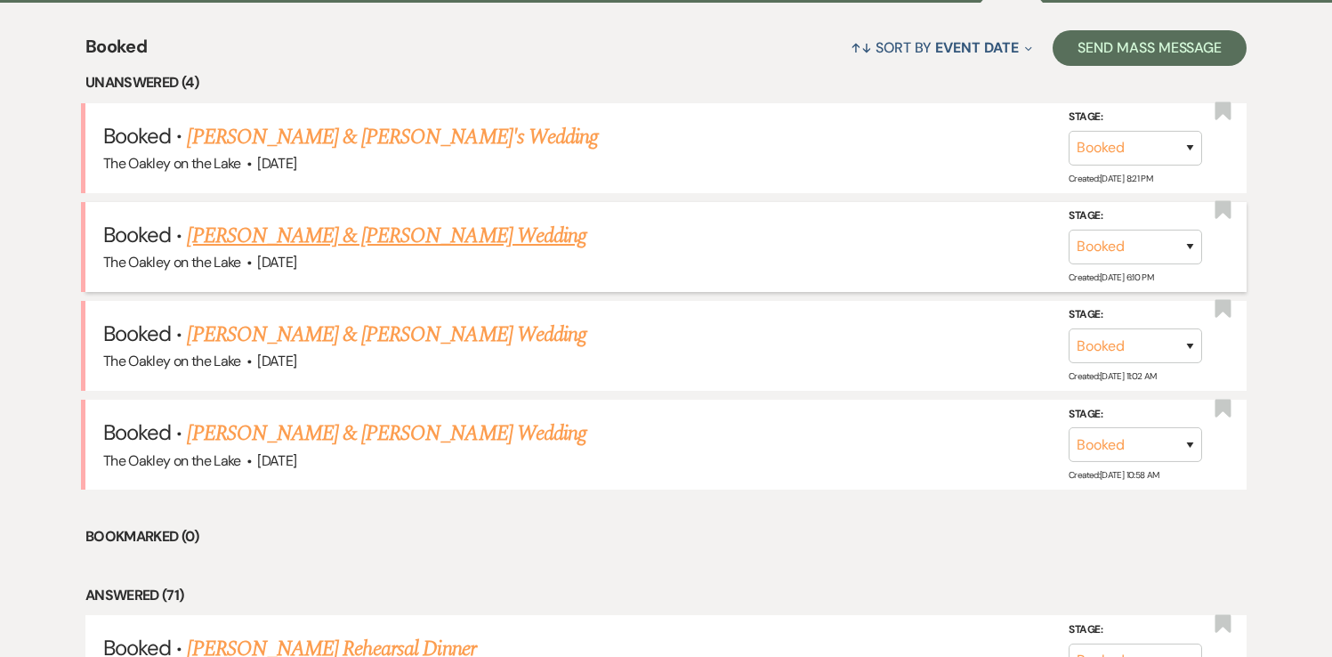
click at [334, 238] on link "[PERSON_NAME] & [PERSON_NAME] Wedding" at bounding box center [386, 236] width 399 height 32
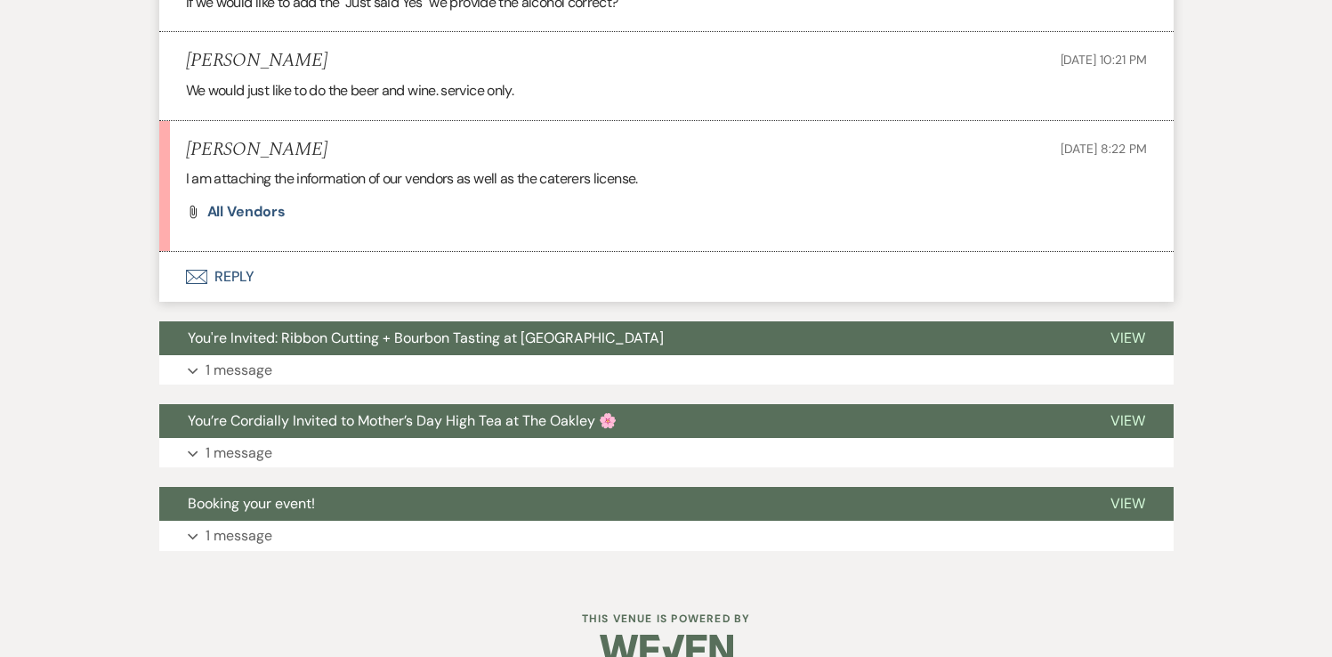
scroll to position [1272, 0]
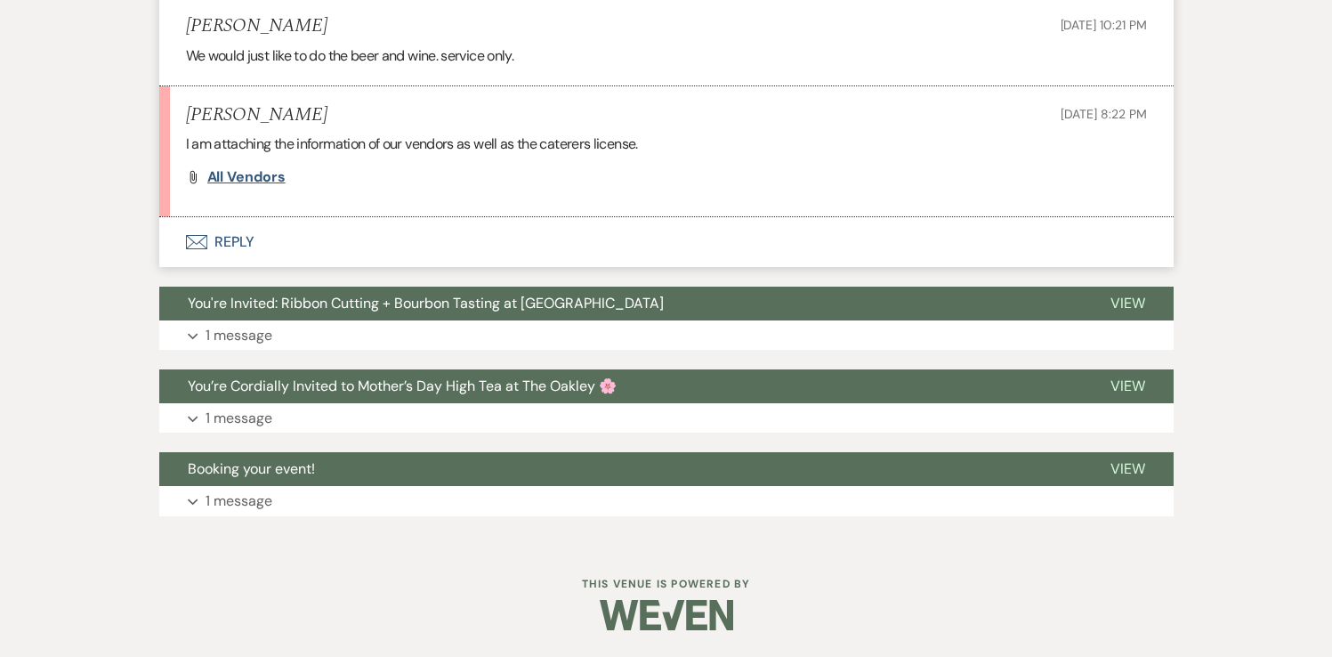
click at [275, 177] on span "All vendors" at bounding box center [246, 176] width 78 height 19
click at [237, 242] on button "Envelope Reply" at bounding box center [666, 242] width 1014 height 50
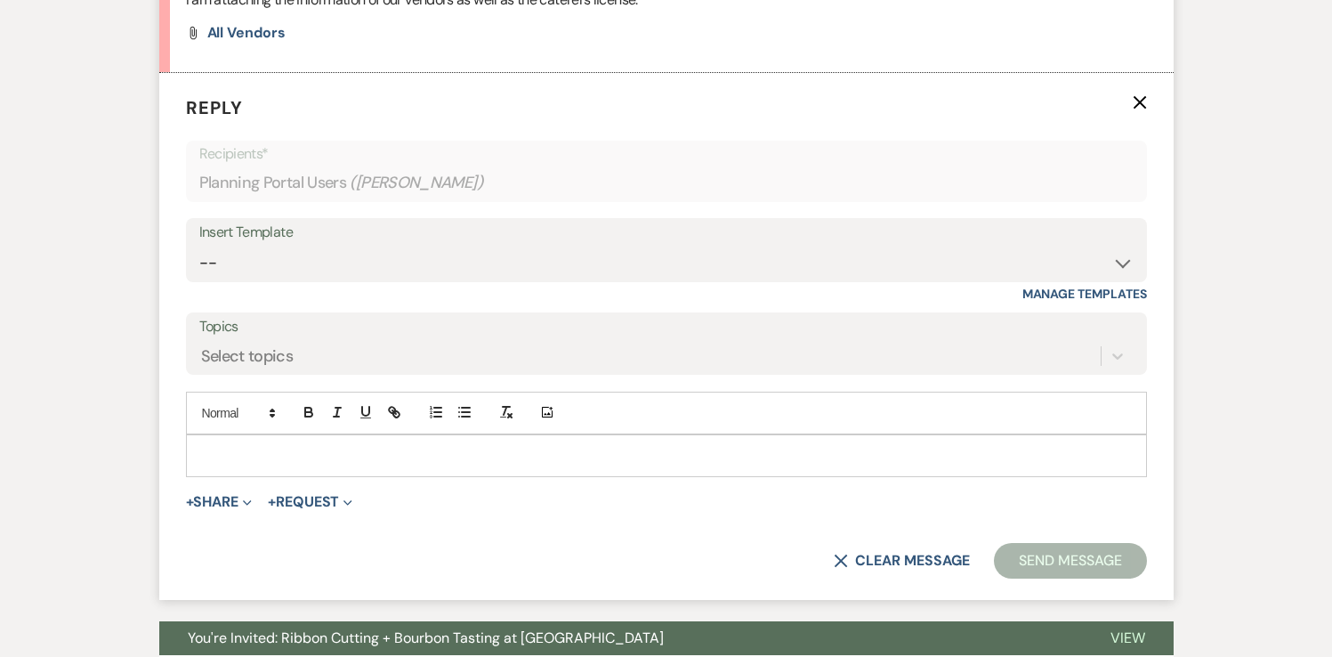
scroll to position [1424, 0]
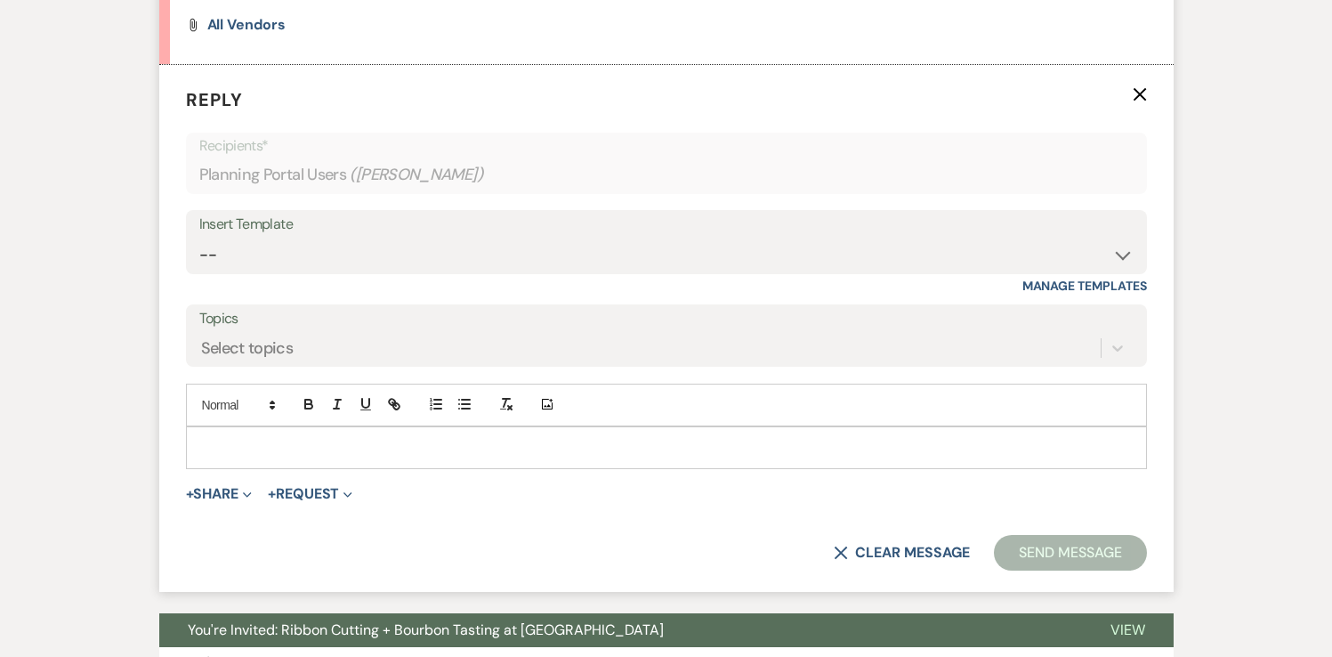
click at [237, 445] on p at bounding box center [666, 448] width 932 height 20
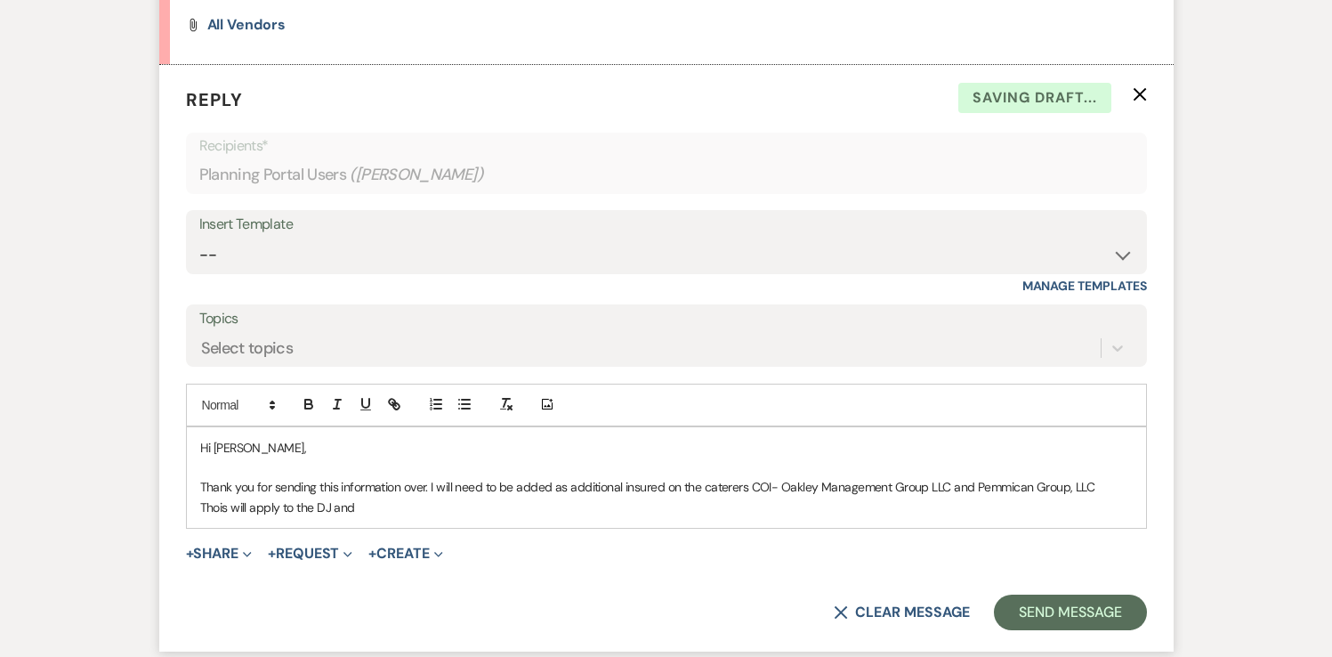
click at [218, 513] on p "Thois will apply to the DJ and" at bounding box center [666, 507] width 932 height 20
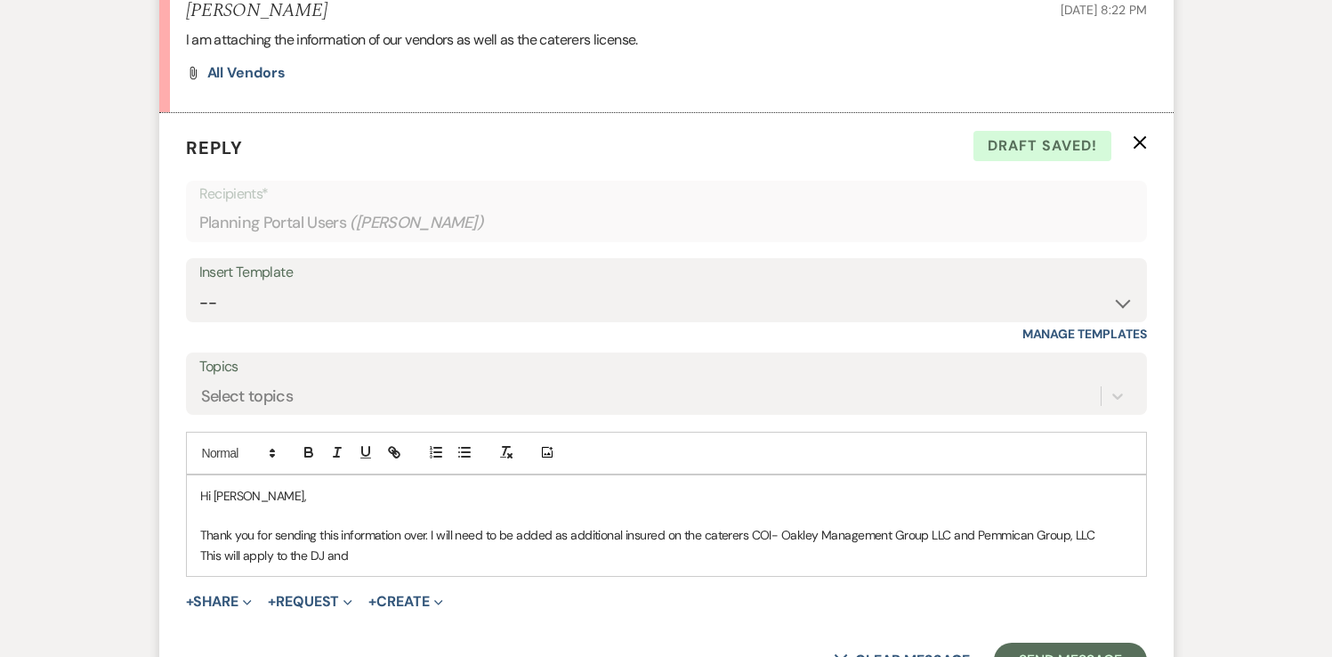
scroll to position [1372, 0]
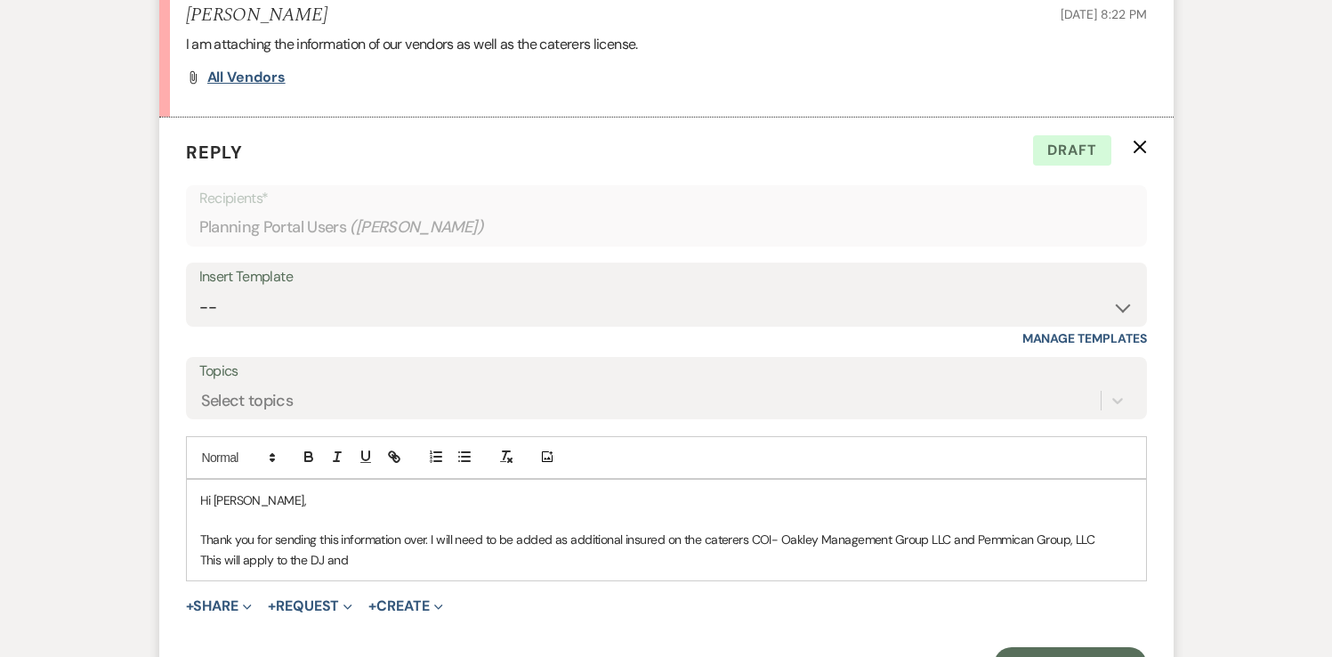
click at [280, 77] on span "All vendors" at bounding box center [246, 77] width 78 height 19
click at [356, 565] on p "This will apply to the DJ and" at bounding box center [666, 560] width 932 height 20
